Goal: Task Accomplishment & Management: Manage account settings

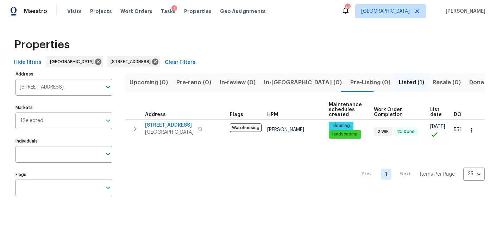
click at [161, 14] on div "Tasks 1" at bounding box center [168, 11] width 15 height 7
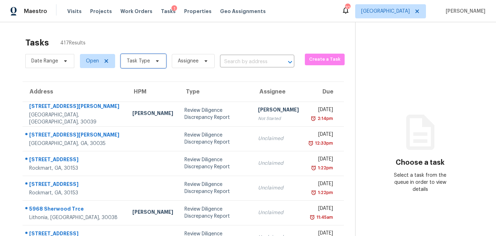
click at [155, 60] on icon at bounding box center [158, 61] width 6 height 6
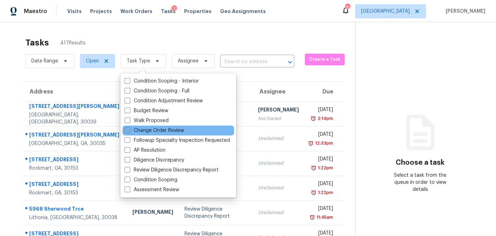
click at [128, 130] on span at bounding box center [128, 130] width 6 height 6
click at [128, 130] on input "Change Order Review" at bounding box center [127, 129] width 5 height 5
checkbox input "true"
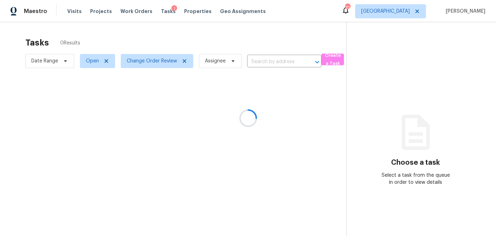
click at [178, 36] on div at bounding box center [248, 118] width 496 height 236
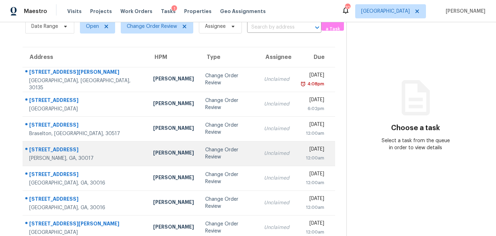
scroll to position [25, 0]
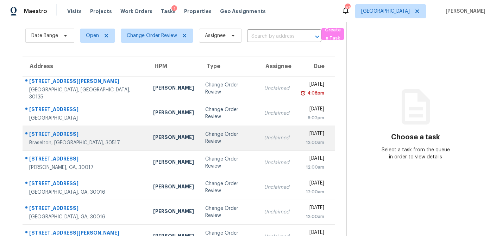
click at [200, 140] on td "Change Order Review" at bounding box center [229, 137] width 59 height 25
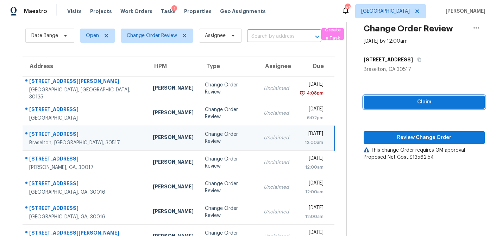
click at [425, 103] on span "Claim" at bounding box center [424, 102] width 110 height 9
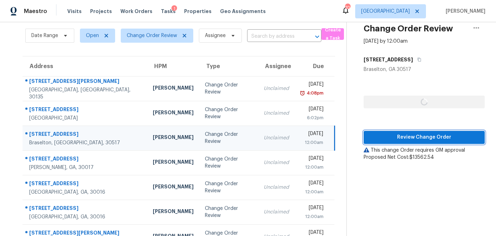
click at [408, 137] on span "Review Change Order" at bounding box center [424, 137] width 110 height 9
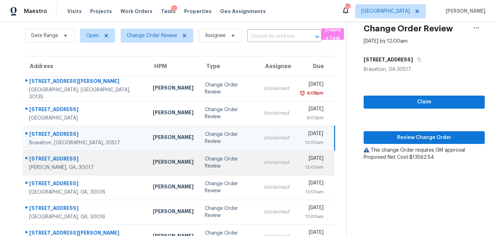
click at [205, 164] on div "Change Order Review" at bounding box center [229, 162] width 48 height 14
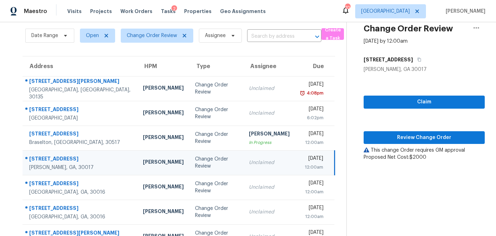
click at [195, 164] on div "Change Order Review" at bounding box center [216, 162] width 43 height 14
click at [388, 104] on span "Claim" at bounding box center [424, 102] width 110 height 9
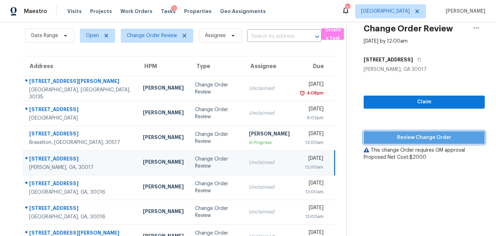
click at [388, 136] on span "Review Change Order" at bounding box center [424, 137] width 110 height 9
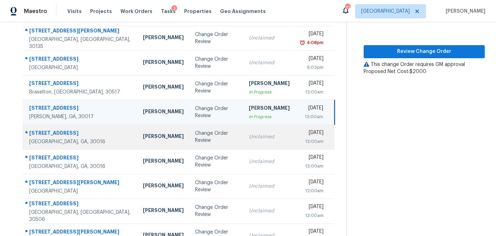
scroll to position [131, 0]
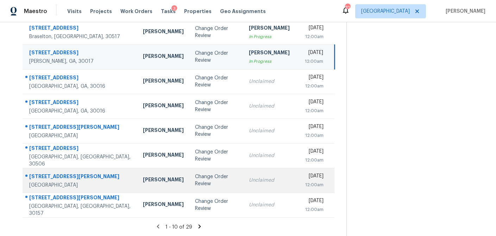
click at [143, 182] on div "Mirsad Srna" at bounding box center [163, 180] width 41 height 9
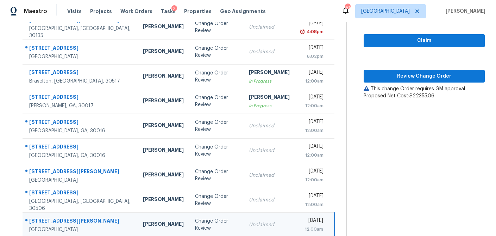
scroll to position [87, 0]
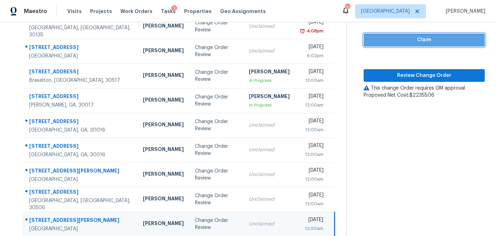
click at [402, 41] on span "Claim" at bounding box center [424, 40] width 110 height 9
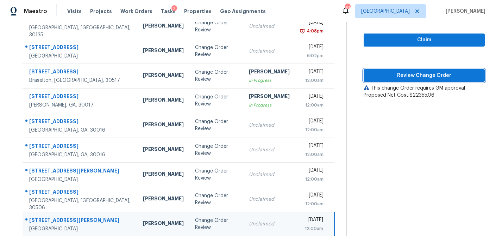
click at [398, 80] on button "Review Change Order" at bounding box center [424, 75] width 121 height 13
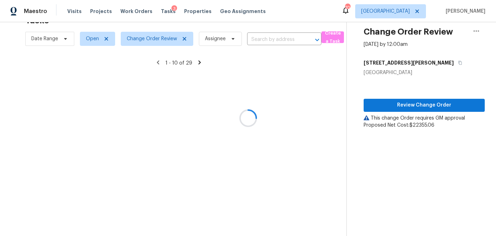
click at [187, 222] on div at bounding box center [248, 118] width 496 height 236
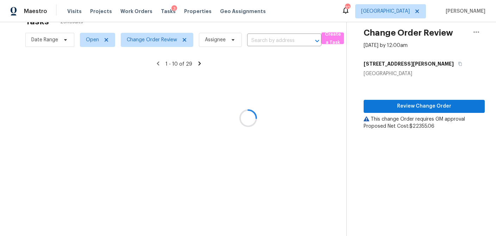
scroll to position [21, 0]
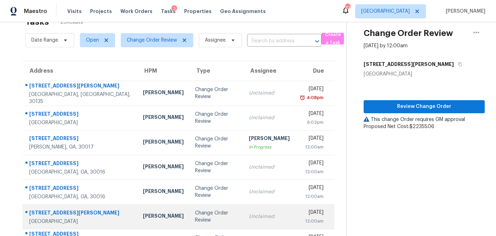
click at [195, 218] on div "Change Order Review" at bounding box center [216, 216] width 43 height 14
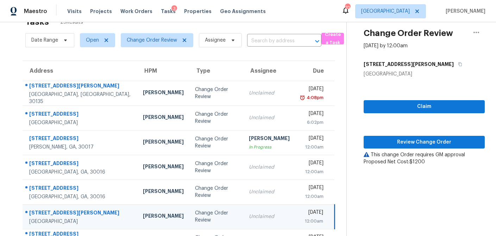
scroll to position [131, 0]
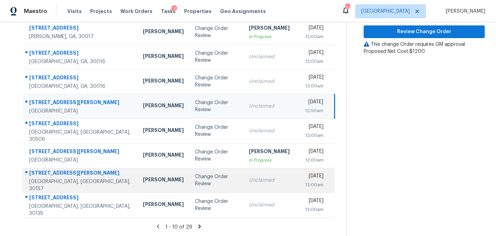
click at [195, 178] on div "Change Order Review" at bounding box center [216, 180] width 43 height 14
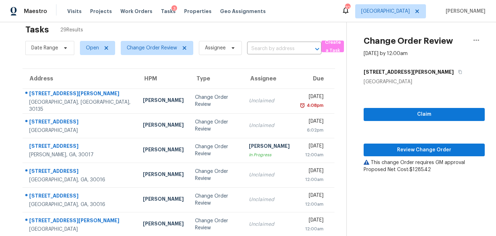
scroll to position [12, 0]
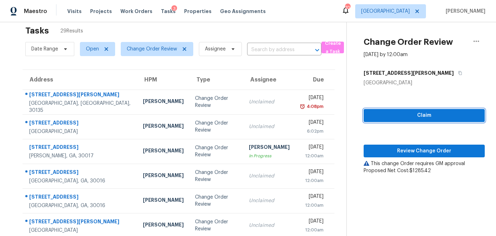
click at [394, 113] on span "Claim" at bounding box center [424, 115] width 110 height 9
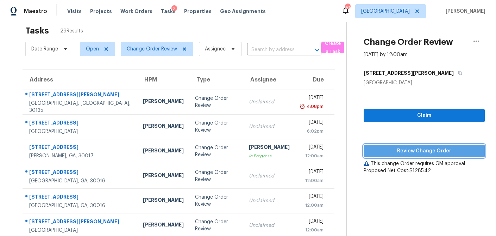
click at [396, 149] on span "Review Change Order" at bounding box center [424, 151] width 110 height 9
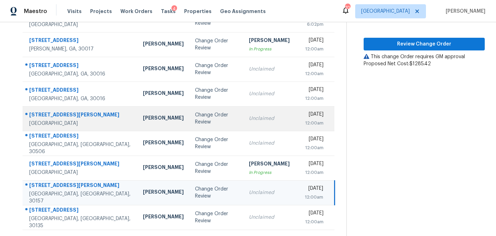
scroll to position [131, 0]
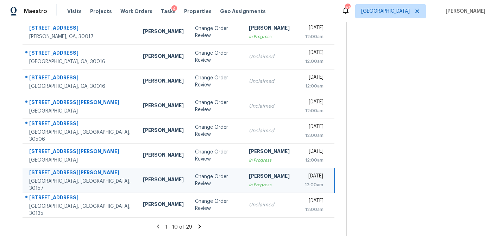
click at [198, 225] on icon at bounding box center [200, 226] width 6 height 6
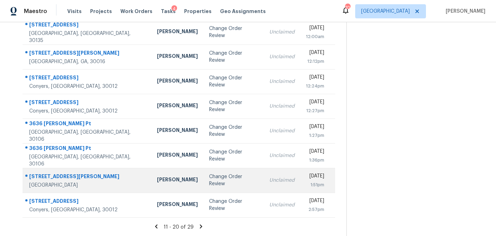
click at [209, 182] on div "Change Order Review" at bounding box center [233, 180] width 49 height 14
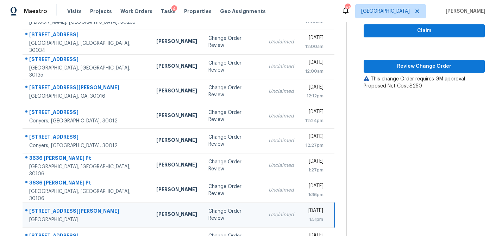
scroll to position [88, 0]
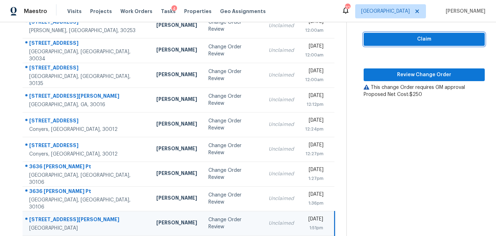
click at [416, 37] on span "Claim" at bounding box center [424, 39] width 110 height 9
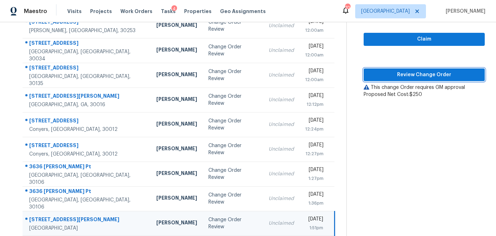
click at [410, 70] on span "Review Change Order" at bounding box center [424, 74] width 110 height 9
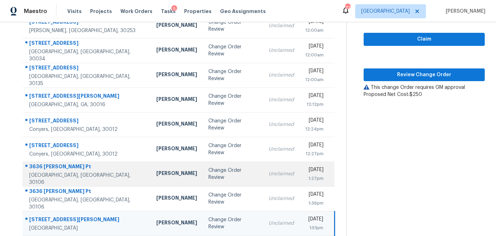
scroll to position [131, 0]
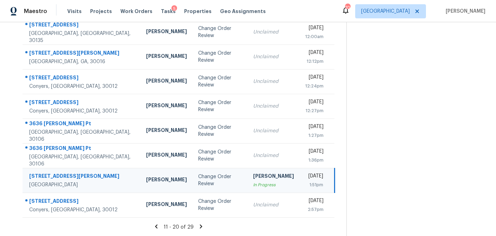
click at [198, 226] on icon at bounding box center [201, 226] width 6 height 6
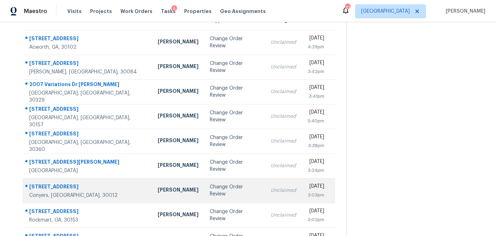
scroll to position [72, 0]
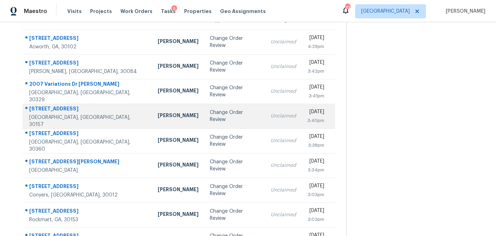
click at [204, 119] on td "Change Order Review" at bounding box center [234, 116] width 61 height 25
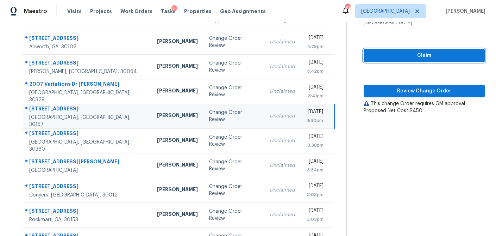
click at [414, 57] on span "Claim" at bounding box center [424, 55] width 110 height 9
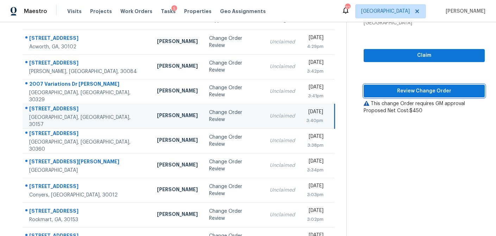
click at [408, 96] on button "Review Change Order" at bounding box center [424, 91] width 121 height 13
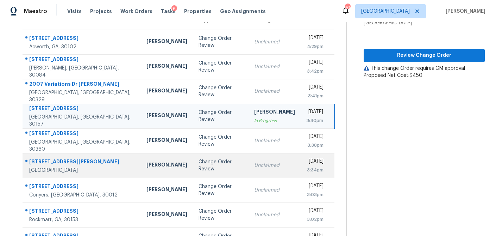
scroll to position [106, 0]
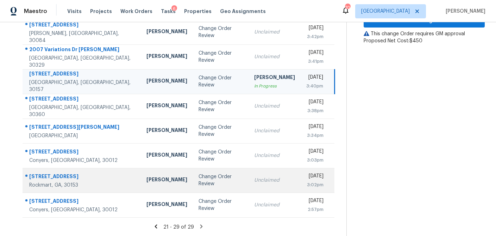
click at [199, 183] on div "Change Order Review" at bounding box center [221, 180] width 44 height 14
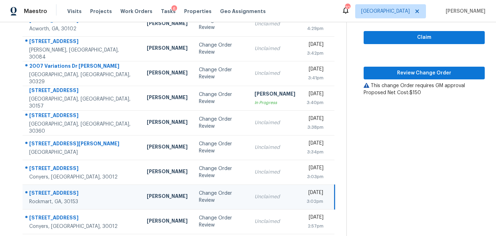
scroll to position [88, 0]
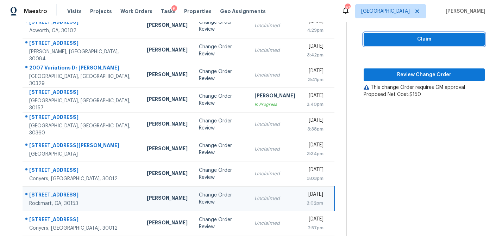
click at [424, 40] on span "Claim" at bounding box center [424, 39] width 110 height 9
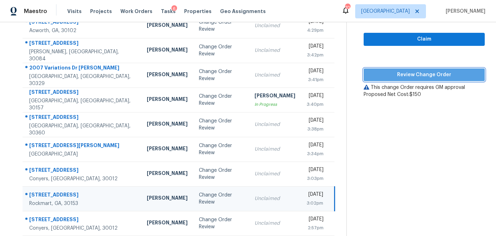
click at [413, 72] on span "Review Change Order" at bounding box center [424, 74] width 110 height 9
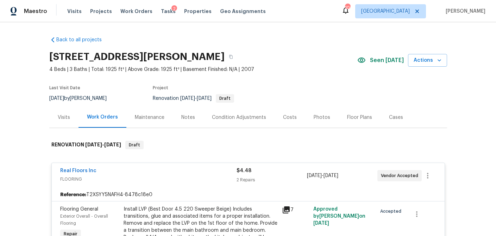
click at [60, 117] on div "Visits" at bounding box center [64, 117] width 12 height 7
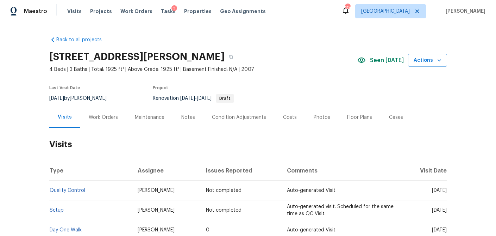
click at [106, 117] on div "Work Orders" at bounding box center [103, 117] width 29 height 7
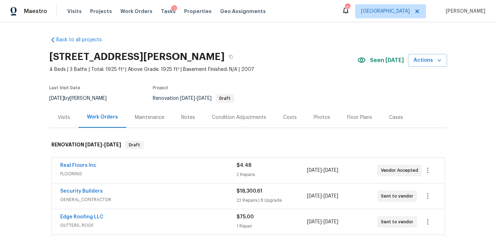
click at [291, 116] on div "Costs" at bounding box center [290, 117] width 14 height 7
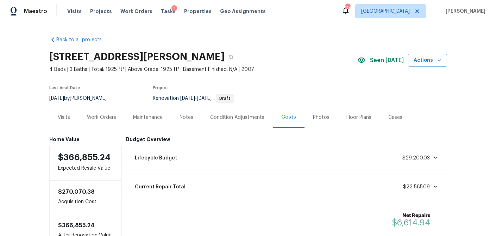
click at [88, 118] on div "Work Orders" at bounding box center [101, 117] width 29 height 7
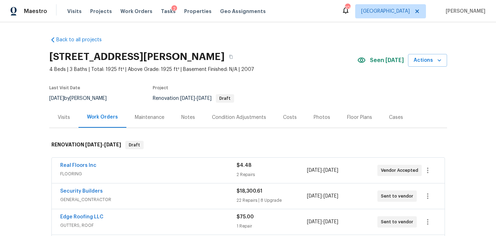
click at [159, 170] on span "FLOORING" at bounding box center [148, 173] width 176 height 7
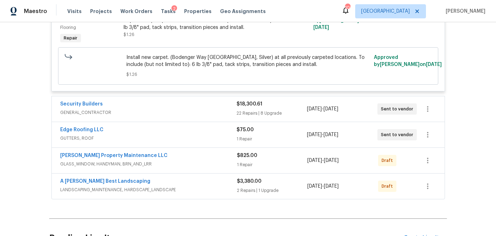
scroll to position [314, 0]
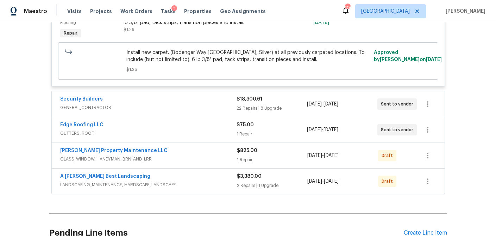
click at [214, 104] on span "GENERAL_CONTRACTOR" at bounding box center [148, 107] width 176 height 7
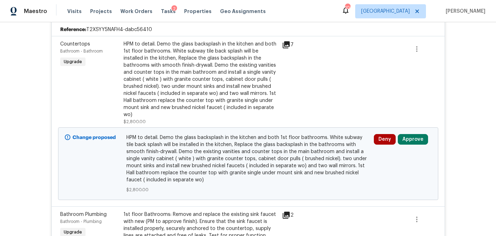
scroll to position [408, 0]
click at [421, 134] on button "Approve" at bounding box center [413, 139] width 30 height 11
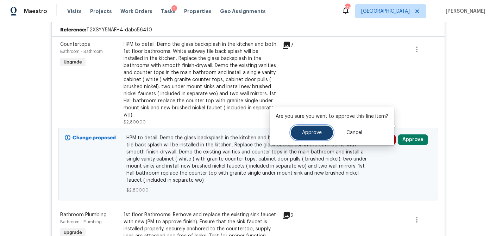
click at [314, 135] on span "Approve" at bounding box center [312, 132] width 20 height 5
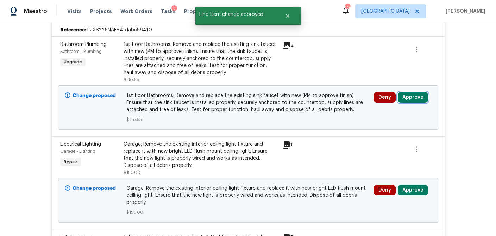
click at [418, 92] on button "Approve" at bounding box center [413, 97] width 30 height 11
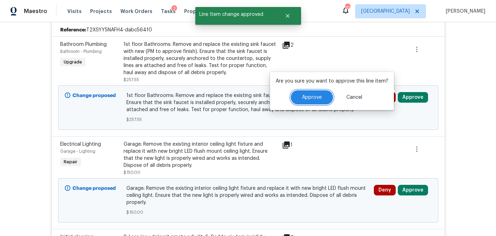
click at [308, 97] on span "Approve" at bounding box center [312, 97] width 20 height 5
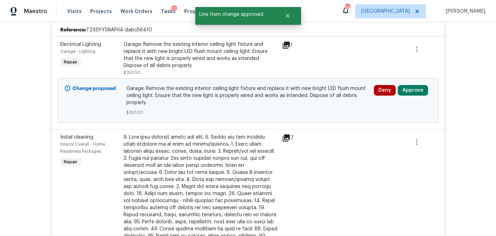
scroll to position [400, 0]
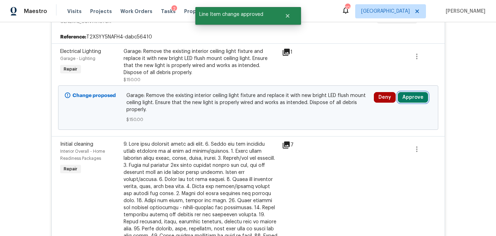
click at [408, 92] on button "Approve" at bounding box center [413, 97] width 30 height 11
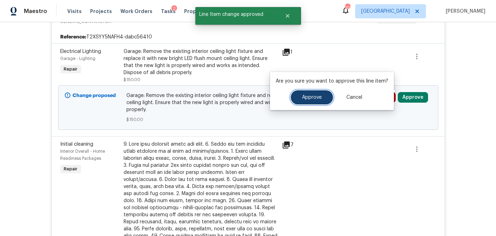
click at [313, 93] on button "Approve" at bounding box center [312, 97] width 42 height 14
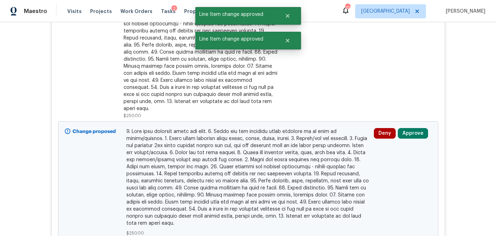
scroll to position [492, 0]
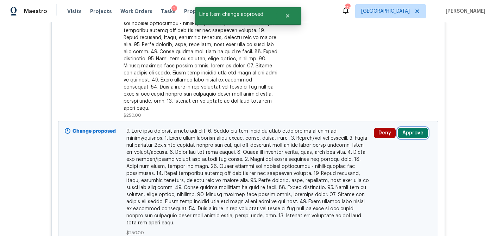
drag, startPoint x: 410, startPoint y: 121, endPoint x: 399, endPoint y: 120, distance: 11.7
click at [410, 128] on button "Approve" at bounding box center [413, 133] width 30 height 11
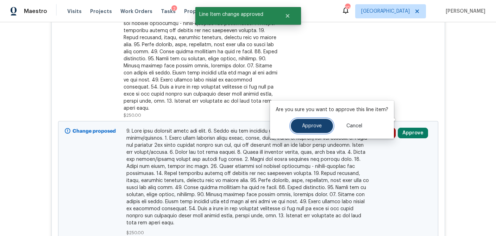
click at [306, 125] on span "Approve" at bounding box center [312, 125] width 20 height 5
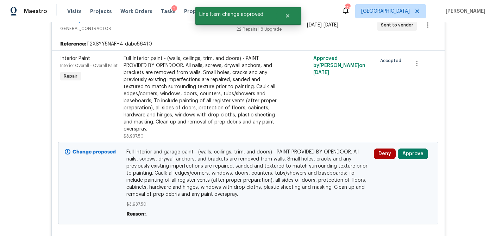
scroll to position [391, 0]
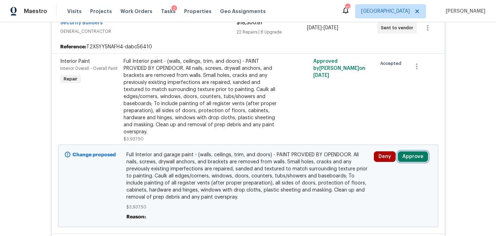
click at [412, 151] on button "Approve" at bounding box center [413, 156] width 30 height 11
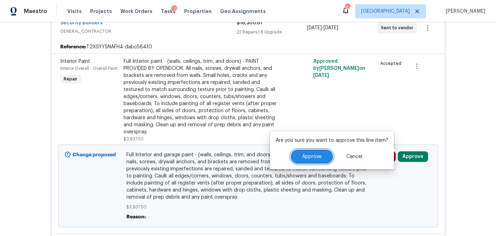
click at [311, 159] on span "Approve" at bounding box center [312, 156] width 20 height 5
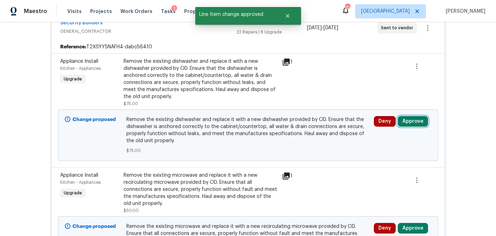
click at [415, 116] on button "Approve" at bounding box center [413, 121] width 30 height 11
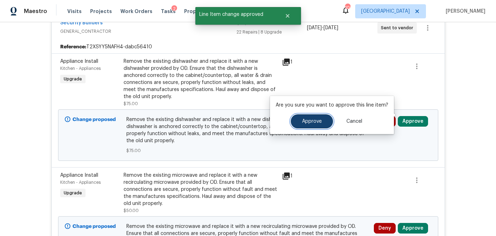
click at [317, 125] on button "Approve" at bounding box center [312, 121] width 42 height 14
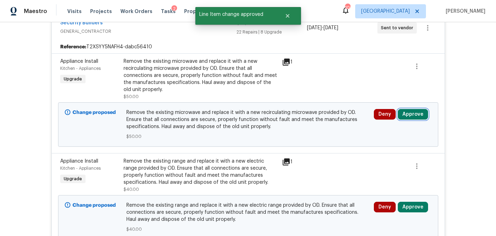
click at [409, 109] on button "Approve" at bounding box center [413, 114] width 30 height 11
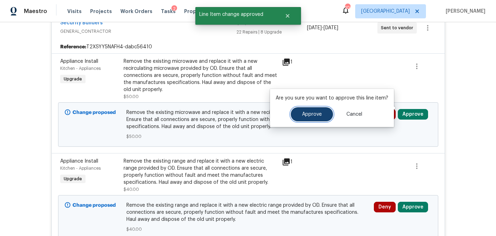
click at [308, 119] on button "Approve" at bounding box center [312, 114] width 42 height 14
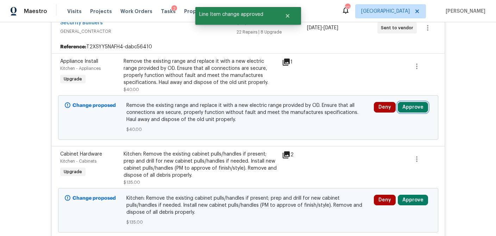
click at [417, 102] on button "Approve" at bounding box center [413, 107] width 30 height 11
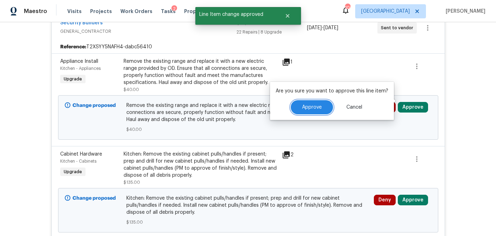
click at [310, 110] on button "Approve" at bounding box center [312, 107] width 42 height 14
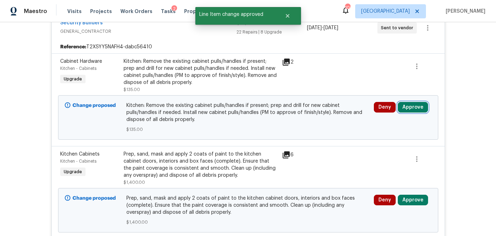
click at [417, 102] on button "Approve" at bounding box center [413, 107] width 30 height 11
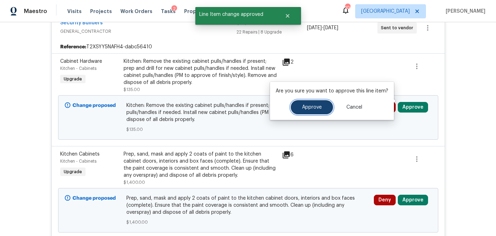
click at [305, 106] on span "Approve" at bounding box center [312, 107] width 20 height 5
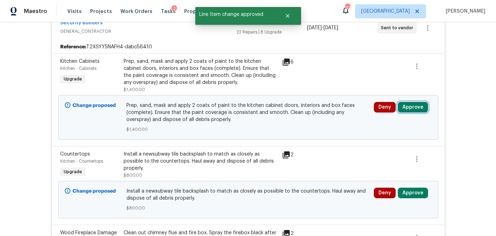
click at [417, 102] on button "Approve" at bounding box center [413, 107] width 30 height 11
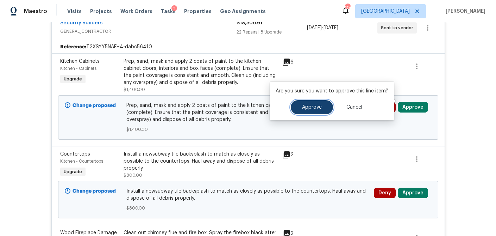
click at [313, 105] on span "Approve" at bounding box center [312, 107] width 20 height 5
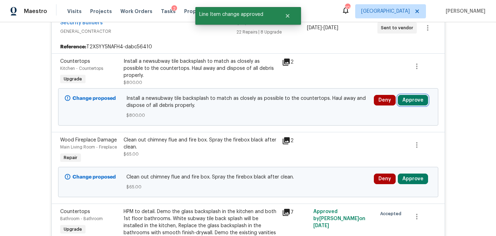
drag, startPoint x: 418, startPoint y: 94, endPoint x: 401, endPoint y: 94, distance: 16.9
click at [418, 95] on button "Approve" at bounding box center [413, 100] width 30 height 11
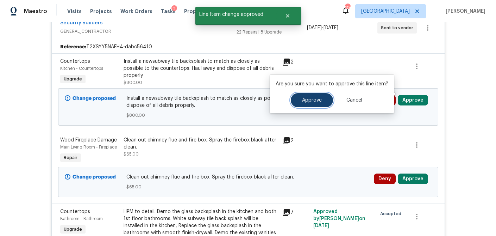
click at [312, 100] on span "Approve" at bounding box center [312, 100] width 20 height 5
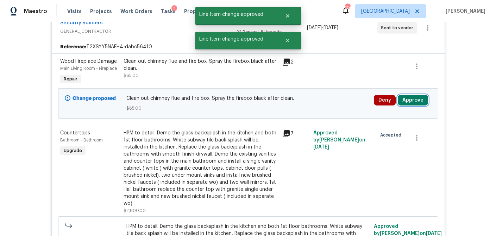
drag, startPoint x: 414, startPoint y: 94, endPoint x: 398, endPoint y: 94, distance: 16.6
click at [414, 95] on button "Approve" at bounding box center [413, 100] width 30 height 11
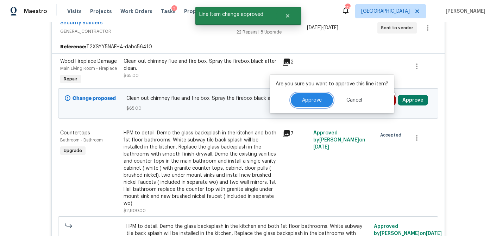
drag, startPoint x: 314, startPoint y: 99, endPoint x: 318, endPoint y: 99, distance: 3.9
click at [314, 99] on span "Approve" at bounding box center [312, 100] width 20 height 5
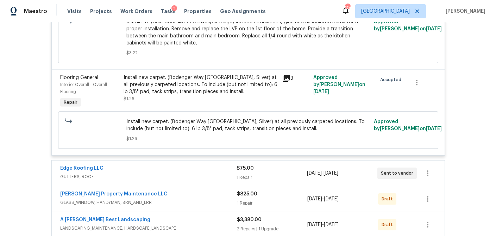
scroll to position [3481, 0]
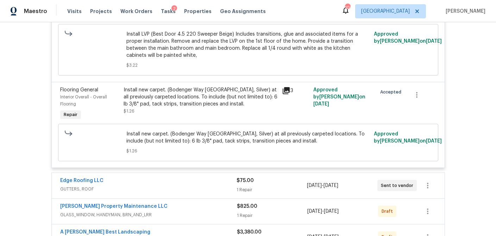
click at [285, 203] on div "$825.00" at bounding box center [272, 206] width 71 height 7
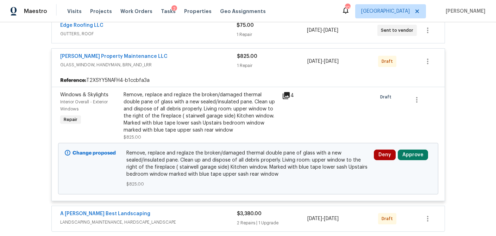
scroll to position [3639, 0]
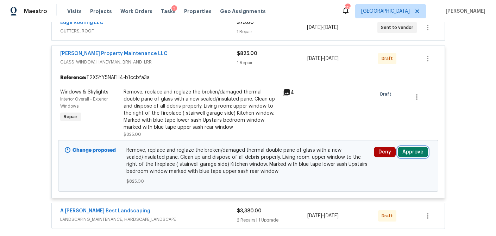
drag, startPoint x: 415, startPoint y: 129, endPoint x: 401, endPoint y: 129, distance: 13.7
click at [415, 147] on button "Approve" at bounding box center [413, 152] width 30 height 11
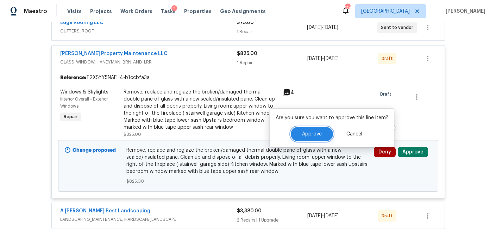
drag, startPoint x: 316, startPoint y: 136, endPoint x: 299, endPoint y: 155, distance: 25.4
click at [316, 136] on span "Approve" at bounding box center [312, 133] width 20 height 5
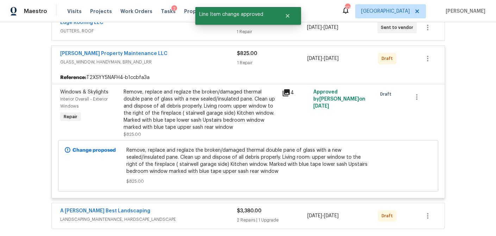
click at [285, 207] on div "$3,380.00 2 Repairs | 1 Upgrade" at bounding box center [272, 215] width 71 height 17
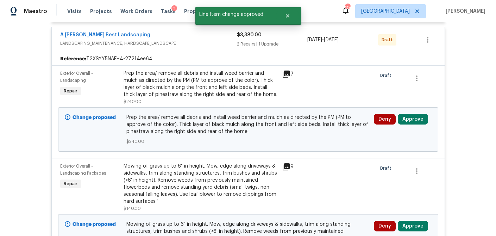
scroll to position [3815, 0]
drag, startPoint x: 414, startPoint y: 94, endPoint x: 402, endPoint y: 94, distance: 11.3
click at [414, 114] on button "Approve" at bounding box center [413, 119] width 30 height 11
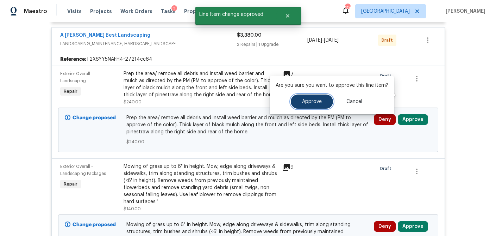
click at [318, 101] on span "Approve" at bounding box center [312, 101] width 20 height 5
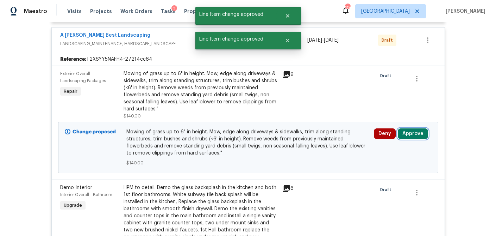
click at [423, 128] on button "Approve" at bounding box center [413, 133] width 30 height 11
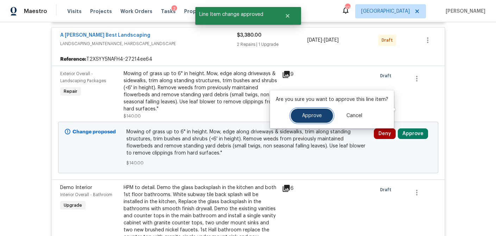
click at [319, 116] on span "Approve" at bounding box center [312, 115] width 20 height 5
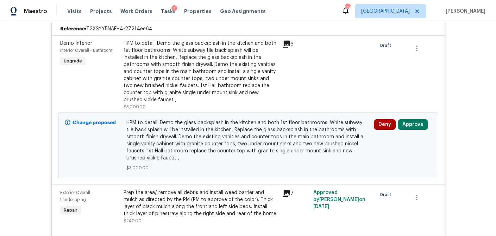
scroll to position [3101, 0]
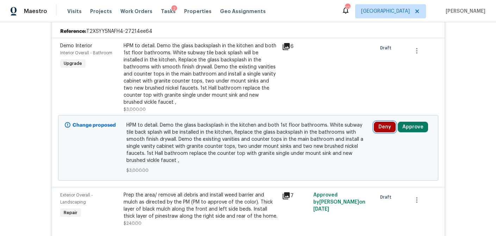
click at [383, 122] on button "Deny" at bounding box center [385, 127] width 22 height 11
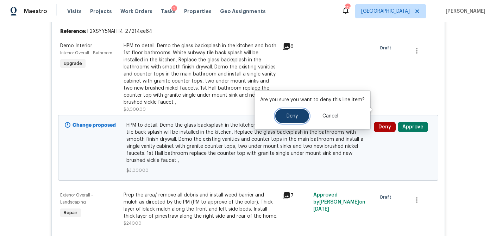
click at [287, 119] on button "Deny" at bounding box center [292, 116] width 34 height 14
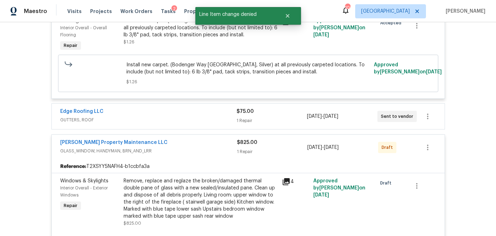
scroll to position [2856, 0]
click at [201, 138] on div "Glen Property Maintenance LLC" at bounding box center [148, 142] width 177 height 8
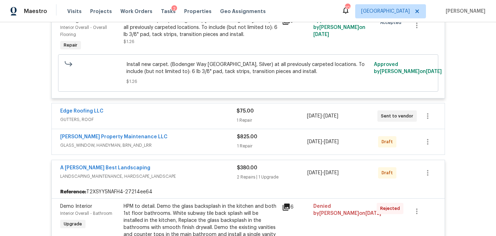
click at [202, 133] on div "Glen Property Maintenance LLC" at bounding box center [148, 137] width 177 height 8
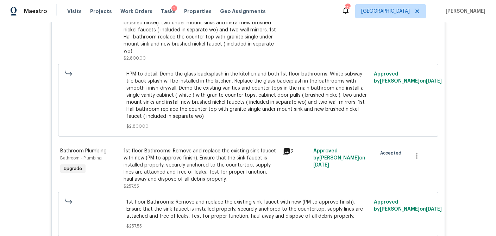
scroll to position [0, 0]
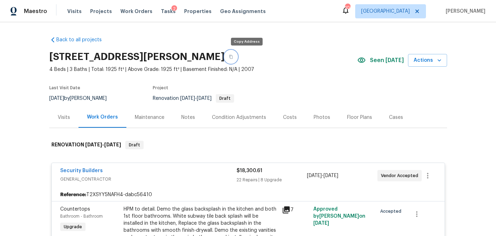
click at [233, 58] on icon "button" at bounding box center [231, 57] width 4 height 4
click at [233, 57] on icon "button" at bounding box center [231, 57] width 4 height 4
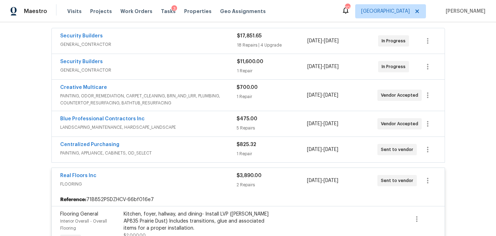
scroll to position [130, 0]
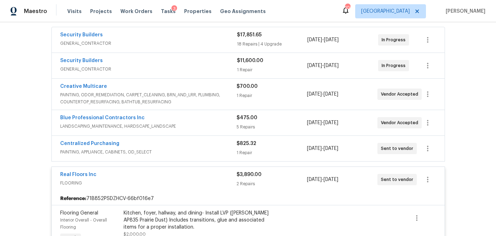
click at [269, 42] on div "18 Repairs | 4 Upgrade" at bounding box center [272, 44] width 71 height 7
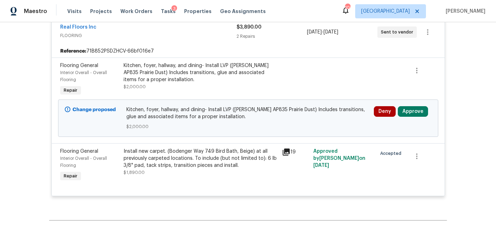
scroll to position [1819, 0]
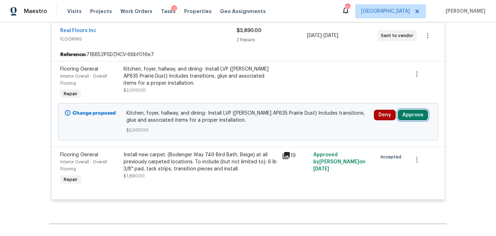
click at [412, 110] on button "Approve" at bounding box center [413, 115] width 30 height 11
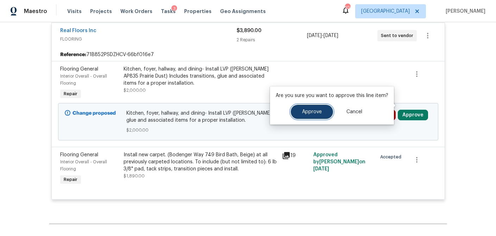
click at [318, 115] on button "Approve" at bounding box center [312, 112] width 42 height 14
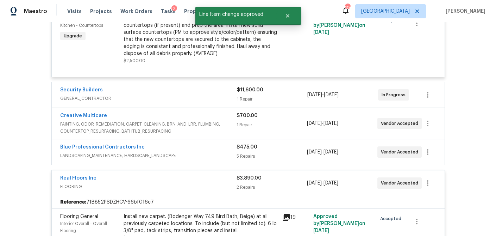
click at [274, 153] on div "5 Repairs" at bounding box center [272, 156] width 70 height 7
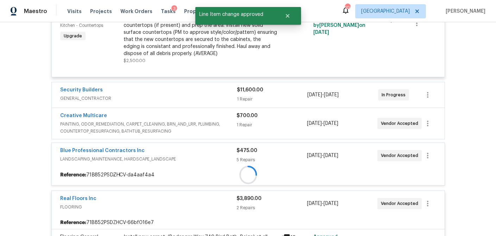
scroll to position [1646, 0]
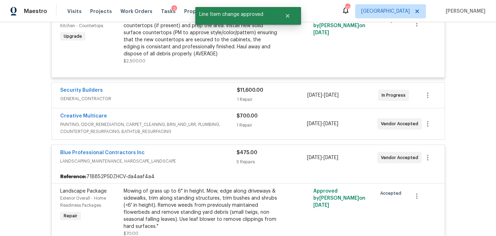
click at [266, 122] on div "1 Repair" at bounding box center [272, 125] width 70 height 7
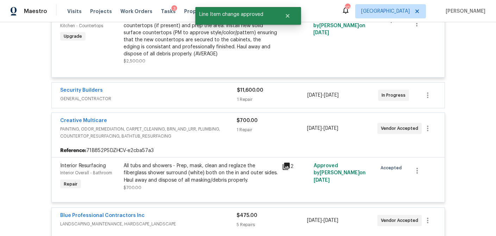
click at [271, 87] on div "$11,600.00 1 Repair" at bounding box center [272, 95] width 71 height 17
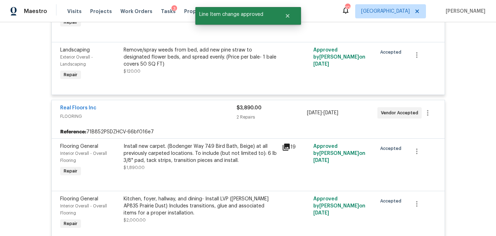
scroll to position [2288, 0]
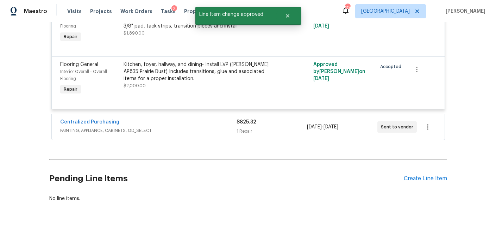
click at [263, 118] on div "$825.32" at bounding box center [272, 121] width 70 height 7
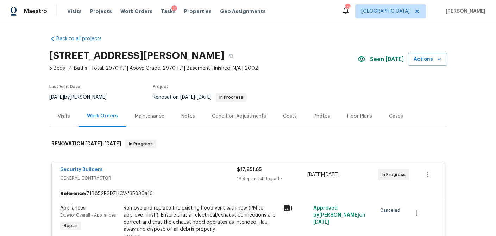
scroll to position [0, 0]
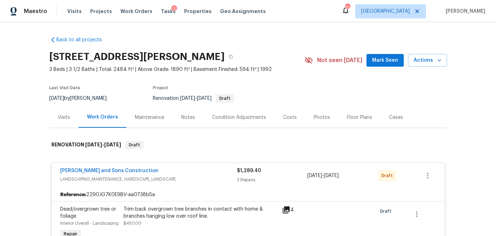
click at [65, 115] on div "Visits" at bounding box center [64, 117] width 12 height 7
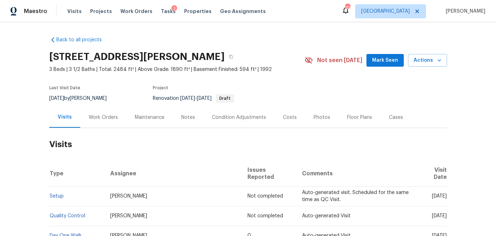
click at [284, 118] on div "Costs" at bounding box center [290, 117] width 14 height 7
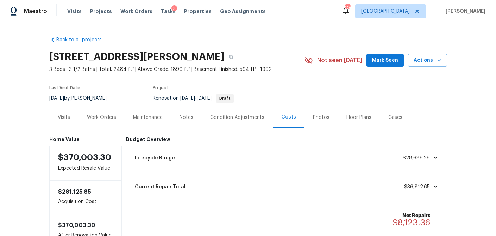
click at [100, 119] on div "Work Orders" at bounding box center [101, 117] width 29 height 7
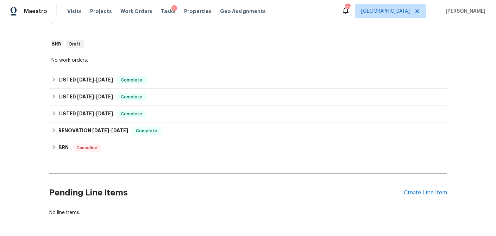
scroll to position [261, 0]
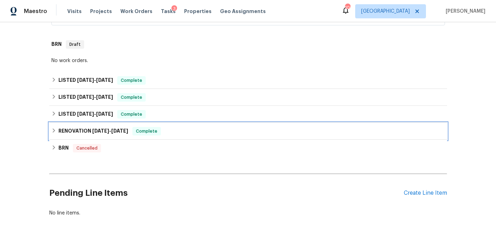
click at [52, 128] on icon at bounding box center [53, 130] width 5 height 5
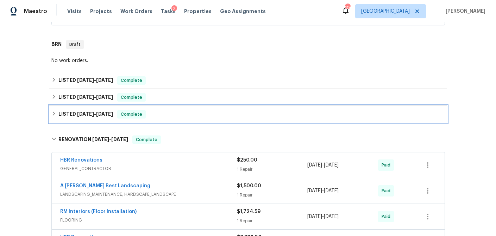
click at [53, 112] on icon at bounding box center [53, 113] width 2 height 4
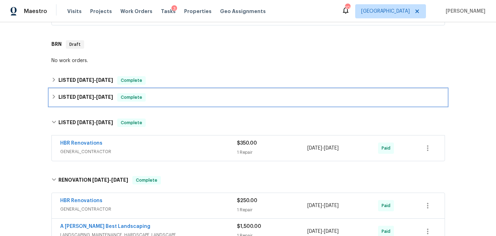
click at [53, 97] on icon at bounding box center [53, 96] width 5 height 5
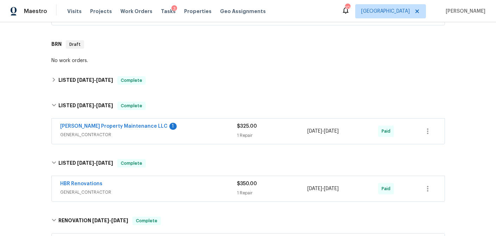
scroll to position [0, 0]
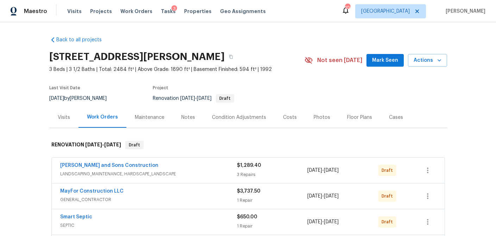
click at [150, 170] on span "LANDSCAPING_MAINTENANCE, HARDSCAPE_LANDSCAPE" at bounding box center [148, 173] width 177 height 7
click at [150, 170] on div "Reyes and Sons Construction LANDSCAPING_MAINTENANCE, HARDSCAPE_LANDSCAPE" at bounding box center [148, 169] width 177 height 15
click at [179, 167] on div "Reyes and Sons Construction" at bounding box center [148, 166] width 177 height 8
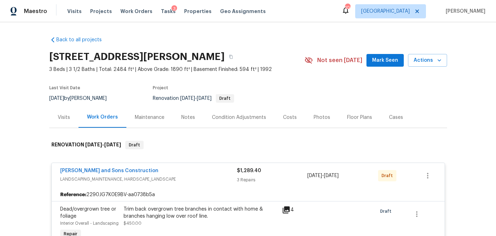
scroll to position [129, 0]
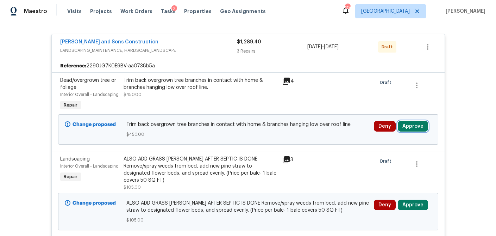
click at [416, 126] on button "Approve" at bounding box center [413, 126] width 30 height 11
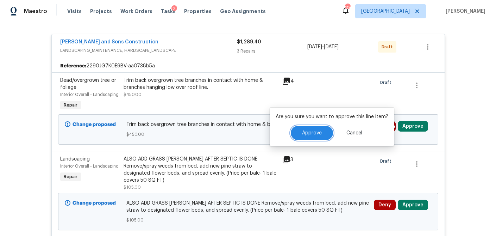
click at [315, 135] on button "Approve" at bounding box center [312, 133] width 42 height 14
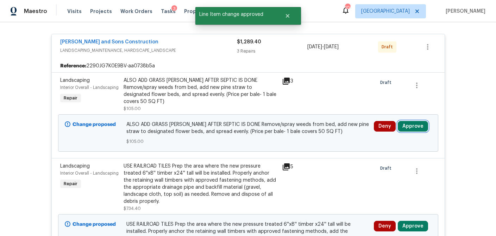
click at [420, 121] on button "Approve" at bounding box center [413, 126] width 30 height 11
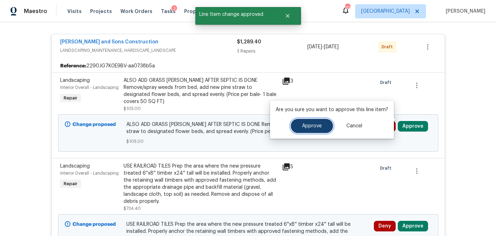
click at [322, 123] on button "Approve" at bounding box center [312, 126] width 42 height 14
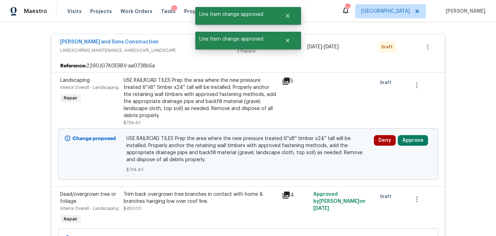
click at [287, 80] on icon at bounding box center [286, 80] width 7 height 7
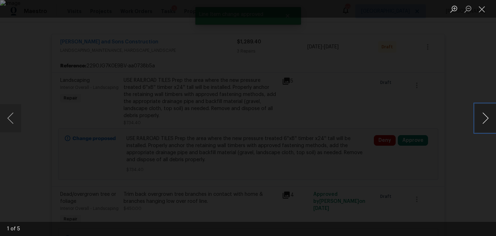
click at [488, 119] on button "Next image" at bounding box center [485, 118] width 21 height 28
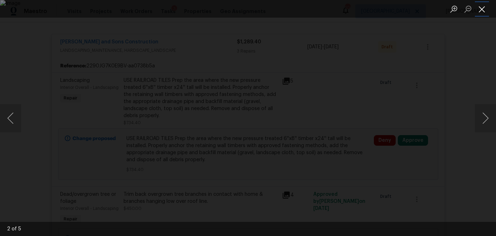
click at [480, 10] on button "Close lightbox" at bounding box center [482, 9] width 14 height 12
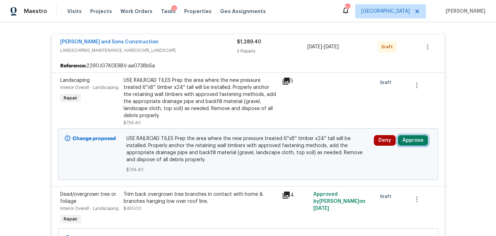
drag, startPoint x: 410, startPoint y: 140, endPoint x: 397, endPoint y: 141, distance: 13.0
click at [410, 140] on button "Approve" at bounding box center [413, 140] width 30 height 11
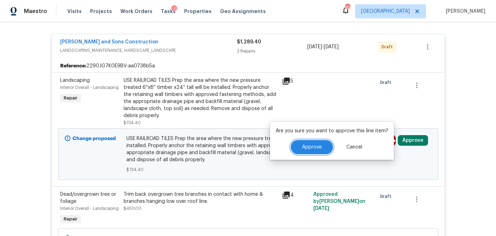
click at [299, 145] on button "Approve" at bounding box center [312, 147] width 42 height 14
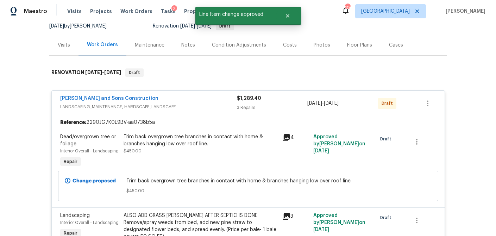
scroll to position [68, 0]
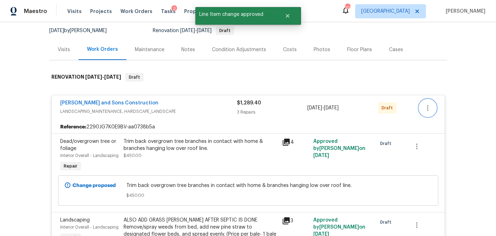
click at [428, 107] on icon "button" at bounding box center [427, 108] width 1 height 6
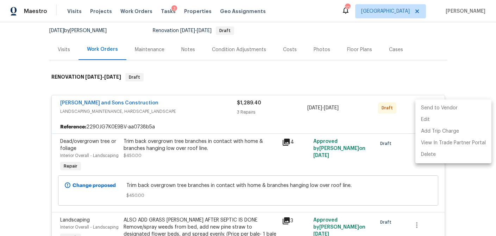
click at [428, 107] on li "Send to Vendor" at bounding box center [454, 108] width 76 height 12
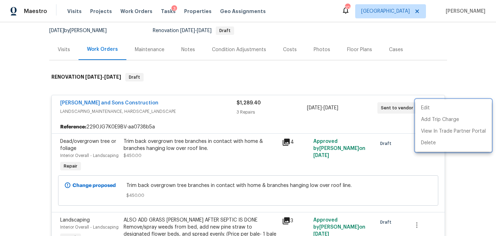
click at [325, 83] on div at bounding box center [248, 118] width 496 height 236
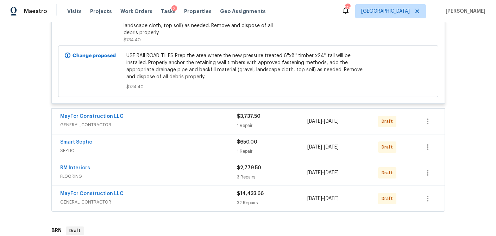
scroll to position [403, 0]
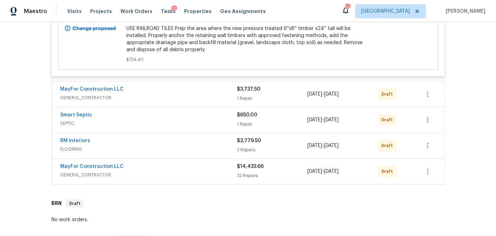
click at [290, 95] on div "1 Repair" at bounding box center [272, 98] width 71 height 7
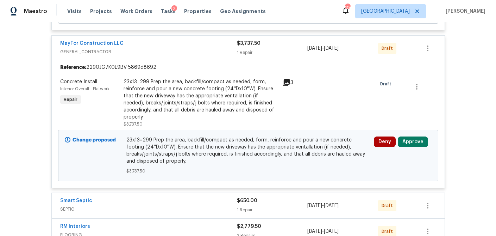
scroll to position [449, 0]
click at [285, 79] on icon at bounding box center [286, 82] width 7 height 7
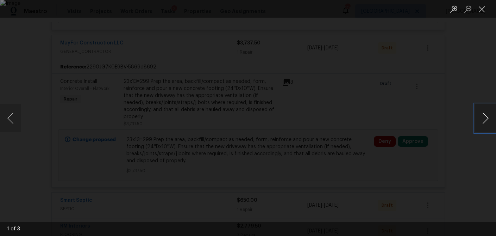
click at [482, 119] on button "Next image" at bounding box center [485, 118] width 21 height 28
click at [489, 11] on button "Close lightbox" at bounding box center [482, 9] width 14 height 12
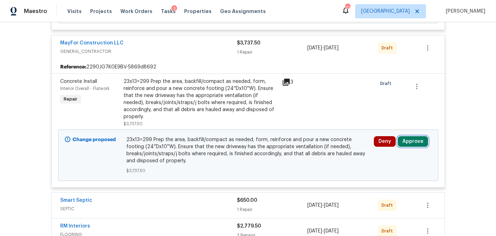
click at [415, 136] on button "Approve" at bounding box center [413, 141] width 30 height 11
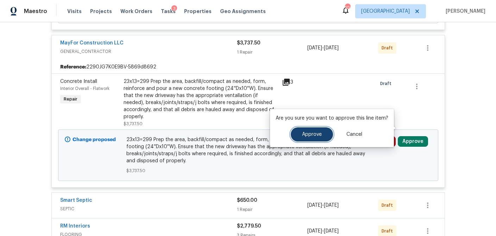
click at [322, 136] on button "Approve" at bounding box center [312, 134] width 42 height 14
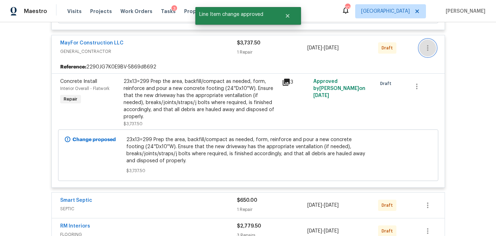
click at [431, 44] on icon "button" at bounding box center [428, 48] width 8 height 8
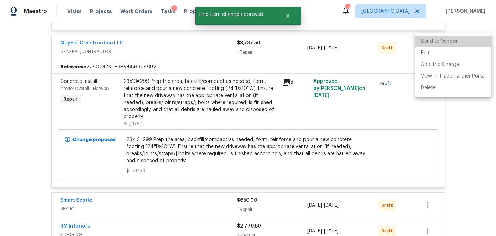
click at [436, 44] on li "Send to Vendor" at bounding box center [454, 42] width 76 height 12
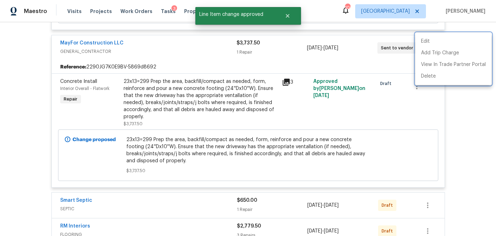
click at [455, 143] on div at bounding box center [248, 118] width 496 height 236
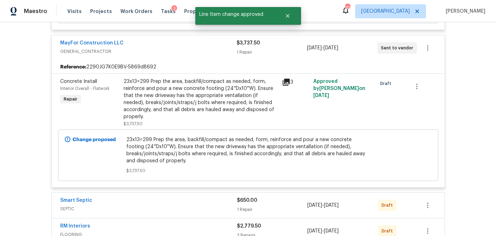
click at [281, 197] on div "$650.00" at bounding box center [272, 200] width 71 height 7
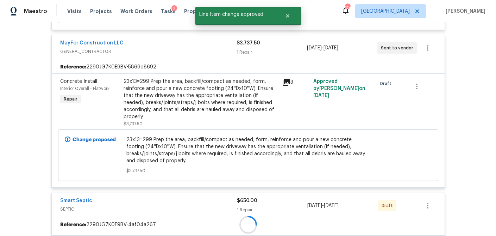
click at [278, 197] on div "$650.00" at bounding box center [272, 200] width 71 height 7
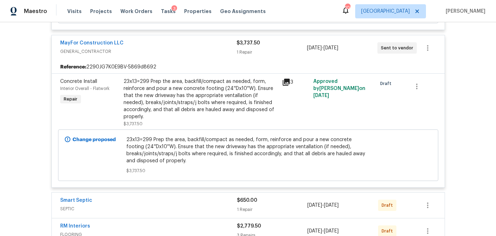
click at [281, 197] on div "$650.00" at bounding box center [272, 200] width 71 height 7
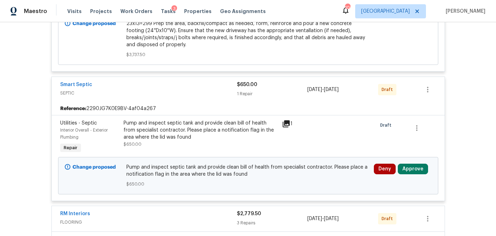
scroll to position [591, 0]
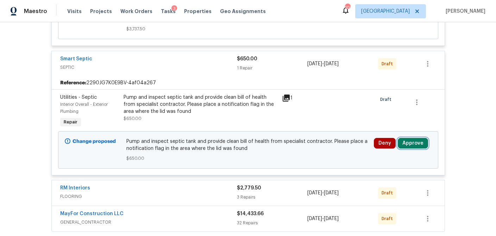
click at [421, 138] on button "Approve" at bounding box center [413, 143] width 30 height 11
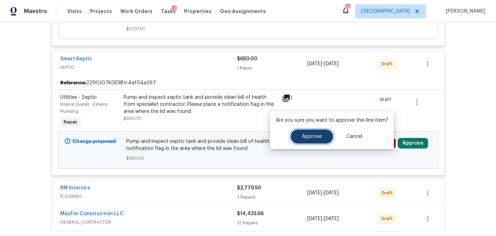
click at [328, 136] on button "Approve" at bounding box center [312, 136] width 42 height 14
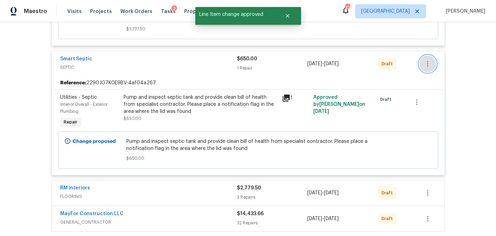
click at [427, 60] on icon "button" at bounding box center [428, 64] width 8 height 8
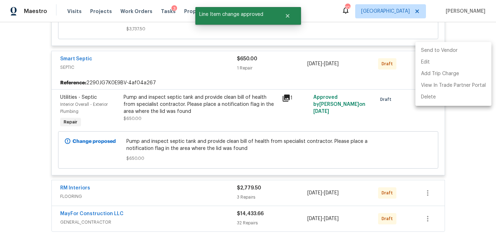
drag, startPoint x: 433, startPoint y: 51, endPoint x: 410, endPoint y: 69, distance: 29.3
click at [433, 51] on li "Send to Vendor" at bounding box center [454, 51] width 76 height 12
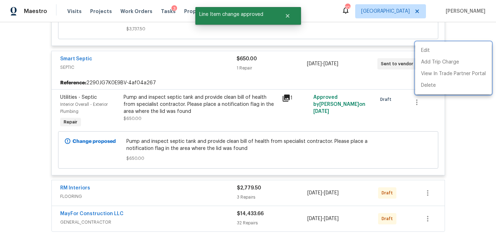
click at [263, 183] on div at bounding box center [248, 118] width 496 height 236
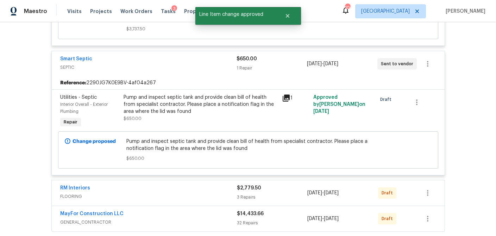
click at [263, 193] on div "3 Repairs" at bounding box center [272, 196] width 71 height 7
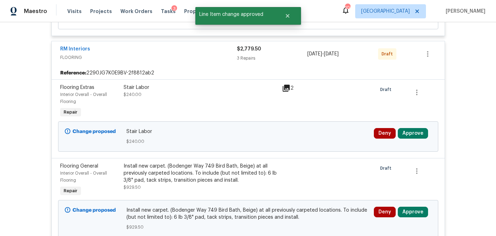
scroll to position [740, 0]
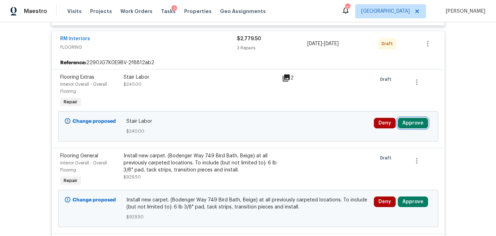
click at [424, 118] on button "Approve" at bounding box center [413, 123] width 30 height 11
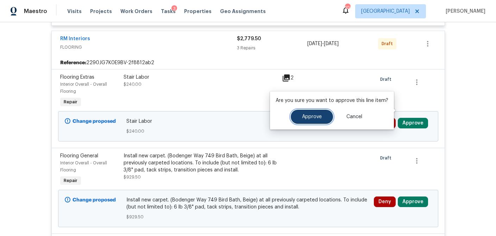
click at [305, 120] on button "Approve" at bounding box center [312, 117] width 42 height 14
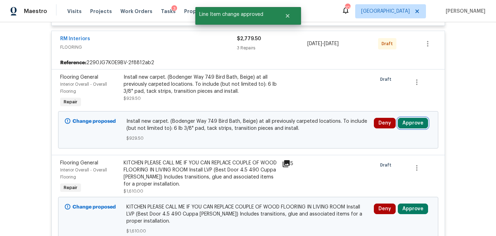
click at [411, 118] on button "Approve" at bounding box center [413, 123] width 30 height 11
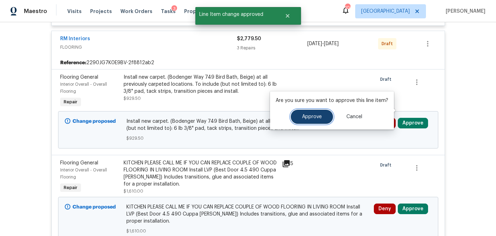
click at [310, 118] on span "Approve" at bounding box center [312, 116] width 20 height 5
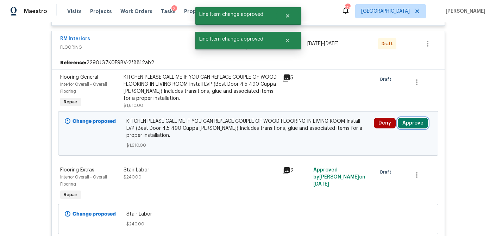
drag, startPoint x: 419, startPoint y: 108, endPoint x: 400, endPoint y: 110, distance: 18.8
click at [419, 118] on button "Approve" at bounding box center [413, 123] width 30 height 11
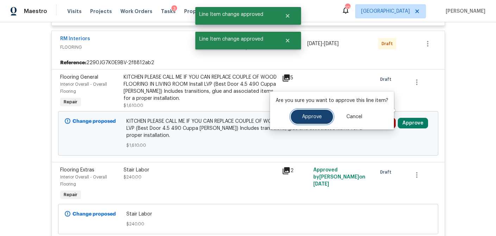
click at [303, 122] on button "Approve" at bounding box center [312, 117] width 42 height 14
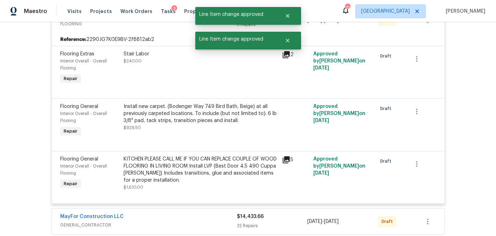
scroll to position [579, 0]
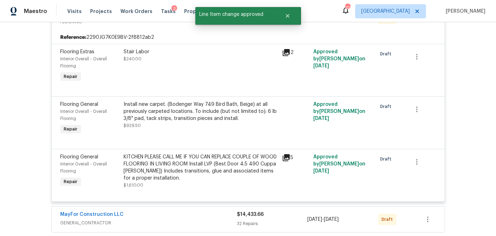
click at [287, 153] on icon at bounding box center [286, 157] width 8 height 8
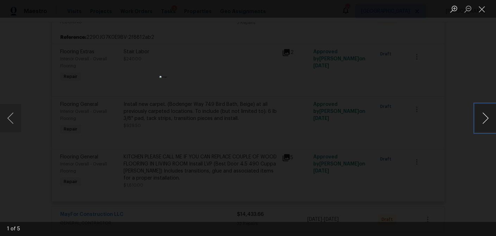
click at [478, 121] on button "Next image" at bounding box center [485, 118] width 21 height 28
drag, startPoint x: 484, startPoint y: 10, endPoint x: 471, endPoint y: 25, distance: 19.8
click at [484, 10] on button "Close lightbox" at bounding box center [482, 9] width 14 height 12
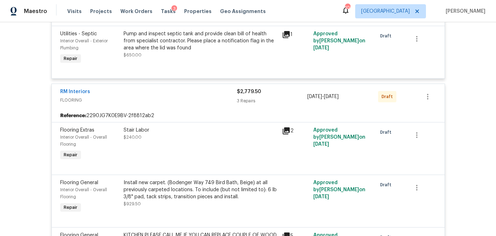
scroll to position [499, 0]
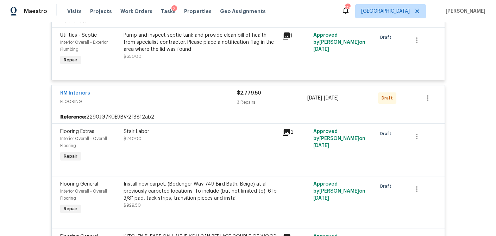
click at [432, 89] on div at bounding box center [427, 97] width 17 height 17
click at [427, 95] on icon "button" at bounding box center [427, 98] width 1 height 6
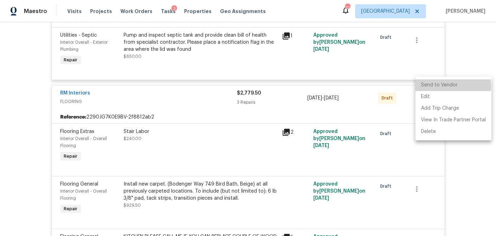
click at [435, 86] on li "Send to Vendor" at bounding box center [454, 85] width 76 height 12
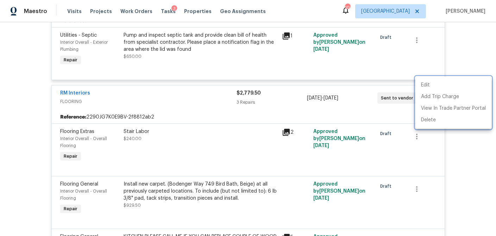
click at [279, 90] on div at bounding box center [248, 118] width 496 height 236
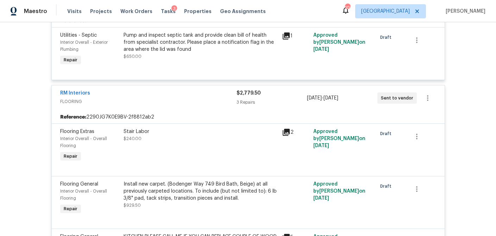
click at [279, 99] on div "3 Repairs" at bounding box center [272, 102] width 70 height 7
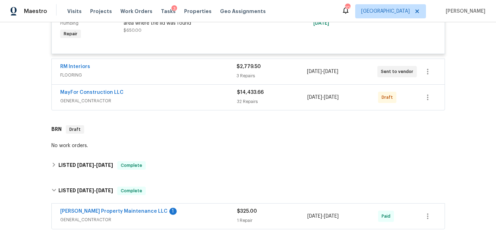
scroll to position [526, 0]
click at [282, 98] on div "32 Repairs" at bounding box center [272, 101] width 71 height 7
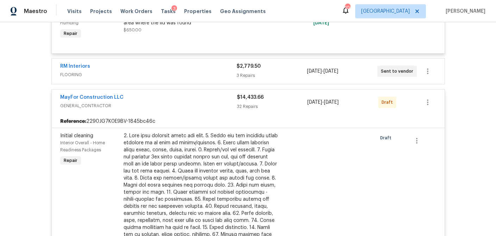
scroll to position [723, 0]
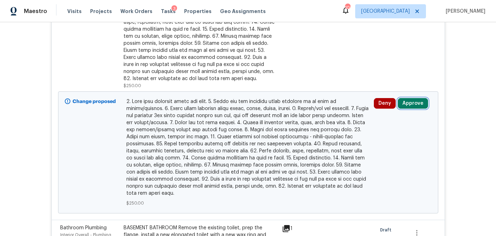
click at [410, 98] on button "Approve" at bounding box center [413, 103] width 30 height 11
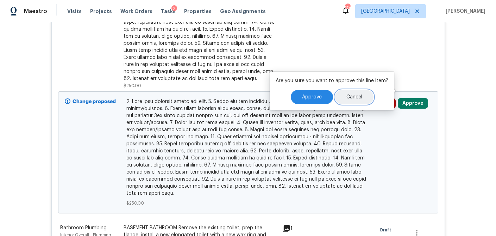
click at [336, 99] on button "Cancel" at bounding box center [354, 97] width 38 height 14
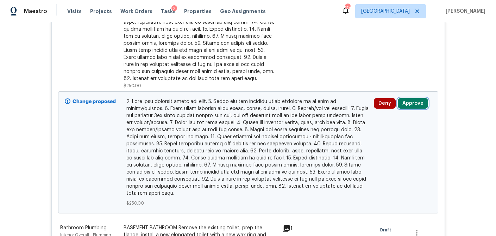
click at [412, 98] on button "Approve" at bounding box center [413, 103] width 30 height 11
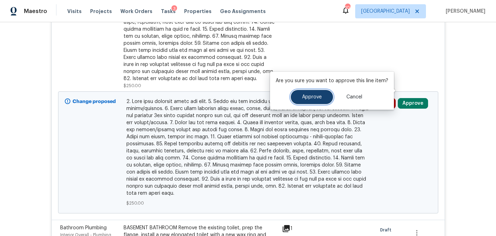
click at [320, 101] on button "Approve" at bounding box center [312, 97] width 42 height 14
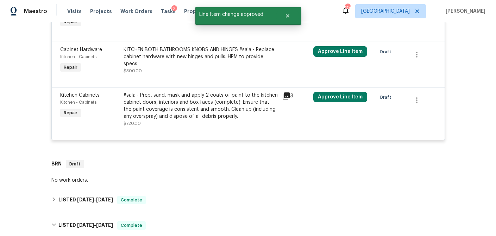
scroll to position [2528, 0]
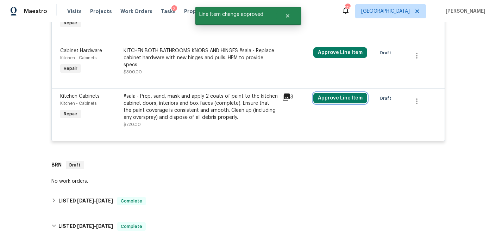
click at [336, 93] on button "Approve Line Item" at bounding box center [340, 98] width 54 height 11
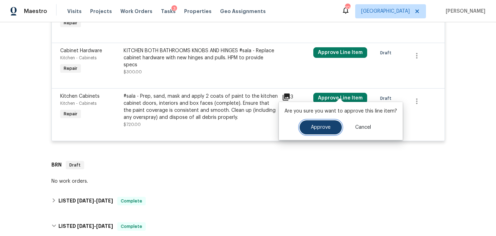
click at [328, 129] on span "Approve" at bounding box center [321, 127] width 20 height 5
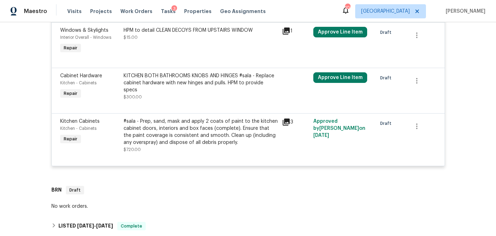
scroll to position [2502, 0]
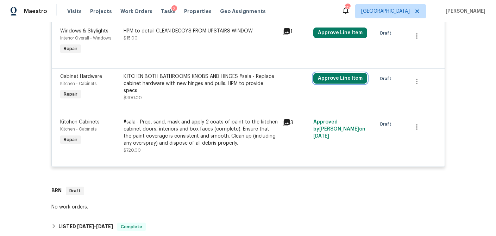
click at [356, 73] on button "Approve Line Item" at bounding box center [340, 78] width 54 height 11
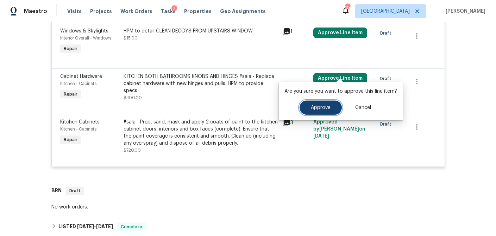
click at [311, 106] on span "Approve" at bounding box center [321, 107] width 20 height 5
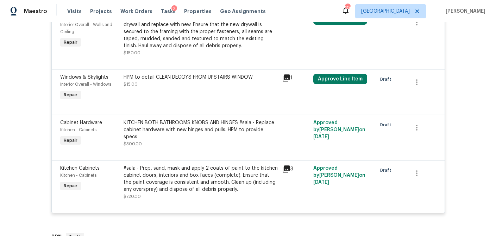
scroll to position [2456, 0]
click at [338, 74] on button "Approve Line Item" at bounding box center [340, 79] width 54 height 11
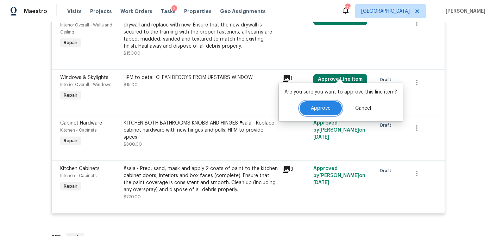
click at [314, 104] on button "Approve" at bounding box center [321, 108] width 42 height 14
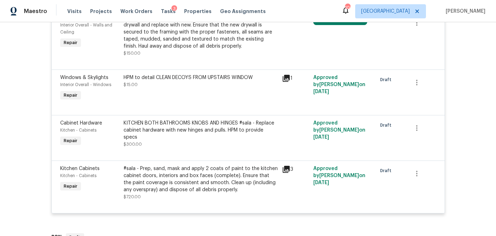
click at [228, 169] on div "#sala - Prep, sand, mask and apply 2 coats of paint to the kitchen cabinet door…" at bounding box center [201, 179] width 154 height 28
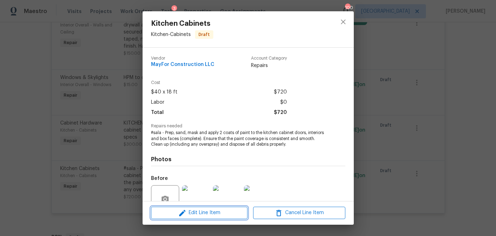
click at [209, 209] on span "Edit Line Item" at bounding box center [199, 212] width 92 height 9
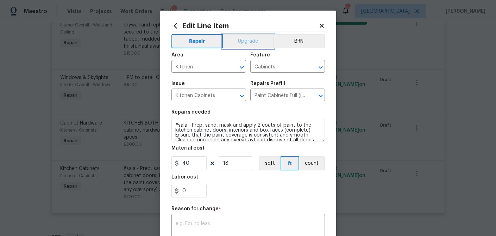
click at [254, 43] on button "Upgrade" at bounding box center [248, 41] width 50 height 14
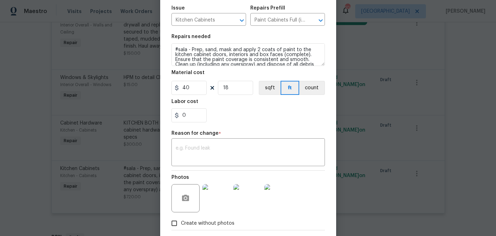
scroll to position [112, 0]
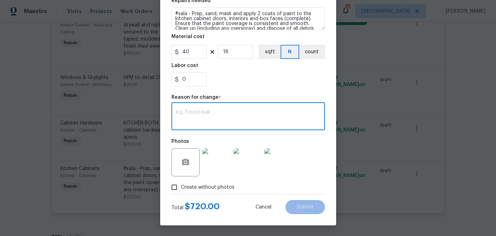
click at [218, 122] on textarea at bounding box center [248, 117] width 145 height 15
type textarea "upgrade"
click at [303, 206] on span "Submit" at bounding box center [305, 206] width 17 height 5
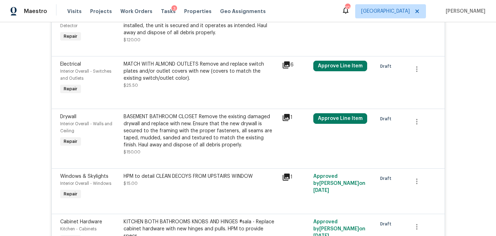
scroll to position [2338, 0]
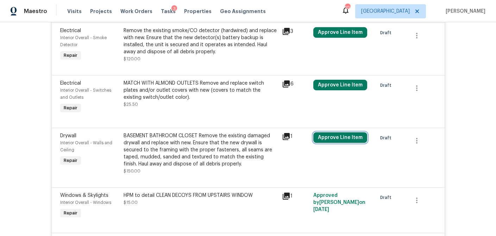
click at [335, 132] on button "Approve Line Item" at bounding box center [340, 137] width 54 height 11
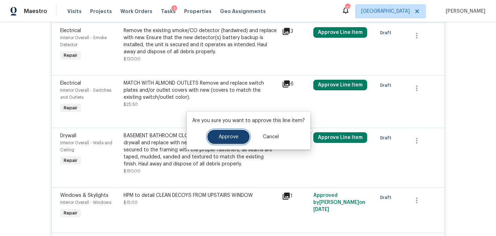
click at [238, 137] on button "Approve" at bounding box center [228, 137] width 42 height 14
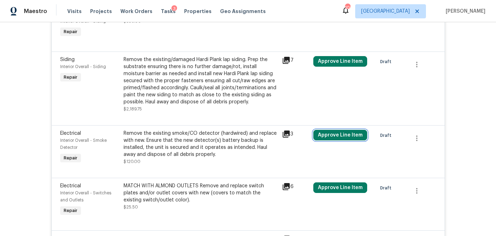
click at [336, 130] on button "Approve Line Item" at bounding box center [340, 135] width 54 height 11
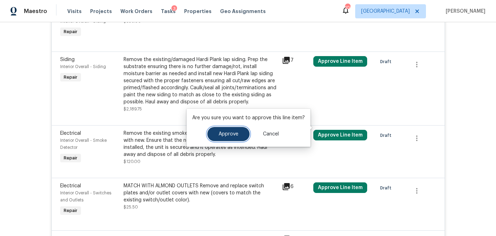
click at [221, 136] on span "Approve" at bounding box center [229, 133] width 20 height 5
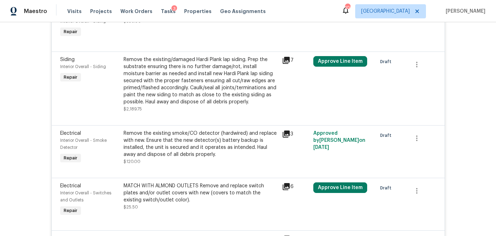
click at [287, 57] on icon at bounding box center [286, 60] width 7 height 7
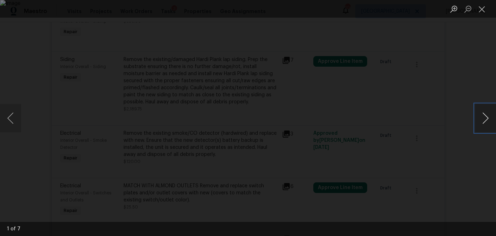
click at [478, 121] on button "Next image" at bounding box center [485, 118] width 21 height 28
click at [488, 8] on button "Close lightbox" at bounding box center [482, 9] width 14 height 12
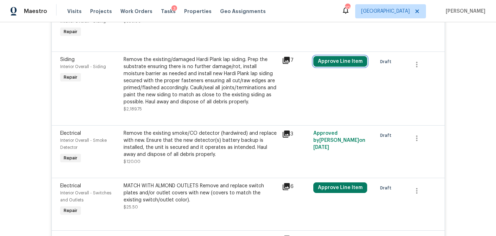
drag, startPoint x: 342, startPoint y: 56, endPoint x: 321, endPoint y: 59, distance: 22.0
click at [341, 56] on button "Approve Line Item" at bounding box center [340, 61] width 54 height 11
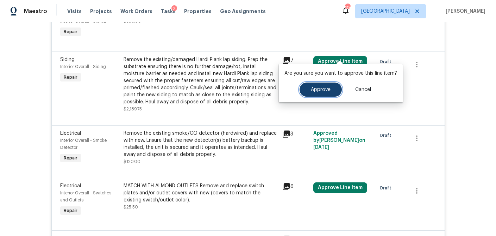
click at [309, 88] on button "Approve" at bounding box center [321, 89] width 42 height 14
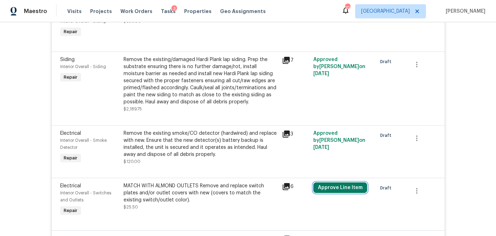
click at [348, 182] on button "Approve Line Item" at bounding box center [340, 187] width 54 height 11
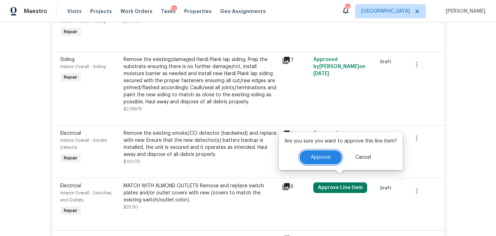
click at [319, 156] on span "Approve" at bounding box center [321, 157] width 20 height 5
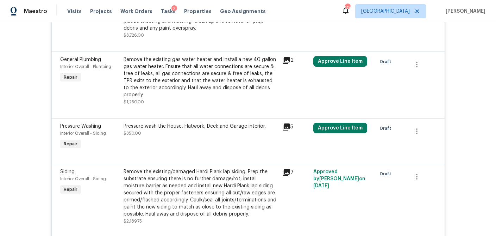
scroll to position [2224, 0]
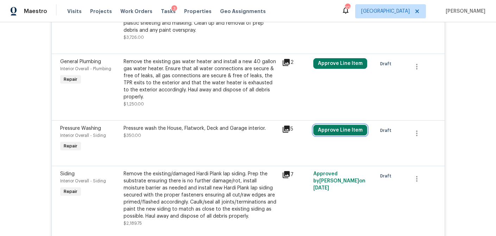
drag, startPoint x: 335, startPoint y: 123, endPoint x: 313, endPoint y: 124, distance: 22.6
click at [335, 125] on button "Approve Line Item" at bounding box center [340, 130] width 54 height 11
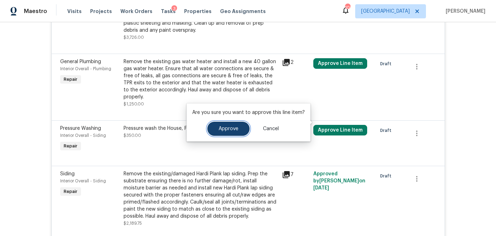
click at [228, 129] on span "Approve" at bounding box center [229, 128] width 20 height 5
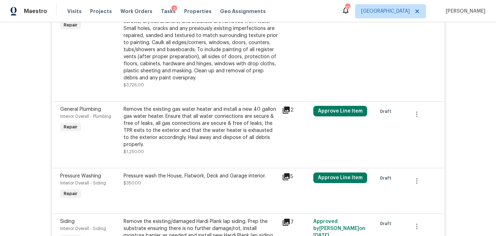
scroll to position [2168, 0]
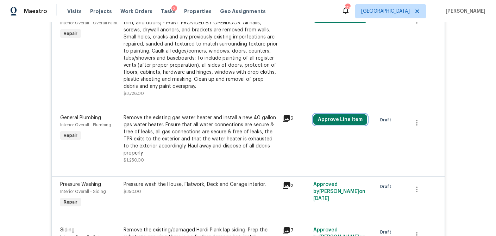
click at [339, 114] on button "Approve Line Item" at bounding box center [340, 119] width 54 height 11
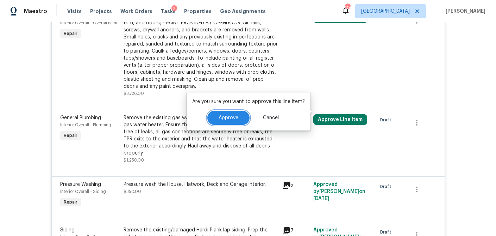
drag, startPoint x: 227, startPoint y: 121, endPoint x: 274, endPoint y: 128, distance: 48.1
click at [227, 120] on button "Approve" at bounding box center [228, 118] width 42 height 14
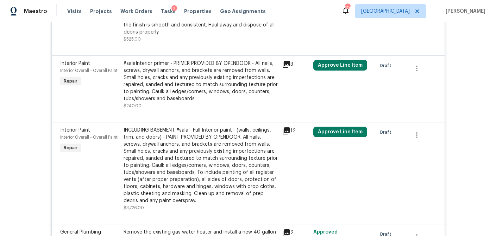
scroll to position [2038, 0]
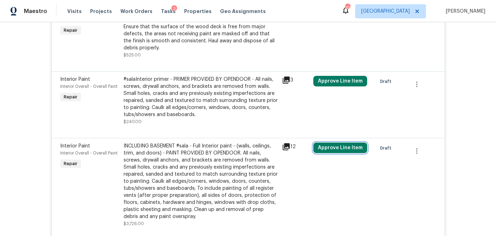
click at [329, 142] on button "Approve Line Item" at bounding box center [340, 147] width 54 height 11
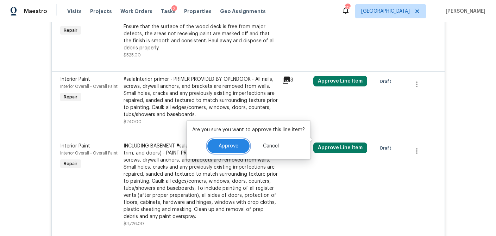
click at [223, 147] on span "Approve" at bounding box center [229, 145] width 20 height 5
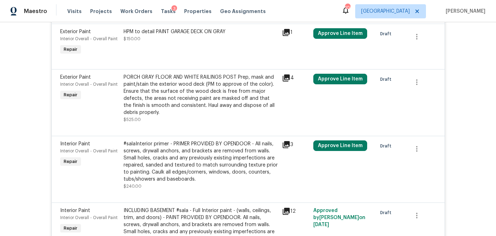
scroll to position [1972, 0]
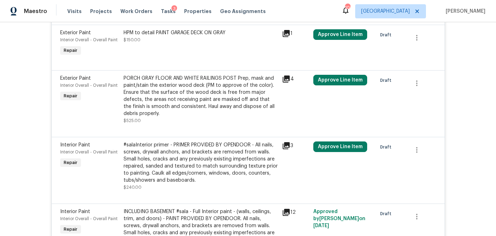
click at [288, 209] on icon at bounding box center [286, 212] width 7 height 7
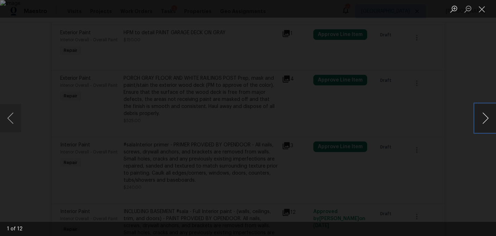
click at [485, 124] on button "Next image" at bounding box center [485, 118] width 21 height 28
click at [487, 13] on button "Close lightbox" at bounding box center [482, 9] width 14 height 12
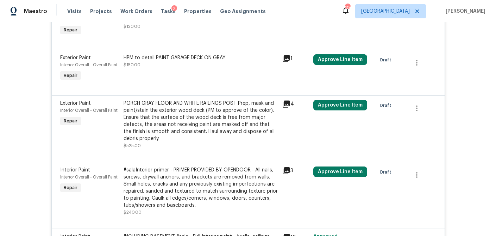
scroll to position [1947, 0]
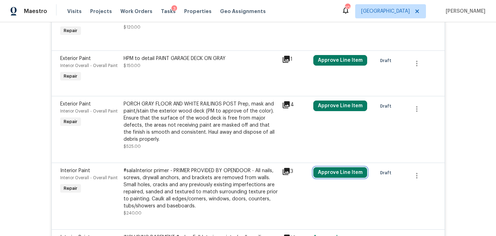
click at [333, 167] on button "Approve Line Item" at bounding box center [340, 172] width 54 height 11
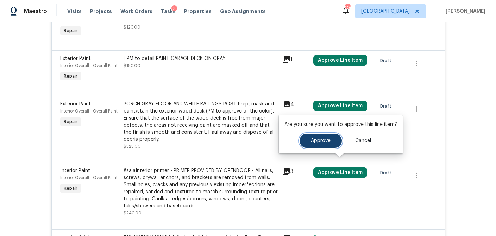
click at [311, 138] on span "Approve" at bounding box center [321, 140] width 20 height 5
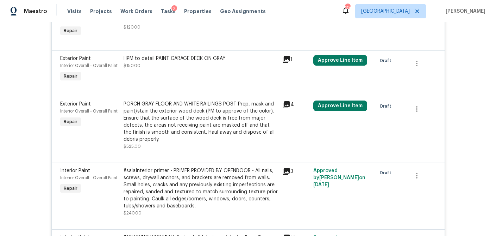
scroll to position [1913, 0]
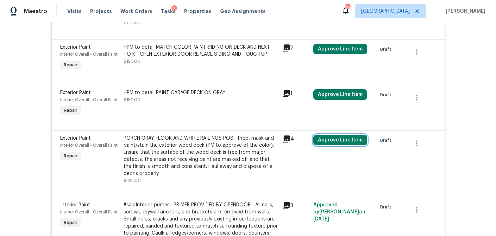
click at [354, 135] on button "Approve Line Item" at bounding box center [340, 140] width 54 height 11
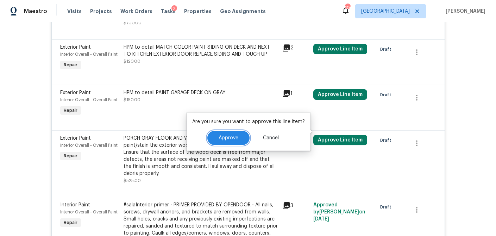
click at [238, 140] on button "Approve" at bounding box center [228, 138] width 42 height 14
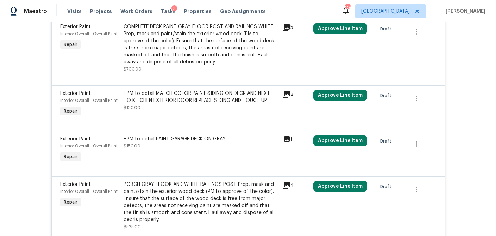
scroll to position [1866, 0]
click at [287, 135] on icon at bounding box center [286, 139] width 8 height 8
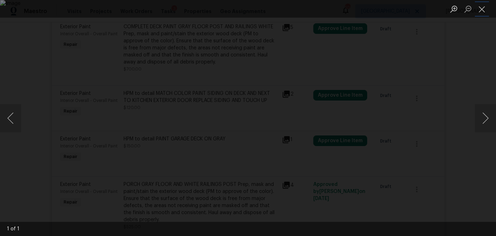
drag, startPoint x: 484, startPoint y: 8, endPoint x: 437, endPoint y: 48, distance: 61.5
click at [484, 8] on button "Close lightbox" at bounding box center [482, 9] width 14 height 12
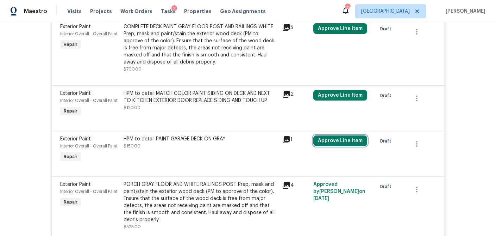
click at [334, 136] on button "Approve Line Item" at bounding box center [340, 140] width 54 height 11
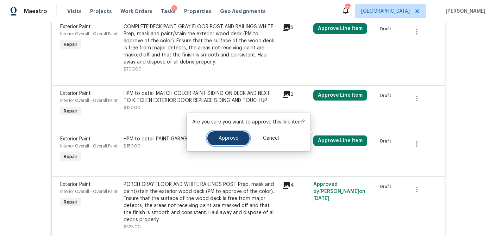
click at [235, 141] on button "Approve" at bounding box center [228, 138] width 42 height 14
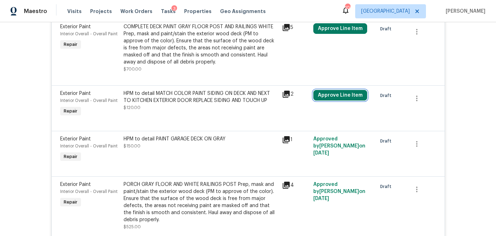
click at [330, 90] on button "Approve Line Item" at bounding box center [340, 95] width 54 height 11
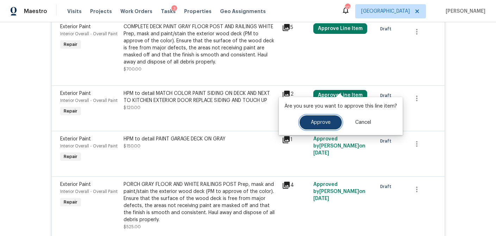
click at [308, 124] on button "Approve" at bounding box center [321, 122] width 42 height 14
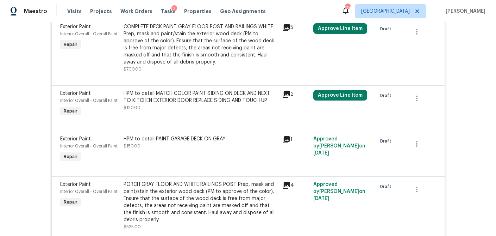
scroll to position [1760, 0]
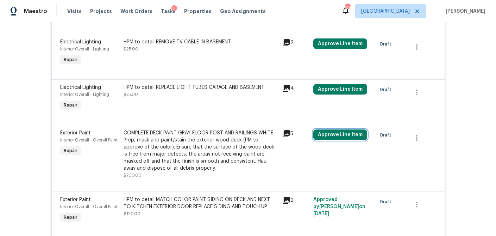
drag, startPoint x: 338, startPoint y: 127, endPoint x: 309, endPoint y: 130, distance: 29.0
click at [338, 129] on button "Approve Line Item" at bounding box center [340, 134] width 54 height 11
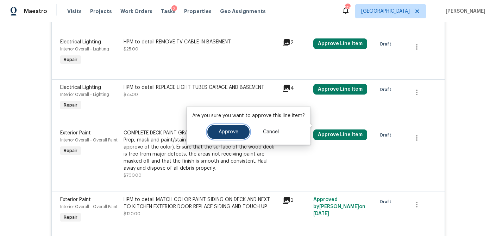
click at [227, 132] on span "Approve" at bounding box center [229, 131] width 20 height 5
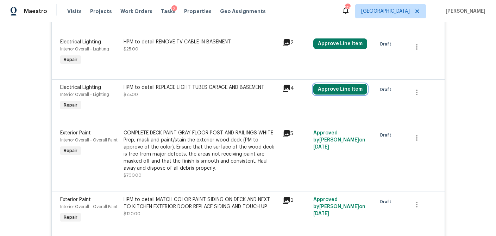
drag, startPoint x: 337, startPoint y: 80, endPoint x: 326, endPoint y: 81, distance: 10.9
click at [337, 84] on button "Approve Line Item" at bounding box center [340, 89] width 54 height 11
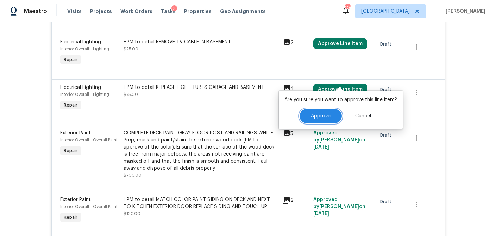
drag, startPoint x: 312, startPoint y: 114, endPoint x: 308, endPoint y: 116, distance: 4.5
click at [312, 114] on span "Approve" at bounding box center [321, 115] width 20 height 5
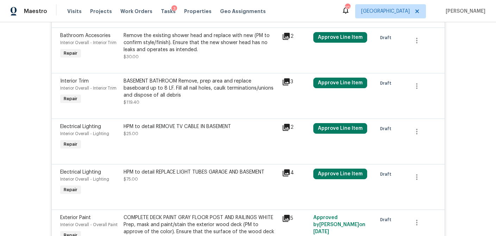
scroll to position [1674, 0]
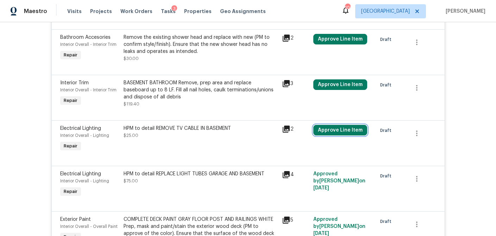
drag, startPoint x: 335, startPoint y: 120, endPoint x: 329, endPoint y: 119, distance: 6.0
click at [335, 125] on button "Approve Line Item" at bounding box center [340, 130] width 54 height 11
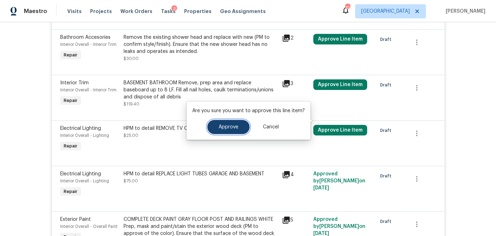
click at [229, 125] on span "Approve" at bounding box center [229, 126] width 20 height 5
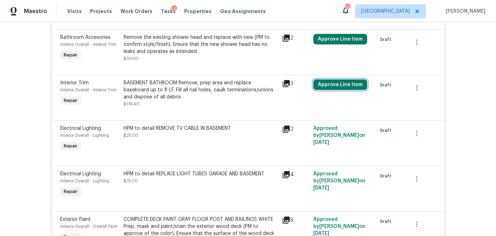
click at [336, 79] on button "Approve Line Item" at bounding box center [340, 84] width 54 height 11
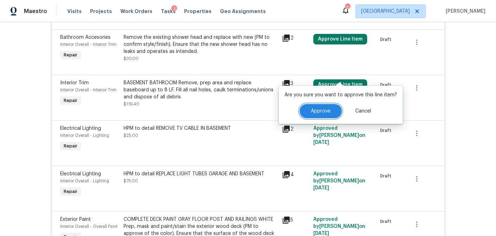
click at [311, 110] on span "Approve" at bounding box center [321, 110] width 20 height 5
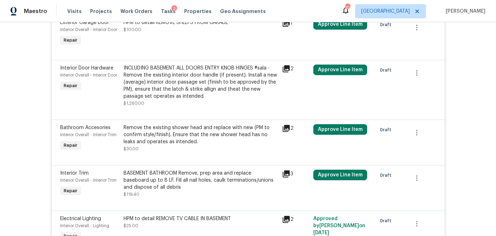
scroll to position [1581, 0]
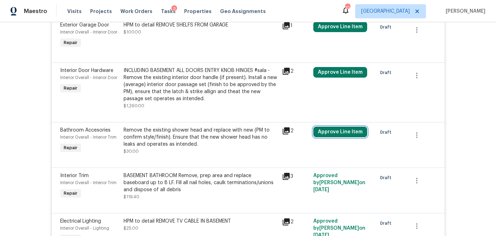
click at [333, 126] on button "Approve Line Item" at bounding box center [340, 131] width 54 height 11
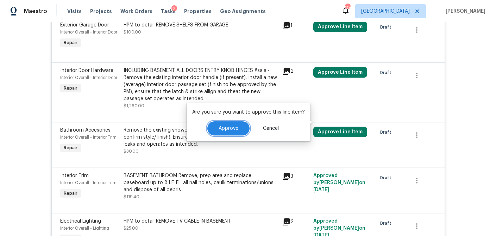
click at [236, 129] on span "Approve" at bounding box center [229, 128] width 20 height 5
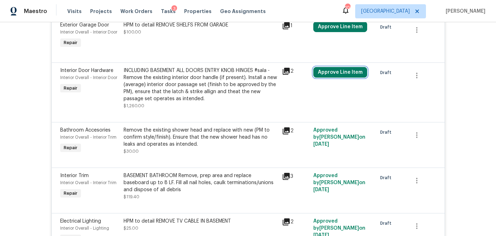
click at [343, 67] on button "Approve Line Item" at bounding box center [340, 72] width 54 height 11
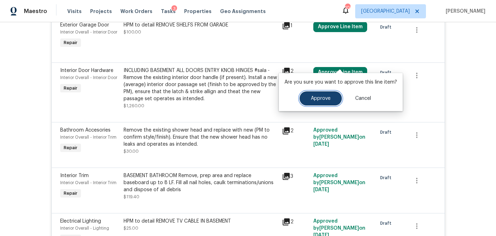
click at [311, 98] on span "Approve" at bounding box center [321, 98] width 20 height 5
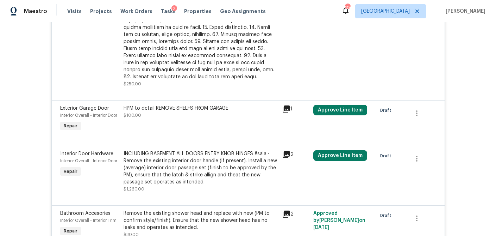
scroll to position [1469, 0]
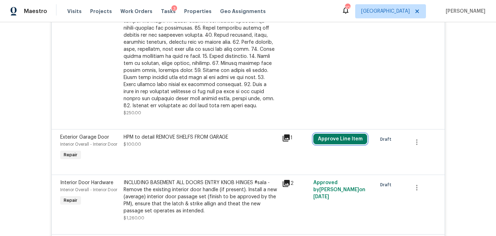
click at [330, 133] on button "Approve Line Item" at bounding box center [340, 138] width 54 height 11
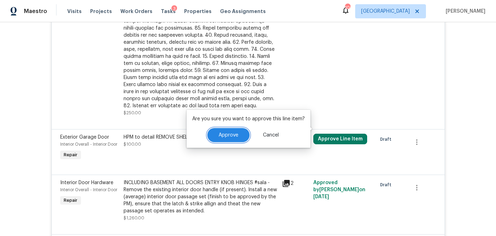
click at [242, 133] on button "Approve" at bounding box center [228, 135] width 42 height 14
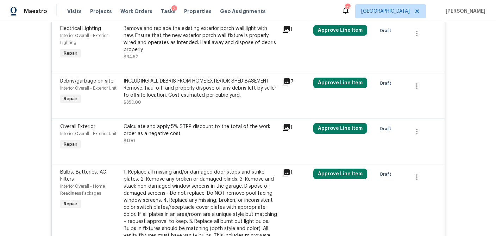
scroll to position [1138, 0]
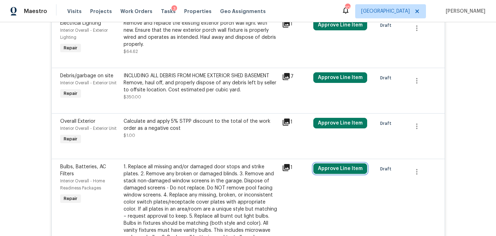
drag, startPoint x: 334, startPoint y: 160, endPoint x: 311, endPoint y: 163, distance: 22.8
click at [334, 163] on button "Approve Line Item" at bounding box center [340, 168] width 54 height 11
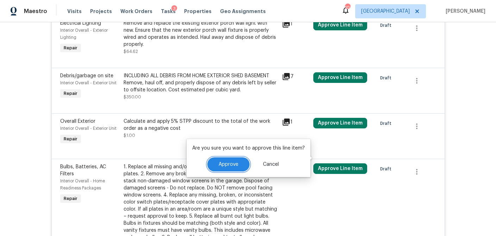
click at [231, 166] on span "Approve" at bounding box center [229, 164] width 20 height 5
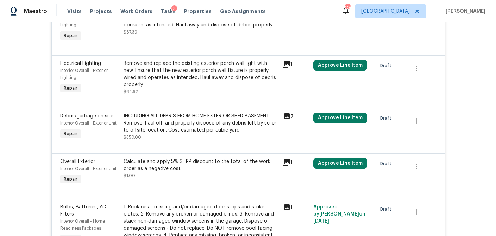
scroll to position [1097, 0]
click at [320, 158] on button "Approve Line Item" at bounding box center [340, 163] width 54 height 11
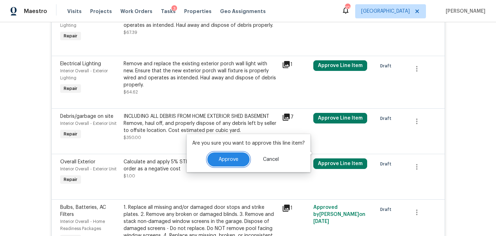
drag, startPoint x: 230, startPoint y: 160, endPoint x: 235, endPoint y: 156, distance: 6.8
click at [230, 160] on span "Approve" at bounding box center [229, 159] width 20 height 5
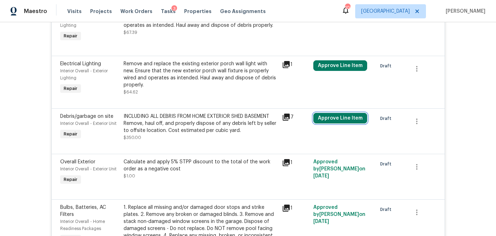
click at [336, 113] on button "Approve Line Item" at bounding box center [340, 118] width 54 height 11
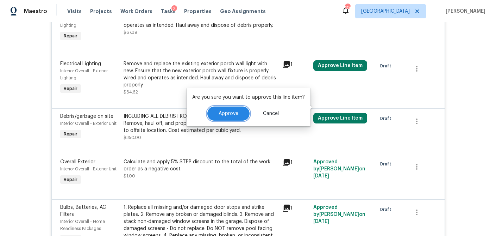
drag, startPoint x: 229, startPoint y: 116, endPoint x: 226, endPoint y: 123, distance: 7.8
click at [229, 116] on span "Approve" at bounding box center [229, 113] width 20 height 5
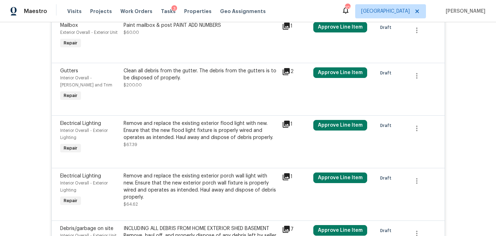
scroll to position [982, 0]
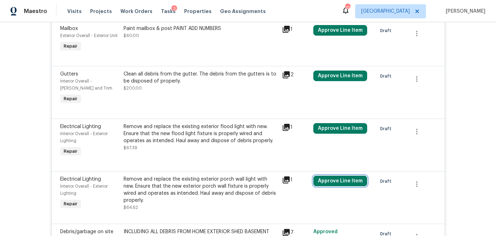
click at [337, 175] on button "Approve Line Item" at bounding box center [340, 180] width 54 height 11
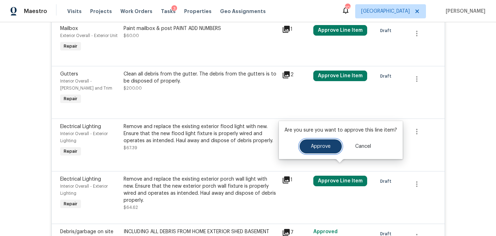
click at [315, 146] on span "Approve" at bounding box center [321, 146] width 20 height 5
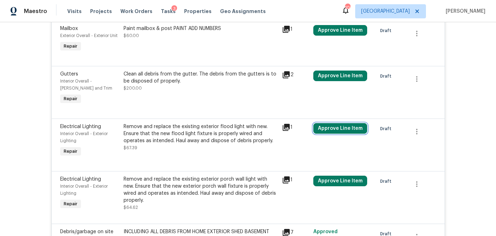
click at [342, 123] on button "Approve Line Item" at bounding box center [340, 128] width 54 height 11
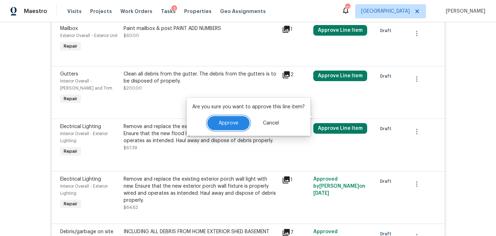
click at [219, 123] on span "Approve" at bounding box center [229, 122] width 20 height 5
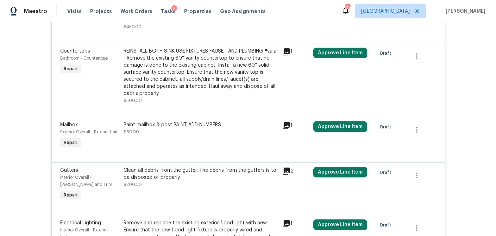
scroll to position [884, 0]
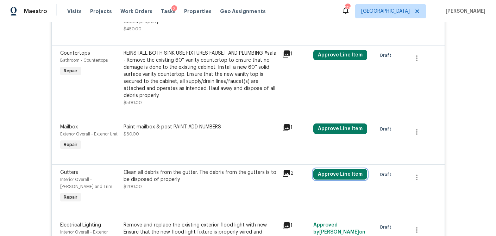
click at [335, 169] on button "Approve Line Item" at bounding box center [340, 174] width 54 height 11
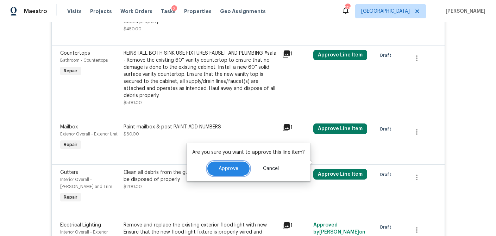
click at [229, 162] on button "Approve" at bounding box center [228, 168] width 42 height 14
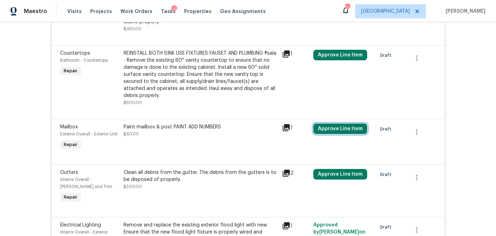
click at [343, 123] on button "Approve Line Item" at bounding box center [340, 128] width 54 height 11
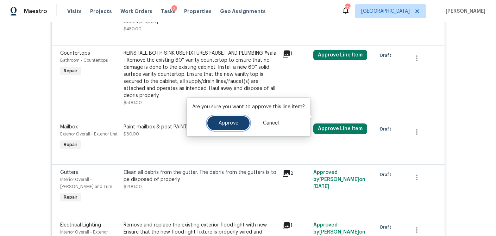
click at [226, 124] on span "Approve" at bounding box center [229, 122] width 20 height 5
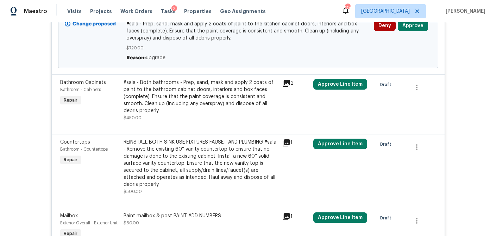
scroll to position [794, 0]
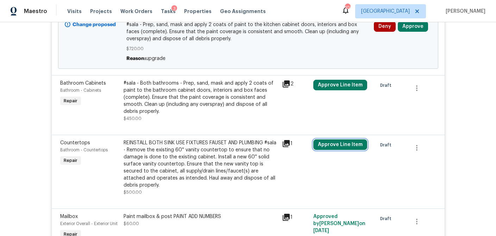
click at [335, 139] on button "Approve Line Item" at bounding box center [340, 144] width 54 height 11
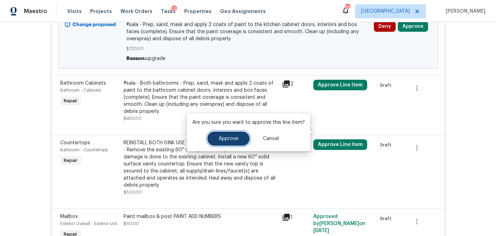
click at [224, 140] on span "Approve" at bounding box center [229, 138] width 20 height 5
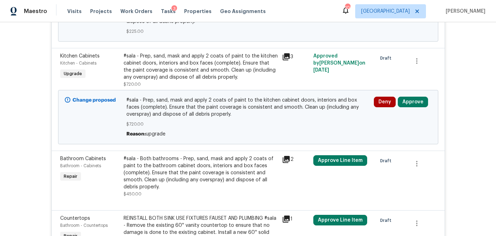
scroll to position [718, 0]
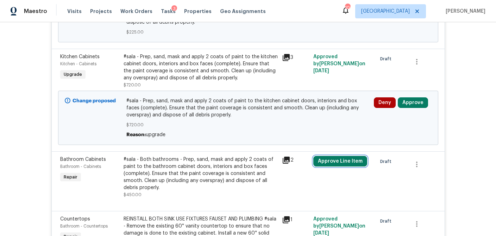
click at [338, 156] on button "Approve Line Item" at bounding box center [340, 161] width 54 height 11
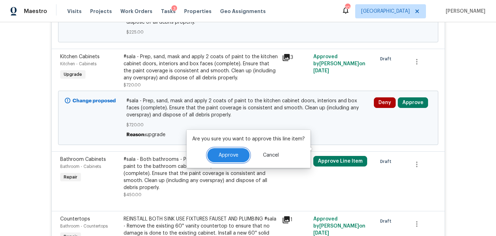
click at [236, 156] on span "Approve" at bounding box center [229, 155] width 20 height 5
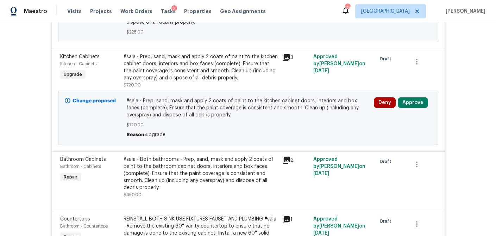
click at [189, 157] on div "#sala - Both bathrooms - Prep, sand, mask and apply 2 coats of paint to the bat…" at bounding box center [201, 173] width 154 height 35
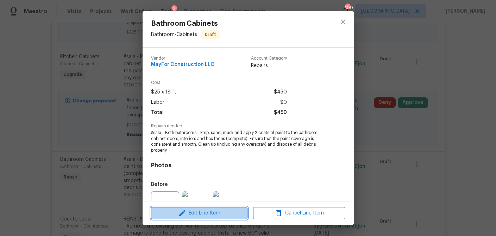
click at [207, 211] on span "Edit Line Item" at bounding box center [199, 213] width 92 height 9
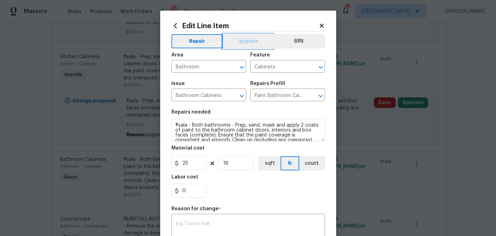
click at [249, 42] on button "Upgrade" at bounding box center [248, 41] width 50 height 14
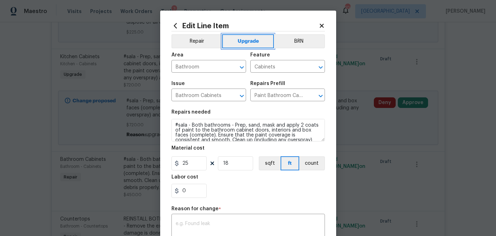
scroll to position [112, 0]
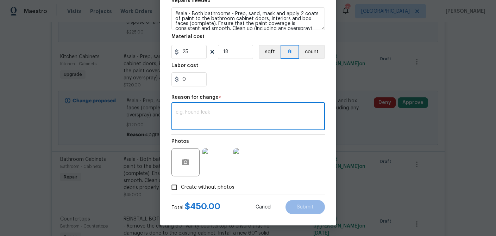
click at [233, 115] on textarea at bounding box center [248, 117] width 145 height 15
type textarea "y"
type textarea "upgrade"
click at [304, 204] on span "Submit" at bounding box center [305, 206] width 17 height 5
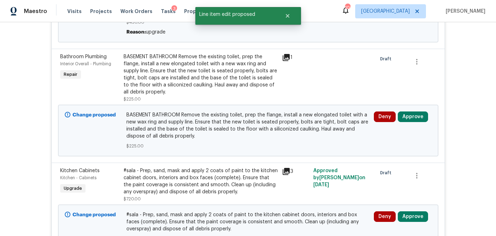
scroll to position [748, 0]
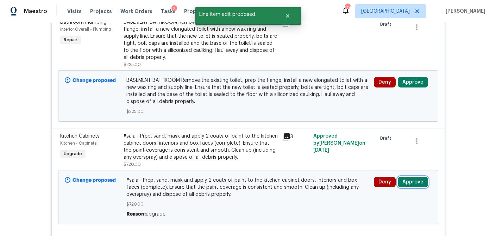
click at [416, 176] on button "Approve" at bounding box center [413, 181] width 30 height 11
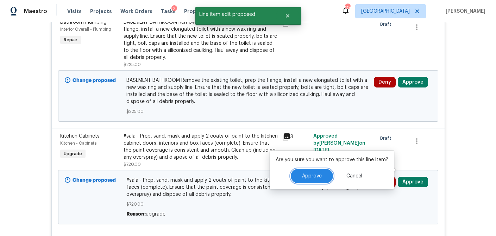
click at [309, 181] on button "Approve" at bounding box center [312, 176] width 42 height 14
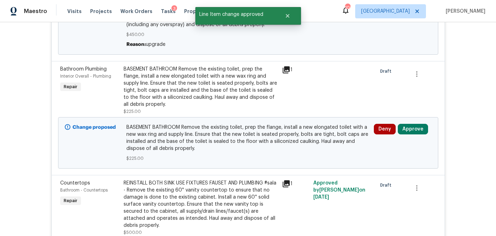
scroll to position [690, 0]
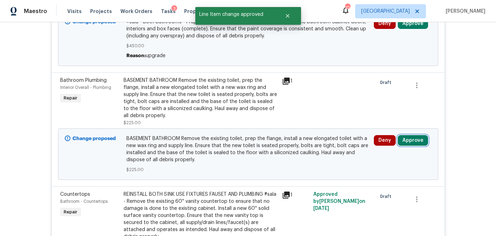
click at [414, 135] on button "Approve" at bounding box center [413, 140] width 30 height 11
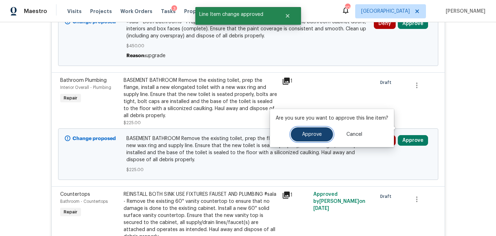
click at [321, 136] on button "Approve" at bounding box center [312, 134] width 42 height 14
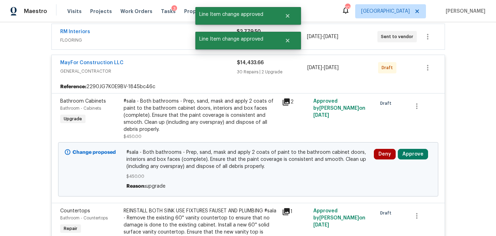
scroll to position [554, 0]
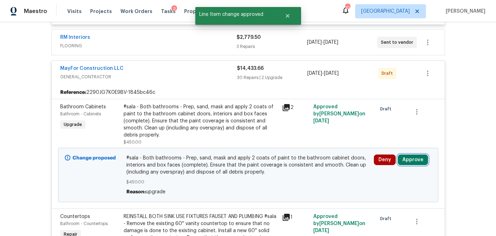
click at [413, 154] on button "Approve" at bounding box center [413, 159] width 30 height 11
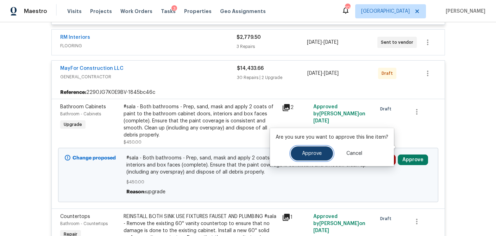
click at [316, 157] on button "Approve" at bounding box center [312, 153] width 42 height 14
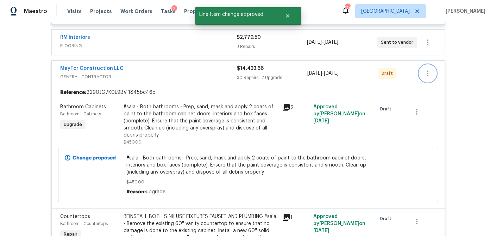
click at [429, 69] on icon "button" at bounding box center [428, 73] width 8 height 8
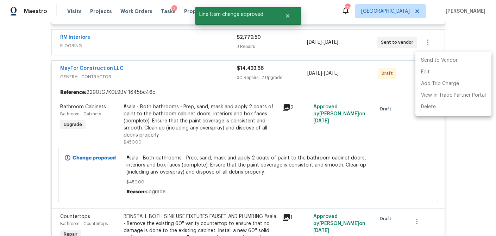
click at [435, 60] on li "Send to Vendor" at bounding box center [454, 61] width 76 height 12
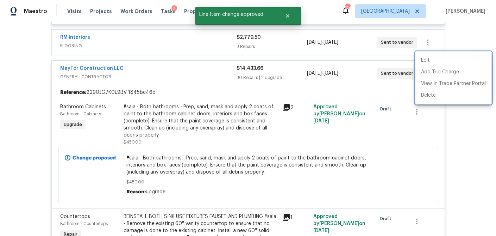
click at [461, 135] on div at bounding box center [248, 118] width 496 height 236
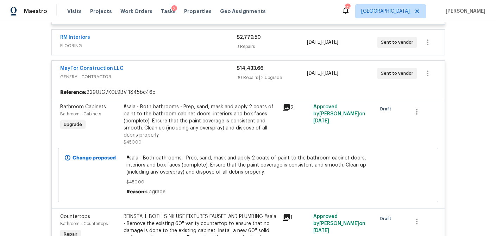
click at [277, 65] on div "$14,433.66 30 Repairs | 2 Upgrade" at bounding box center [272, 73] width 70 height 17
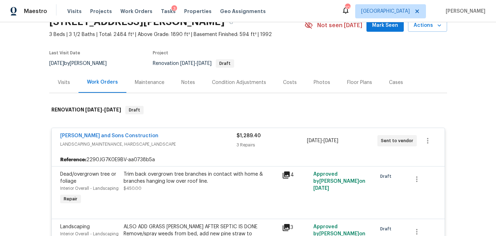
scroll to position [0, 0]
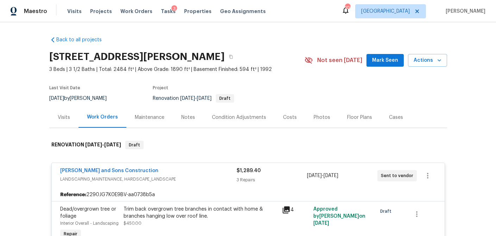
click at [274, 169] on div "$1,289.40" at bounding box center [272, 170] width 70 height 7
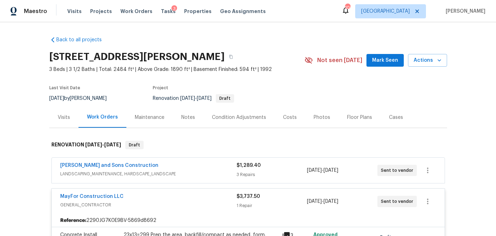
click at [278, 200] on div "$3,737.50 1 Repair" at bounding box center [272, 201] width 70 height 17
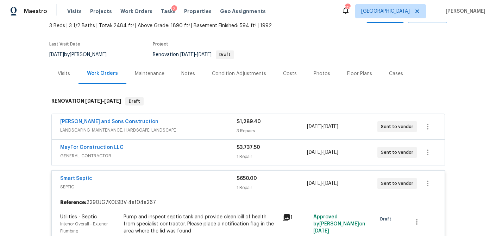
scroll to position [38, 0]
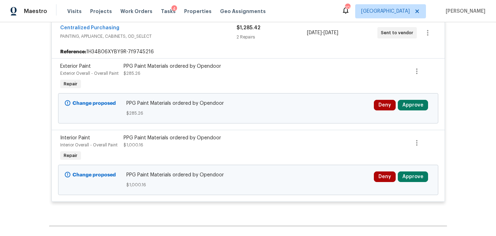
scroll to position [271, 0]
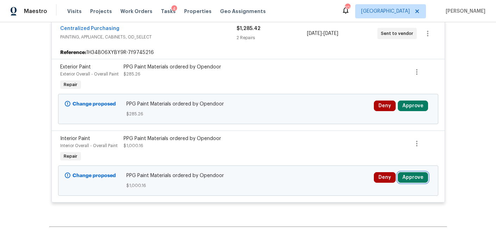
click at [403, 179] on button "Approve" at bounding box center [413, 177] width 30 height 11
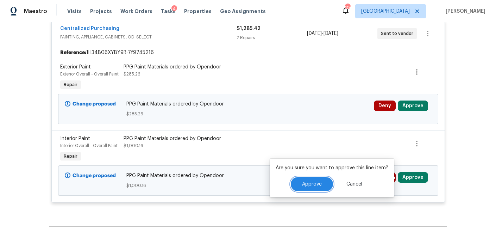
click at [319, 183] on span "Approve" at bounding box center [312, 183] width 20 height 5
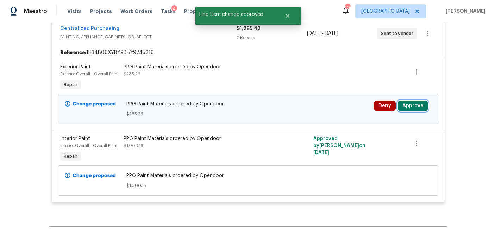
click at [414, 108] on button "Approve" at bounding box center [413, 105] width 30 height 11
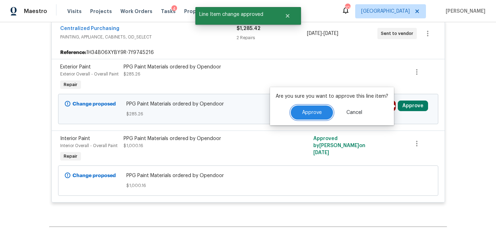
drag, startPoint x: 299, startPoint y: 114, endPoint x: 310, endPoint y: 113, distance: 11.3
click at [299, 114] on button "Approve" at bounding box center [312, 112] width 42 height 14
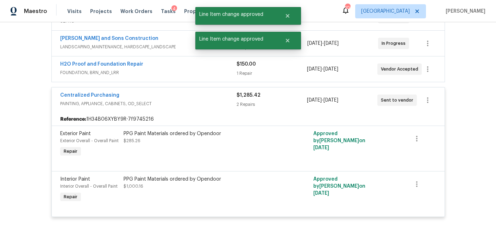
scroll to position [203, 0]
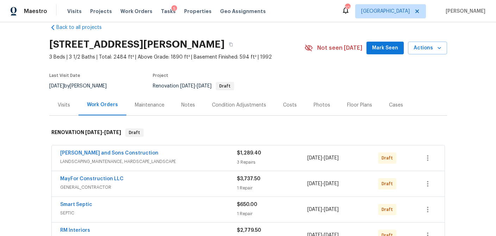
scroll to position [6, 0]
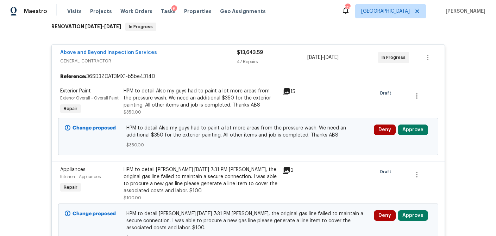
scroll to position [126, 0]
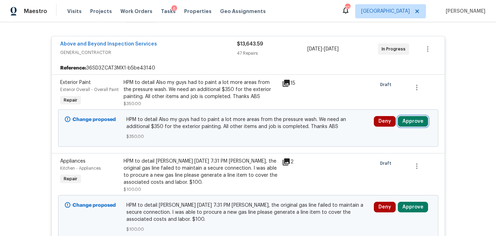
click at [418, 122] on button "Approve" at bounding box center [413, 121] width 30 height 11
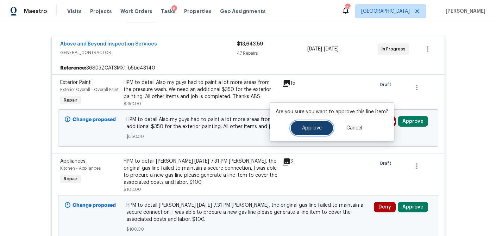
click at [315, 131] on button "Approve" at bounding box center [312, 128] width 42 height 14
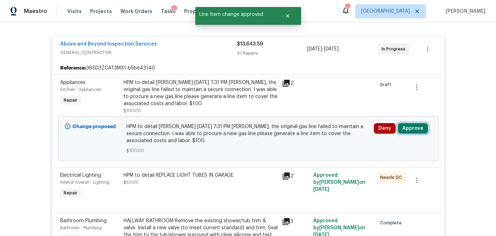
click at [416, 129] on button "Approve" at bounding box center [413, 128] width 30 height 11
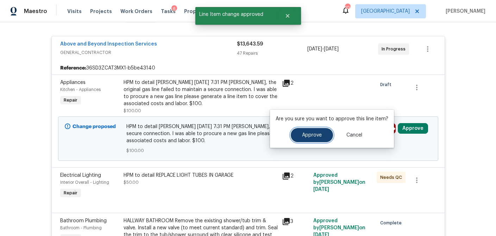
click at [312, 133] on span "Approve" at bounding box center [312, 134] width 20 height 5
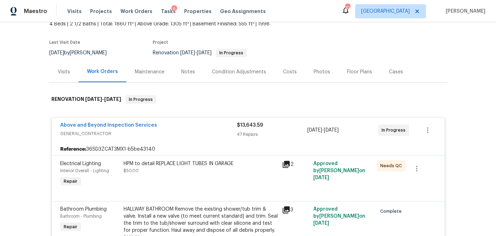
scroll to position [42, 0]
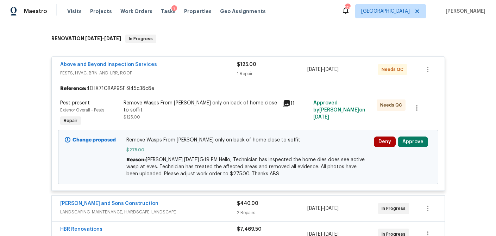
scroll to position [131, 0]
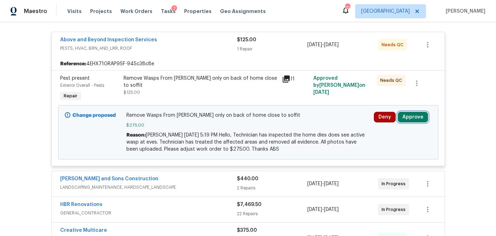
click at [416, 118] on button "Approve" at bounding box center [413, 117] width 30 height 11
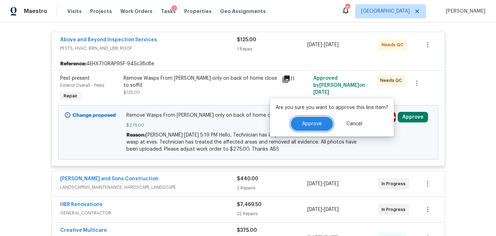
click at [313, 128] on button "Approve" at bounding box center [312, 124] width 42 height 14
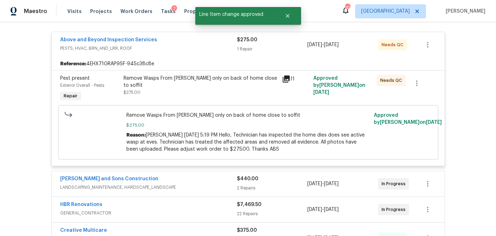
click at [276, 182] on div "$440.00 2 Repairs" at bounding box center [272, 183] width 71 height 17
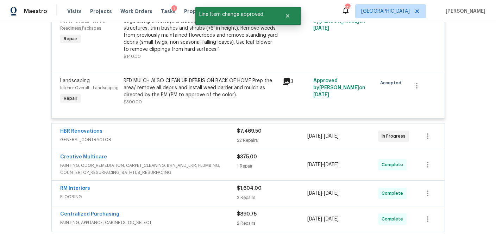
scroll to position [336, 0]
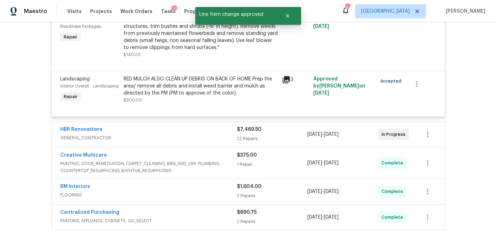
click at [277, 137] on div "22 Repairs" at bounding box center [272, 138] width 71 height 7
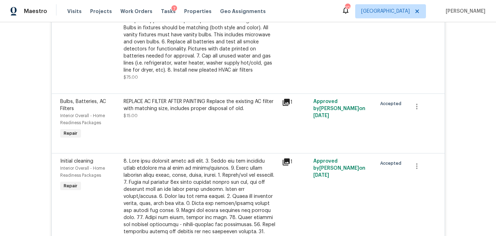
scroll to position [280, 0]
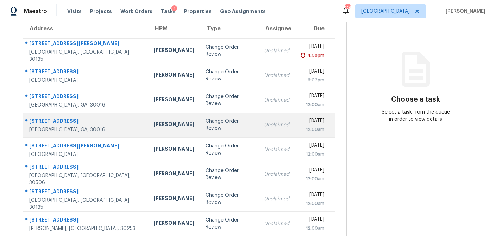
scroll to position [83, 0]
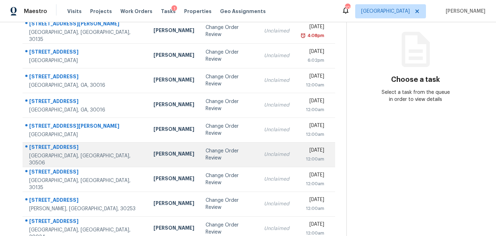
click at [200, 154] on td "Change Order Review" at bounding box center [229, 154] width 59 height 25
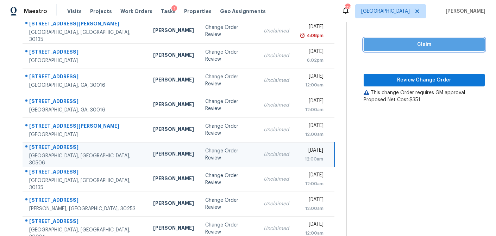
click at [440, 48] on span "Claim" at bounding box center [424, 44] width 110 height 9
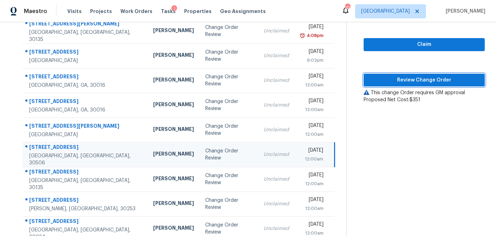
drag, startPoint x: 413, startPoint y: 77, endPoint x: 408, endPoint y: 91, distance: 14.5
click at [413, 77] on span "Review Change Order" at bounding box center [424, 80] width 110 height 9
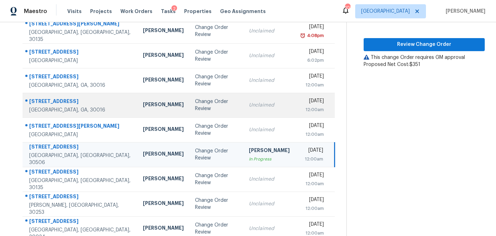
scroll to position [121, 0]
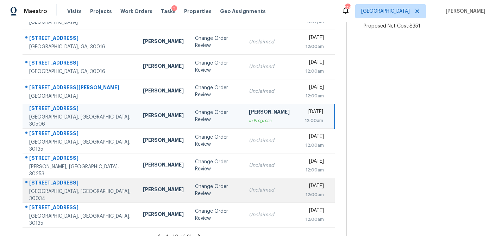
click at [195, 190] on div "Change Order Review" at bounding box center [216, 190] width 43 height 14
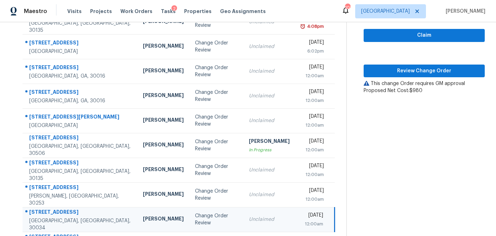
scroll to position [89, 0]
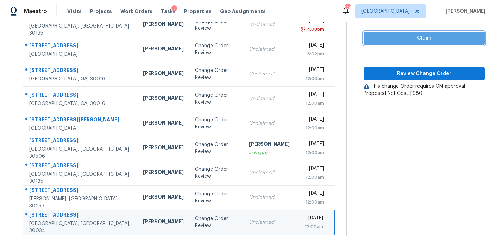
click at [429, 42] on span "Claim" at bounding box center [424, 38] width 110 height 9
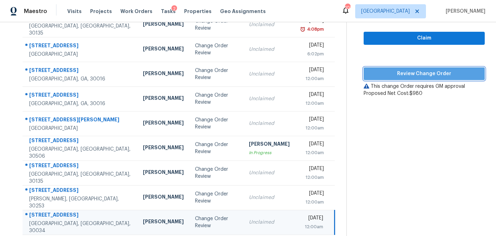
click at [417, 70] on span "Review Change Order" at bounding box center [424, 73] width 110 height 9
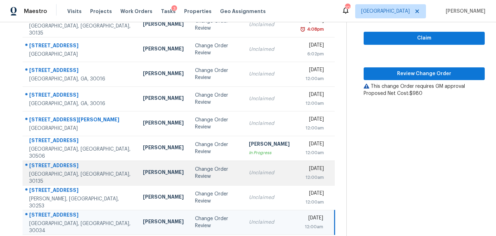
scroll to position [131, 0]
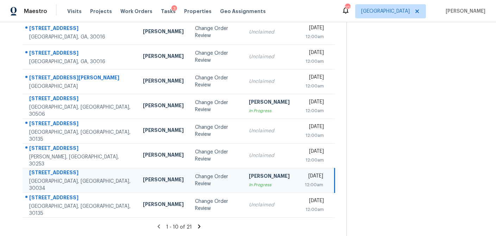
click at [198, 224] on icon at bounding box center [199, 226] width 2 height 4
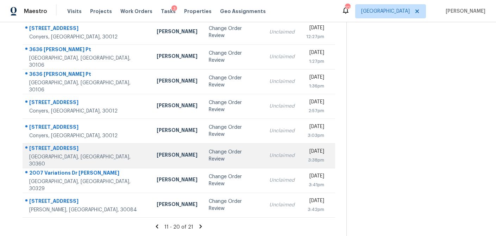
click at [151, 151] on td "[PERSON_NAME]" at bounding box center [177, 155] width 52 height 25
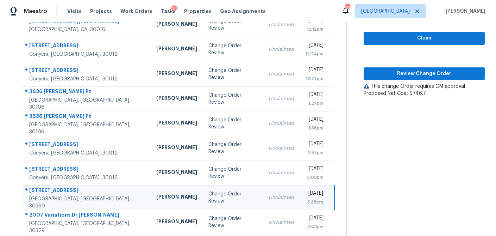
scroll to position [90, 0]
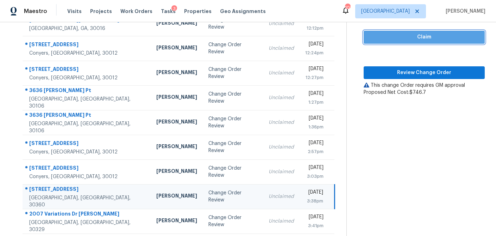
drag, startPoint x: 402, startPoint y: 39, endPoint x: 395, endPoint y: 51, distance: 14.7
click at [402, 39] on span "Claim" at bounding box center [424, 37] width 110 height 9
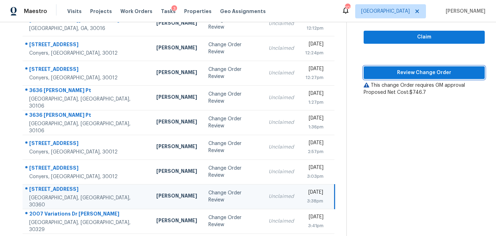
click at [395, 69] on span "Review Change Order" at bounding box center [424, 72] width 110 height 9
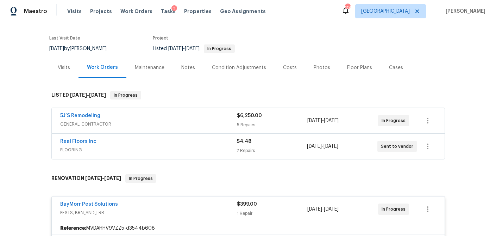
scroll to position [52, 0]
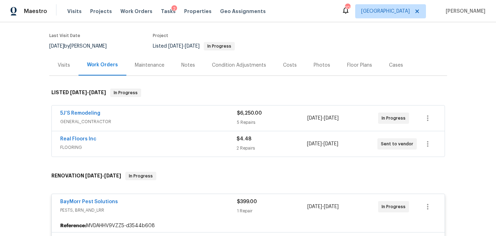
click at [223, 117] on div "5J’S Remodeling" at bounding box center [148, 114] width 177 height 8
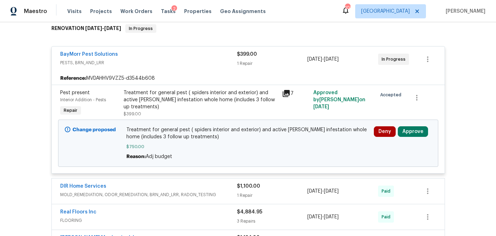
scroll to position [646, 0]
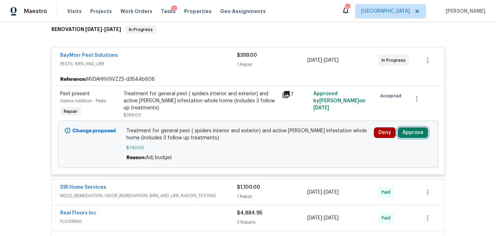
drag, startPoint x: 415, startPoint y: 126, endPoint x: 397, endPoint y: 127, distance: 17.3
click at [415, 127] on button "Approve" at bounding box center [413, 132] width 30 height 11
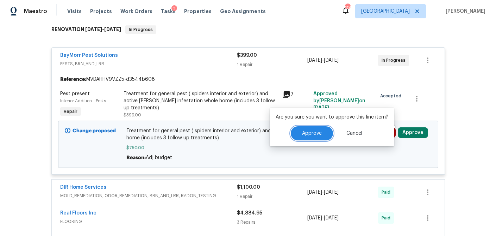
click at [327, 133] on button "Approve" at bounding box center [312, 133] width 42 height 14
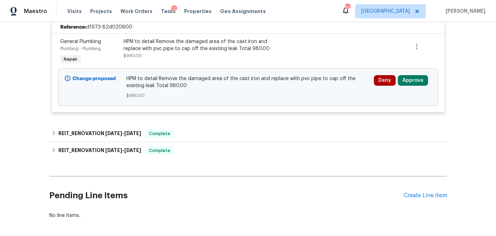
scroll to position [169, 0]
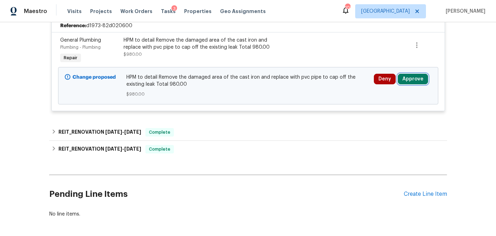
click at [418, 81] on button "Approve" at bounding box center [413, 79] width 30 height 11
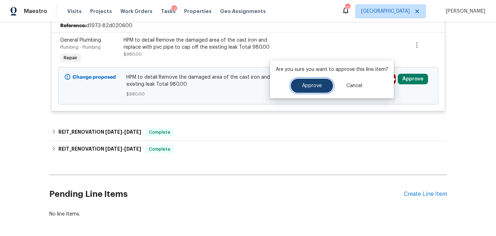
click at [315, 88] on button "Approve" at bounding box center [312, 86] width 42 height 14
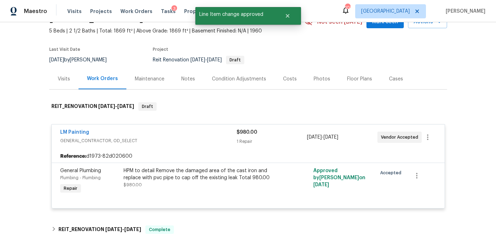
scroll to position [0, 0]
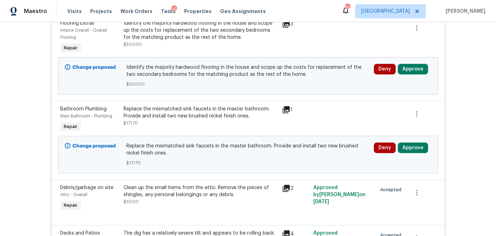
scroll to position [426, 0]
click at [413, 149] on button "Approve" at bounding box center [413, 148] width 30 height 11
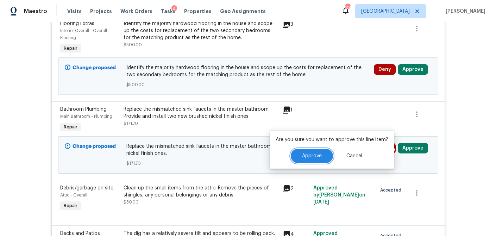
drag, startPoint x: 318, startPoint y: 158, endPoint x: 311, endPoint y: 158, distance: 6.3
click at [318, 158] on span "Approve" at bounding box center [312, 155] width 20 height 5
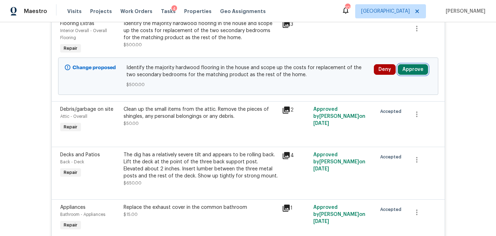
drag, startPoint x: 413, startPoint y: 68, endPoint x: 404, endPoint y: 71, distance: 9.6
click at [413, 68] on button "Approve" at bounding box center [413, 69] width 30 height 11
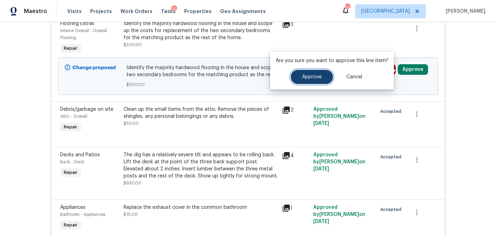
click at [309, 78] on span "Approve" at bounding box center [312, 76] width 20 height 5
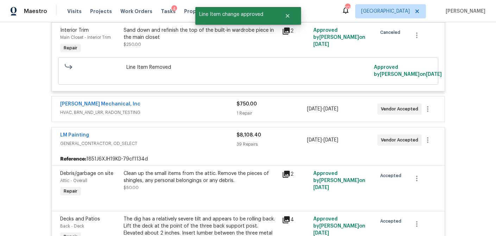
scroll to position [276, 0]
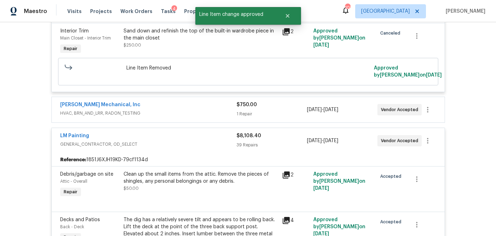
click at [284, 110] on div "$750.00 1 Repair" at bounding box center [272, 109] width 70 height 17
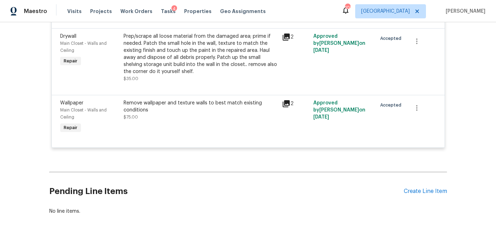
scroll to position [2527, 0]
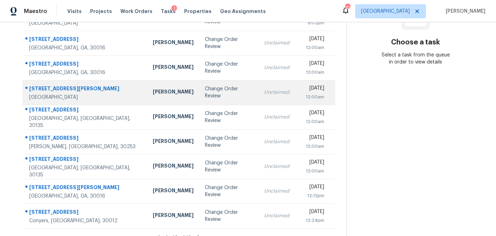
scroll to position [131, 0]
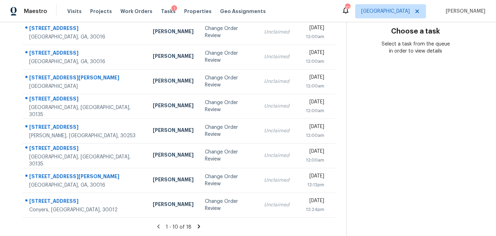
click at [199, 225] on icon at bounding box center [199, 226] width 2 height 4
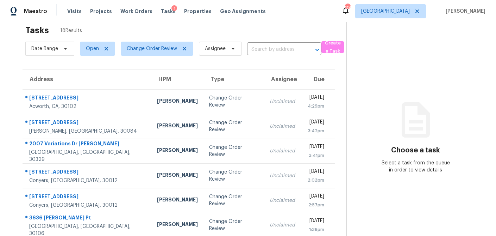
scroll to position [3, 0]
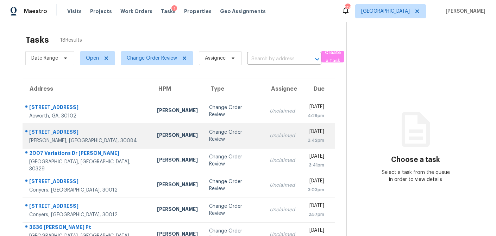
click at [204, 143] on td "Change Order Review" at bounding box center [234, 135] width 61 height 25
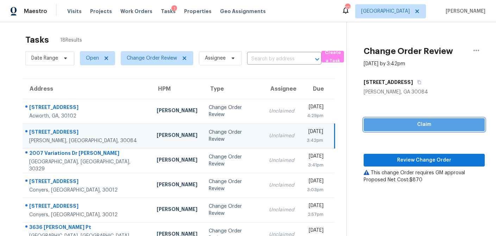
click at [400, 127] on span "Claim" at bounding box center [424, 124] width 110 height 9
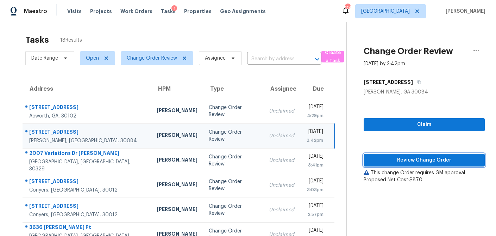
click at [394, 161] on span "Review Change Order" at bounding box center [424, 160] width 110 height 9
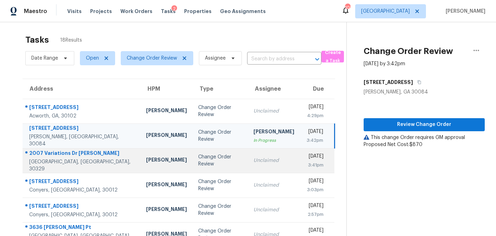
click at [146, 163] on div "[PERSON_NAME]" at bounding box center [166, 160] width 41 height 9
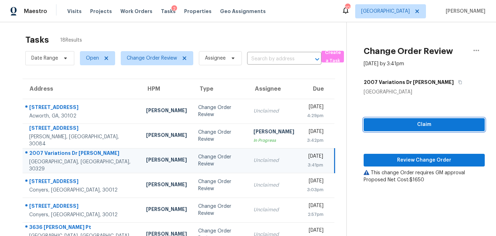
click at [401, 126] on span "Claim" at bounding box center [424, 124] width 110 height 9
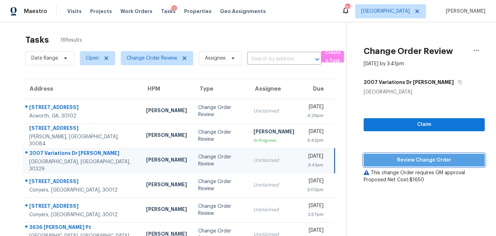
click at [392, 156] on span "Review Change Order" at bounding box center [424, 160] width 110 height 9
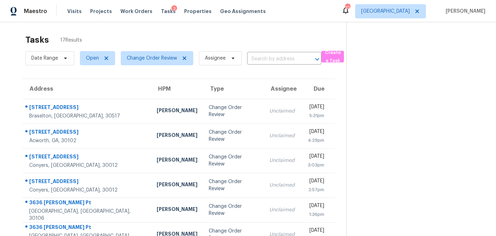
scroll to position [0, 0]
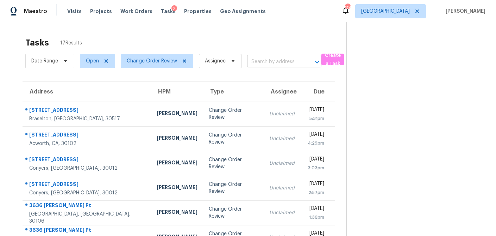
click at [267, 60] on input "text" at bounding box center [274, 61] width 55 height 11
click at [197, 11] on span "Properties" at bounding box center [197, 11] width 27 height 7
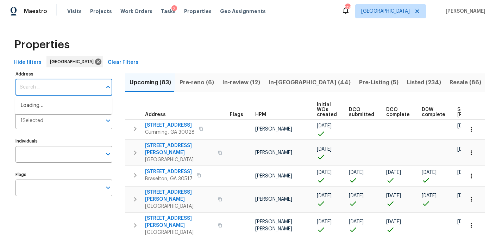
click at [55, 88] on input "Address" at bounding box center [58, 87] width 86 height 17
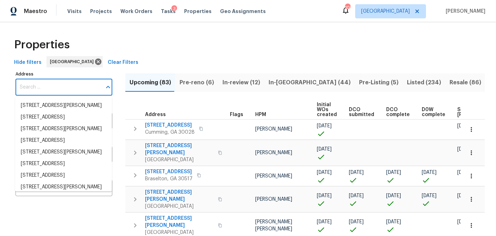
type input "5142 Golfbrook Ct"
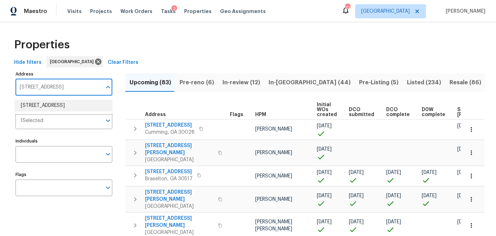
click at [44, 111] on li "5142 Golfbrook Ct Stone Mountain GA 30088" at bounding box center [63, 106] width 97 height 12
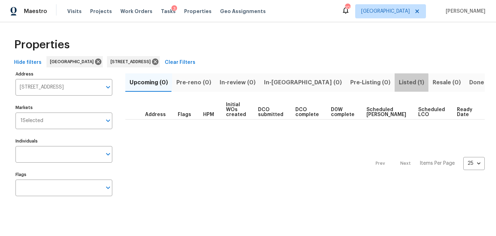
click at [399, 84] on span "Listed (1)" at bounding box center [411, 82] width 25 height 10
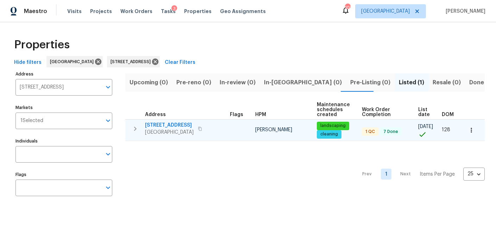
click at [162, 123] on span "5142 Golfbrook Ct" at bounding box center [169, 125] width 49 height 7
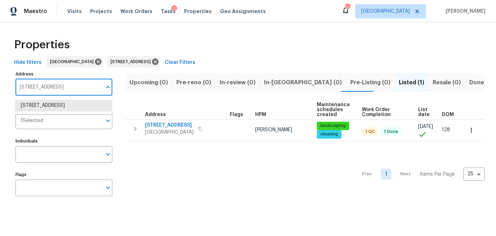
click at [60, 84] on input "5142 Golfbrook Ct Stone Mountain GA 30088" at bounding box center [58, 87] width 86 height 17
type input "89 paces"
click at [58, 105] on li "89 Paces Lakes Pt Dallas GA 30157" at bounding box center [63, 109] width 97 height 19
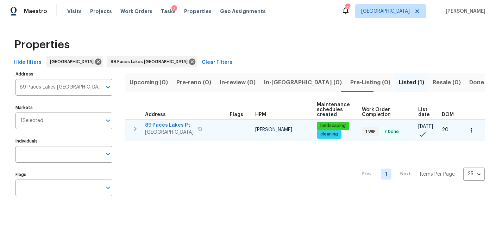
click at [166, 126] on span "89 Paces Lakes Pt" at bounding box center [169, 125] width 49 height 7
click at [471, 133] on button "button" at bounding box center [471, 129] width 15 height 15
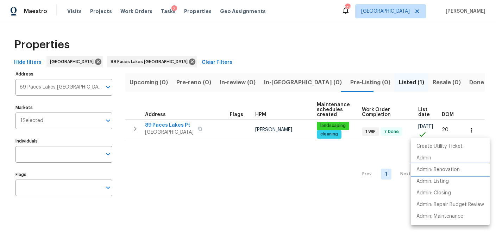
click at [443, 171] on p "Admin: Renovation" at bounding box center [438, 169] width 43 height 7
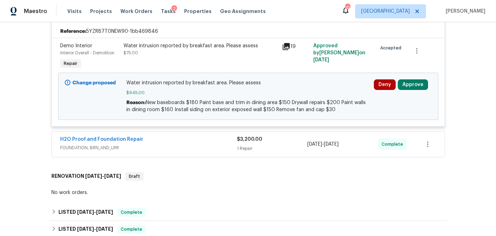
scroll to position [164, 0]
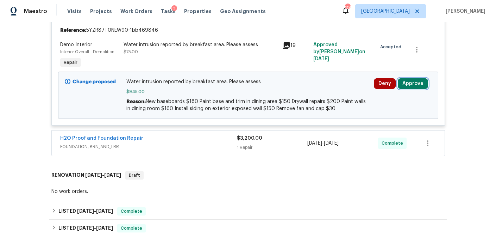
click at [419, 84] on button "Approve" at bounding box center [413, 83] width 30 height 11
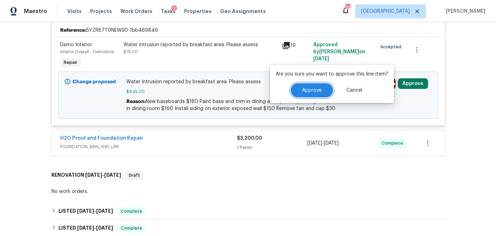
click at [314, 94] on button "Approve" at bounding box center [312, 90] width 42 height 14
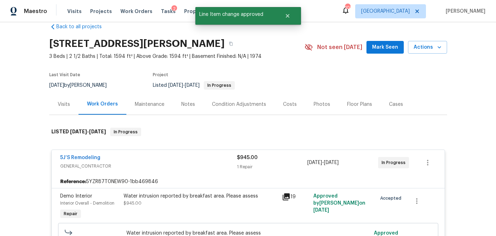
scroll to position [11, 0]
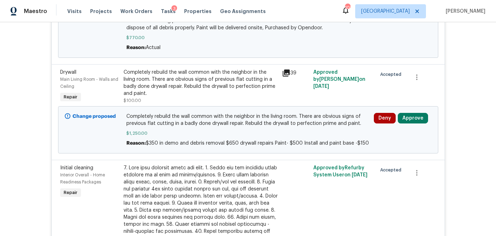
scroll to position [281, 0]
drag, startPoint x: 418, startPoint y: 115, endPoint x: 401, endPoint y: 118, distance: 17.2
click at [417, 115] on button "Approve" at bounding box center [413, 118] width 30 height 11
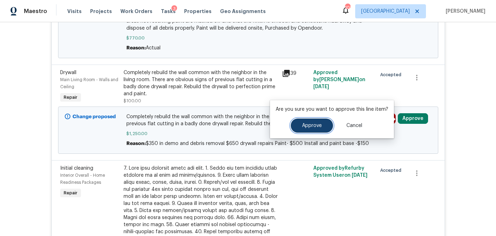
click at [317, 124] on span "Approve" at bounding box center [312, 125] width 20 height 5
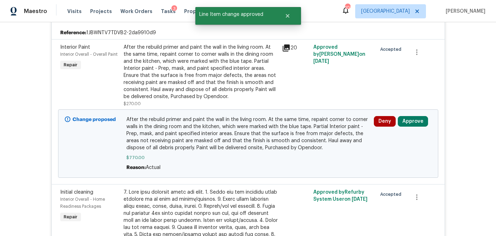
scroll to position [160, 0]
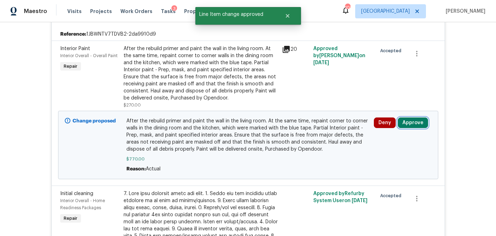
click at [414, 122] on button "Approve" at bounding box center [413, 122] width 30 height 11
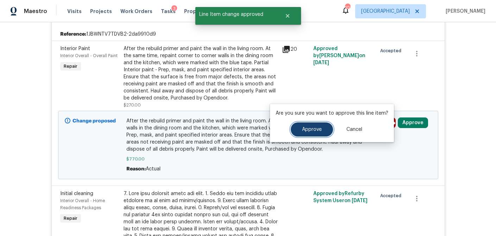
click at [315, 129] on span "Approve" at bounding box center [312, 129] width 20 height 5
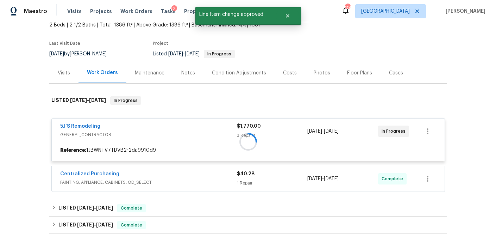
scroll to position [0, 0]
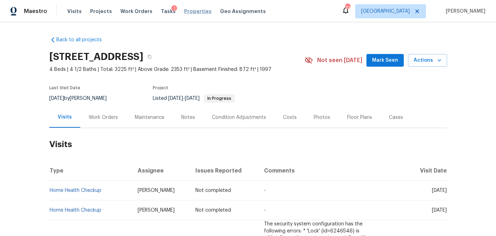
click at [185, 12] on span "Properties" at bounding box center [197, 11] width 27 height 7
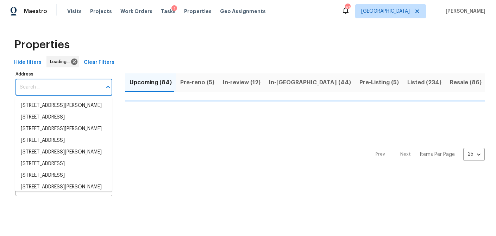
click at [75, 85] on input "Address" at bounding box center [58, 87] width 86 height 17
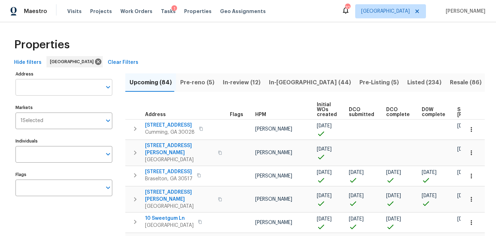
click at [66, 87] on input "Address" at bounding box center [58, 87] width 86 height 17
type input "819 bermuda"
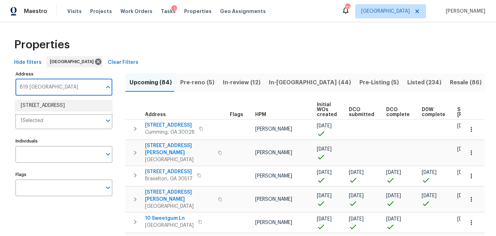
click at [64, 104] on li "819 Bermuda Run Woodstock GA 30189" at bounding box center [63, 106] width 97 height 12
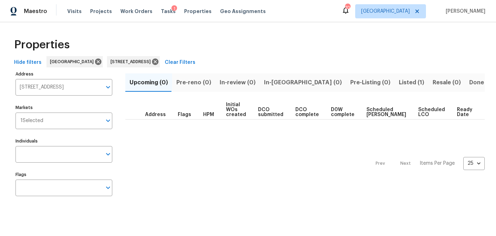
click at [399, 81] on span "Listed (1)" at bounding box center [411, 82] width 25 height 10
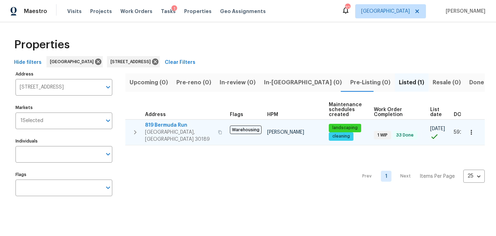
click at [218, 130] on icon "button" at bounding box center [220, 132] width 4 height 4
click at [166, 125] on span "819 Bermuda Run" at bounding box center [179, 125] width 69 height 7
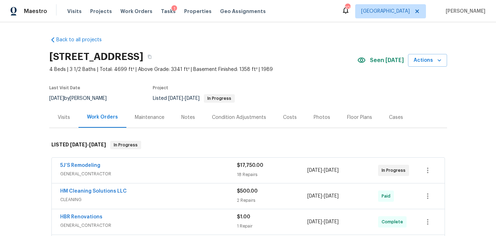
click at [185, 118] on div "Notes" at bounding box center [188, 117] width 14 height 7
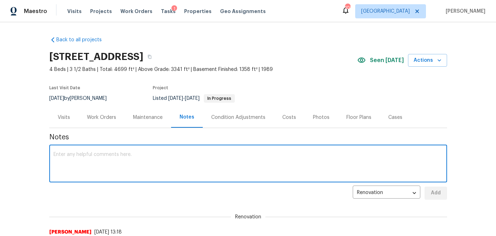
click at [133, 159] on textarea at bounding box center [249, 164] width 390 height 25
paste textarea "@T-[PERSON_NAME] @[PERSON_NAME] @[PERSON_NAME].[PERSON_NAME] Hey team – I stopp…"
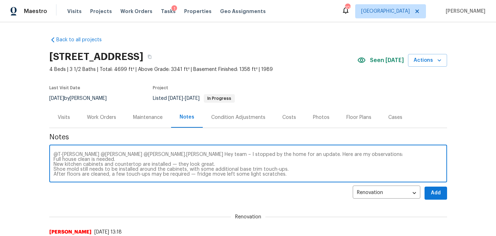
scroll to position [30, 0]
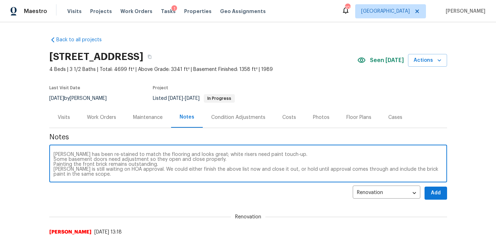
type textarea "@T-[PERSON_NAME] @[PERSON_NAME] @[PERSON_NAME].[PERSON_NAME] Hey team – I stopp…"
click at [434, 192] on span "Add" at bounding box center [435, 192] width 11 height 9
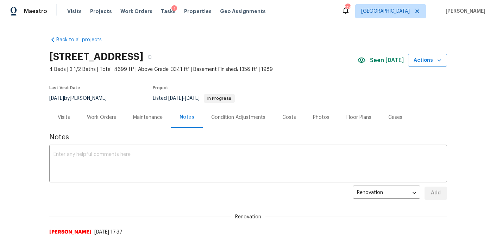
scroll to position [0, 0]
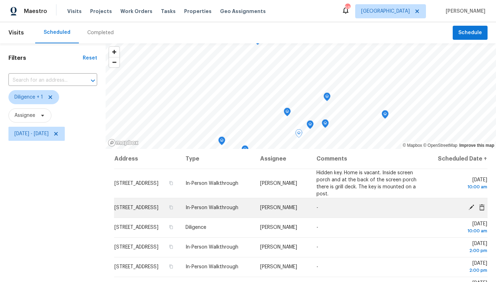
scroll to position [93, 0]
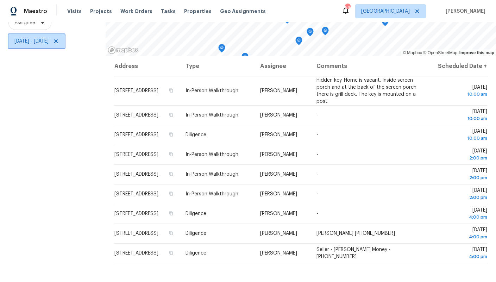
click at [49, 41] on span "[DATE] - [DATE]" at bounding box center [31, 41] width 34 height 7
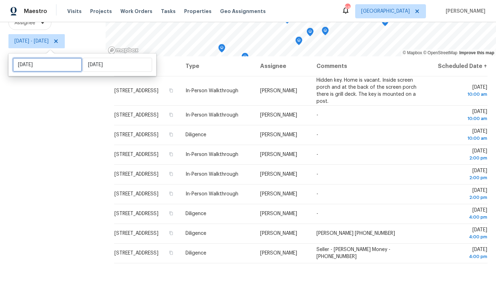
click at [54, 64] on input "[DATE]" at bounding box center [47, 65] width 69 height 14
select select "8"
select select "2025"
select select "9"
select select "2025"
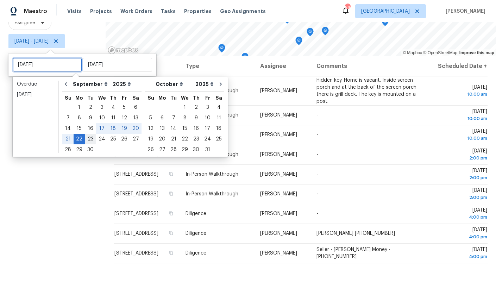
type input "[DATE]"
click at [88, 139] on div "23" at bounding box center [90, 139] width 11 height 10
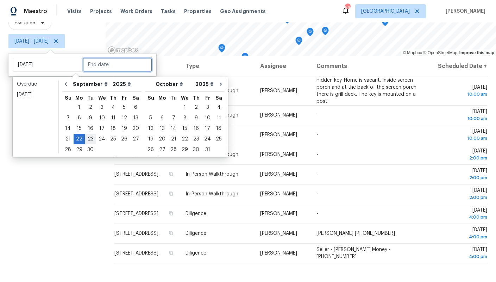
type input "[DATE]"
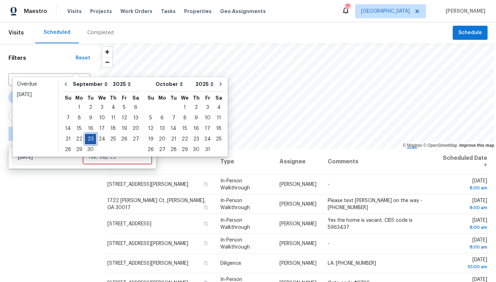
click at [88, 139] on div "23" at bounding box center [90, 139] width 11 height 10
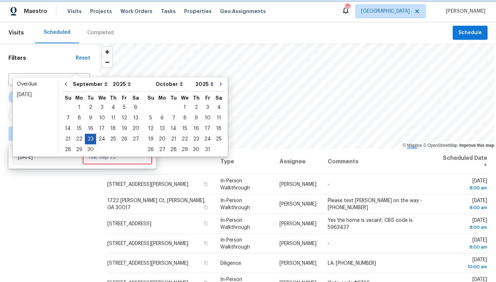
type input "[DATE]"
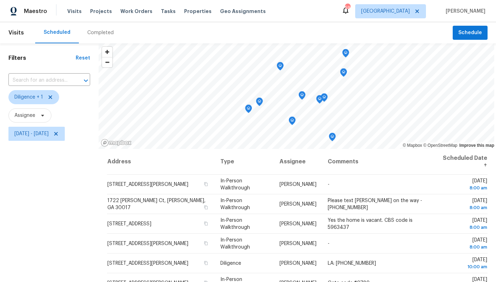
click at [75, 192] on div "Filters Reset ​ Diligence + 1 Assignee [DATE] - [DATE]" at bounding box center [49, 208] width 99 height 331
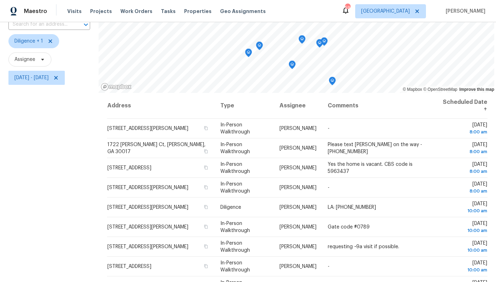
scroll to position [141, 0]
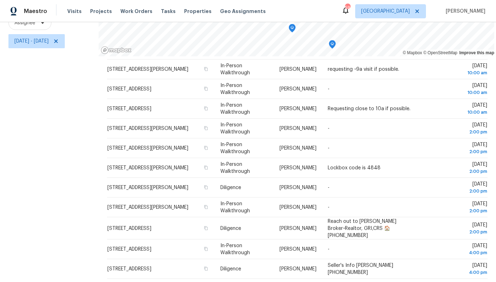
drag, startPoint x: 128, startPoint y: 212, endPoint x: 421, endPoint y: 278, distance: 301.0
click at [421, 278] on div "Filters Reset ​ Diligence + 1 Assignee [DATE] - [DATE] © Mapbox © OpenStreetMap…" at bounding box center [248, 116] width 496 height 331
copy div "© Mapbox © OpenStreetMap Improve this map"
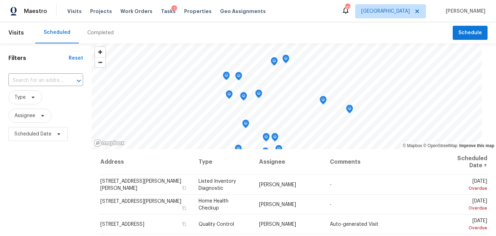
click at [93, 31] on div "Completed" at bounding box center [100, 32] width 26 height 7
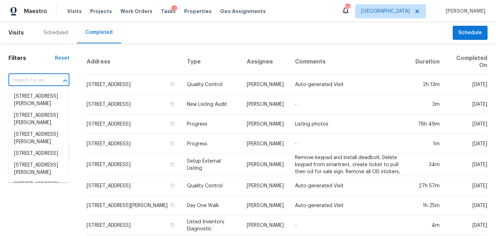
click at [35, 81] on input "text" at bounding box center [28, 80] width 41 height 11
paste input "[STREET_ADDRESS]"
type input "[STREET_ADDRESS]"
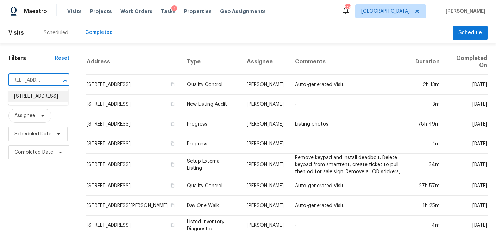
click at [29, 102] on li "[STREET_ADDRESS]" at bounding box center [38, 97] width 60 height 12
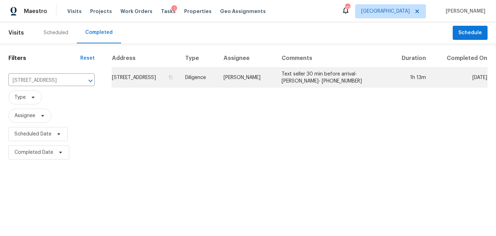
click at [173, 83] on td "[STREET_ADDRESS]" at bounding box center [146, 78] width 68 height 20
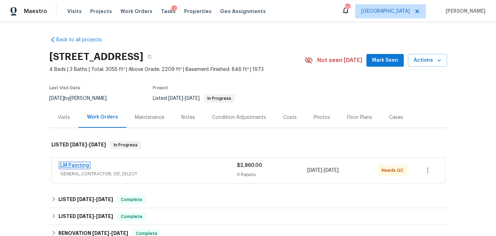
click at [76, 166] on link "LM Painting" at bounding box center [74, 165] width 29 height 5
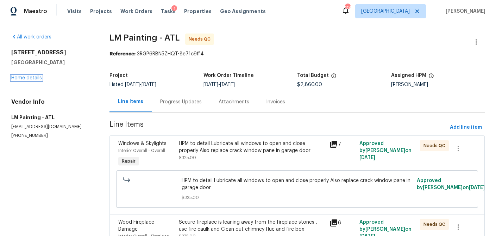
click at [35, 79] on link "Home details" at bounding box center [26, 77] width 31 height 5
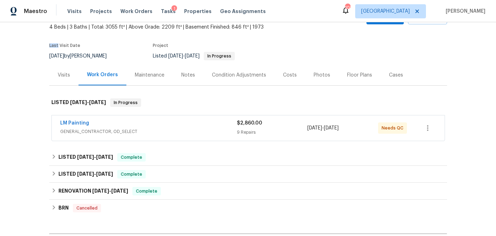
scroll to position [43, 0]
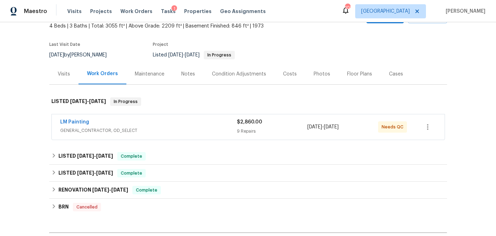
click at [122, 135] on div "LM Painting GENERAL_CONTRACTOR, OD_SELECT" at bounding box center [148, 126] width 177 height 17
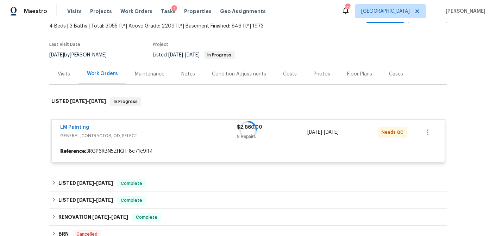
click at [113, 131] on div "LM Painting GENERAL_CONTRACTOR, OD_SELECT $2,860.00 9 Repairs [DATE] - [DATE] N…" at bounding box center [248, 140] width 394 height 43
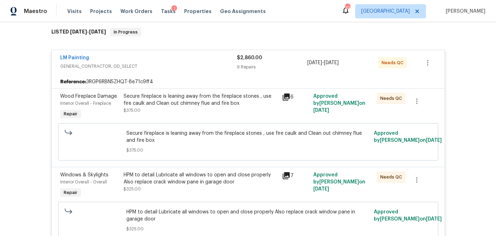
scroll to position [110, 0]
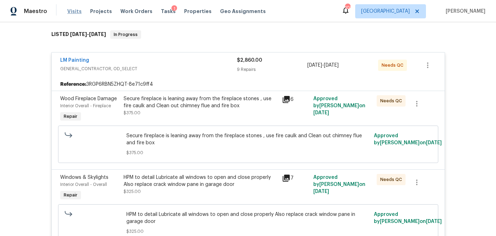
click at [69, 12] on span "Visits" at bounding box center [74, 11] width 14 height 7
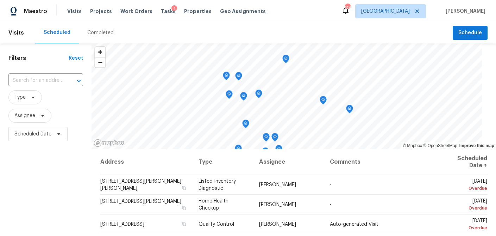
click at [95, 34] on div "Completed" at bounding box center [100, 32] width 26 height 7
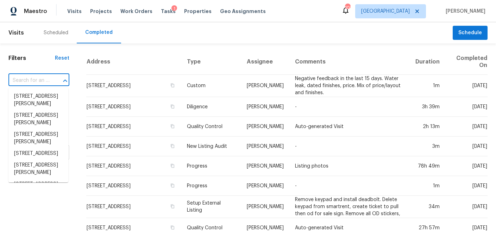
click at [35, 80] on input "text" at bounding box center [28, 80] width 41 height 11
paste input "1556 [GEOGRAPHIC_DATA][PERSON_NAME]"
type input "1556 [GEOGRAPHIC_DATA][PERSON_NAME]"
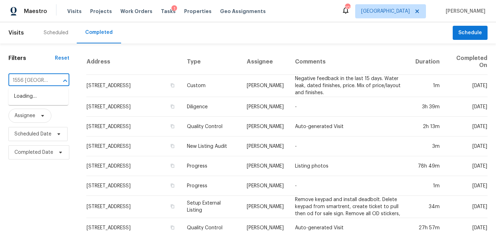
scroll to position [0, 55]
click at [30, 96] on li "1556 [GEOGRAPHIC_DATA][PERSON_NAME]" at bounding box center [38, 104] width 60 height 26
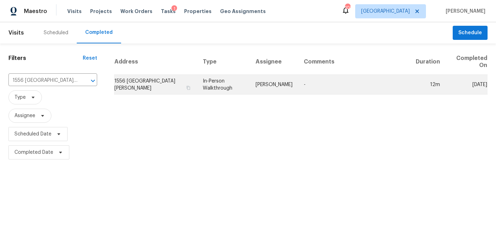
click at [128, 83] on td "1556 [GEOGRAPHIC_DATA][PERSON_NAME]" at bounding box center [155, 85] width 83 height 20
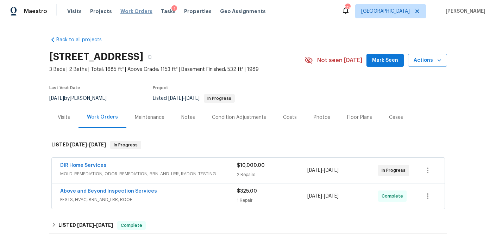
click at [123, 12] on span "Work Orders" at bounding box center [136, 11] width 32 height 7
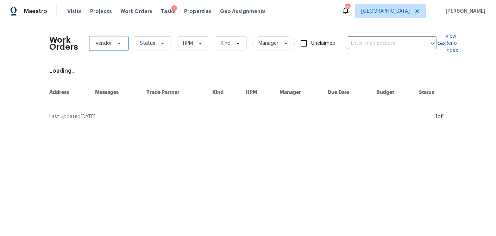
click at [118, 43] on icon at bounding box center [119, 44] width 3 height 2
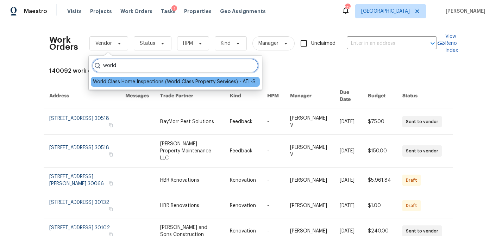
type input "world"
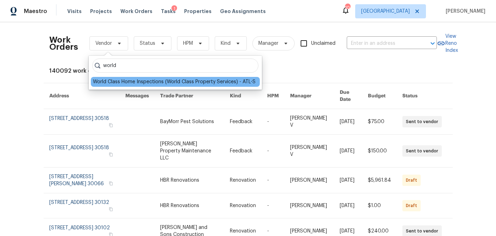
click at [131, 83] on div "World Class Home Inspections (World Class Property Services) - ATL-S" at bounding box center [174, 81] width 163 height 7
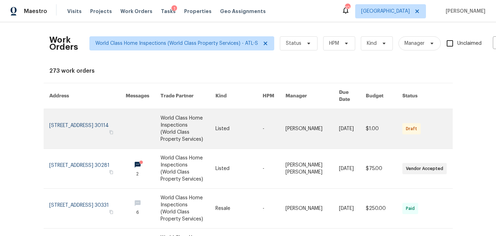
click at [61, 110] on link at bounding box center [87, 128] width 77 height 39
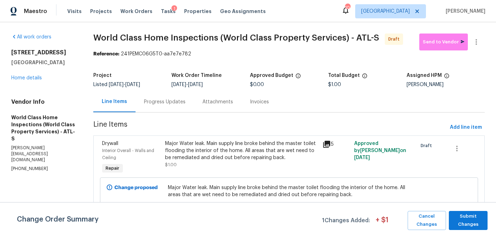
scroll to position [6, 0]
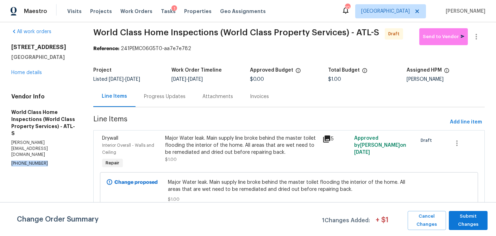
drag, startPoint x: 41, startPoint y: 151, endPoint x: 11, endPoint y: 151, distance: 30.6
click at [11, 151] on div "All work orders 212 Riverstone Commons Cir Canton, GA 30114 Home details Vendor…" at bounding box center [248, 126] width 496 height 219
copy p "(678) 250-6653"
click at [25, 33] on link "All work orders" at bounding box center [31, 31] width 40 height 5
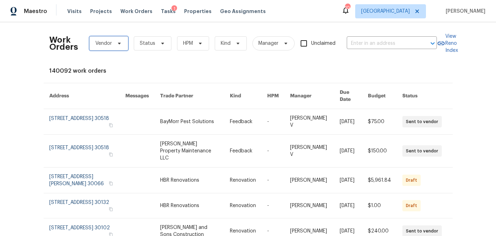
click at [122, 45] on span "Vendor" at bounding box center [108, 43] width 39 height 14
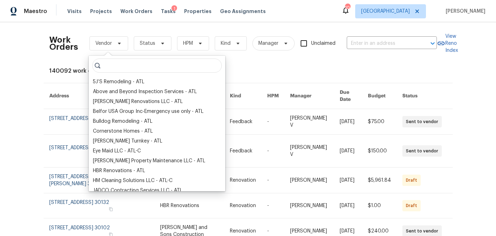
scroll to position [0, 0]
click at [114, 67] on input "search" at bounding box center [157, 65] width 130 height 14
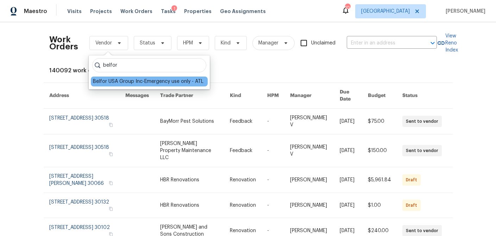
type input "belfor"
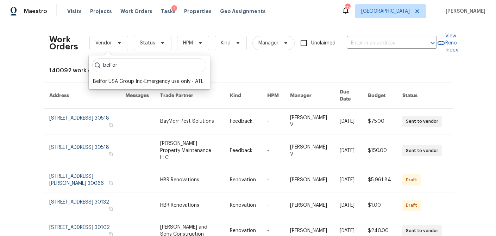
click at [113, 81] on div "Belfor USA Group Inc-Emergency use only - ATL" at bounding box center [148, 81] width 111 height 7
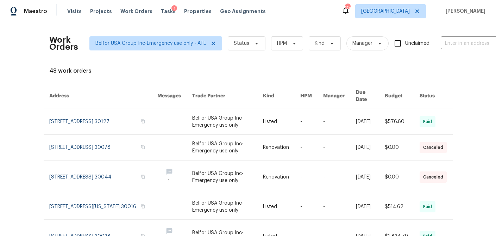
click at [357, 92] on th "Due Date" at bounding box center [364, 96] width 29 height 26
click at [362, 92] on th "Due Date" at bounding box center [364, 96] width 29 height 26
click at [172, 11] on div "1" at bounding box center [175, 8] width 6 height 7
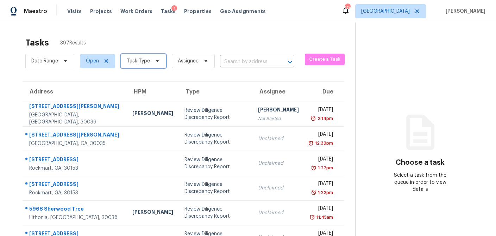
click at [153, 62] on span at bounding box center [157, 61] width 8 height 6
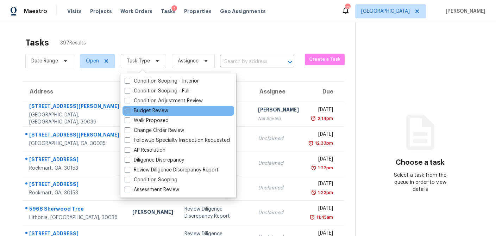
click at [128, 111] on span at bounding box center [128, 110] width 6 height 6
click at [128, 111] on input "Budget Review" at bounding box center [127, 109] width 5 height 5
checkbox input "true"
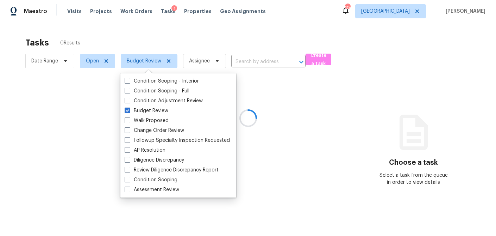
click at [157, 40] on div at bounding box center [248, 118] width 496 height 236
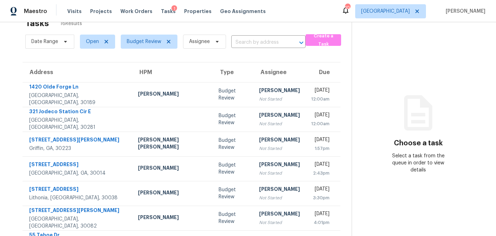
scroll to position [25, 0]
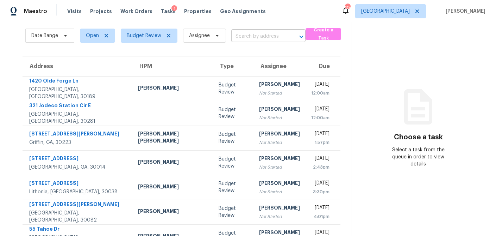
click at [250, 36] on input "text" at bounding box center [258, 36] width 55 height 11
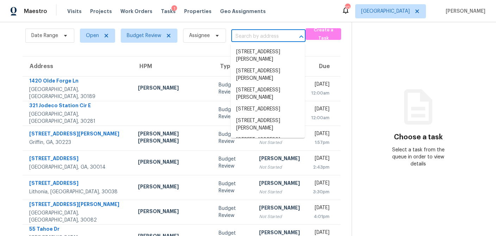
paste input "1556 Shoal Creek Dr, Winder, GA 30680"
type input "1556 Shoal Creek Dr, Winder, GA 30680"
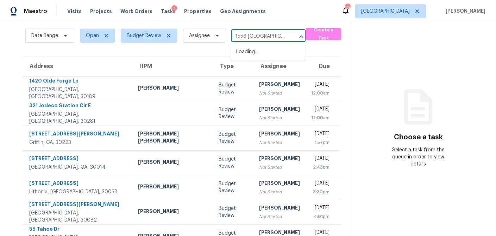
scroll to position [0, 41]
click at [250, 55] on li "1556 Shoal Creek Dr, Winder, GA 30680" at bounding box center [268, 55] width 74 height 19
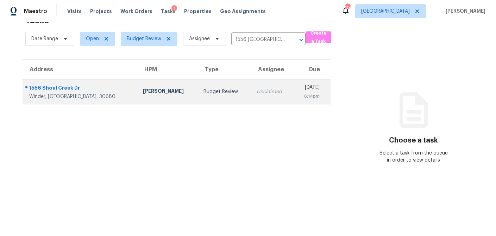
click at [143, 90] on div "[PERSON_NAME]" at bounding box center [167, 91] width 49 height 9
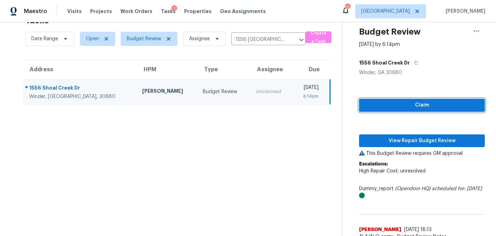
click at [416, 107] on span "Claim" at bounding box center [422, 105] width 114 height 9
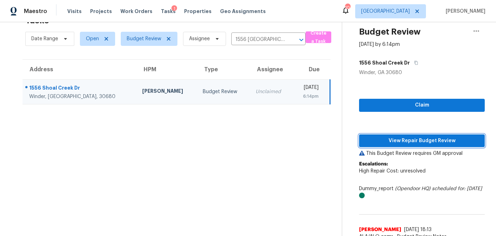
click at [410, 143] on div "Claim View Repair Budget Review This Budget Review requires GM approval Escalat…" at bounding box center [422, 159] width 126 height 167
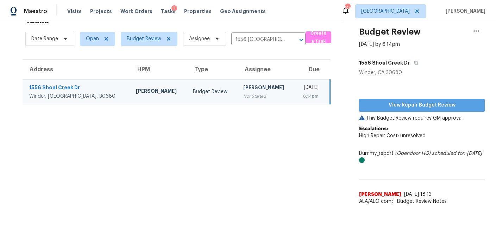
click at [387, 106] on span "View Repair Budget Review" at bounding box center [422, 105] width 114 height 9
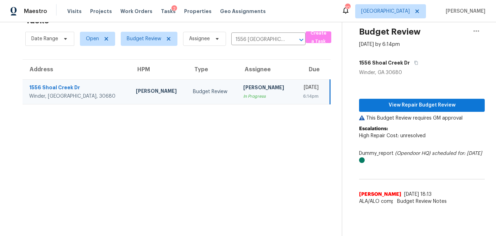
scroll to position [0, 0]
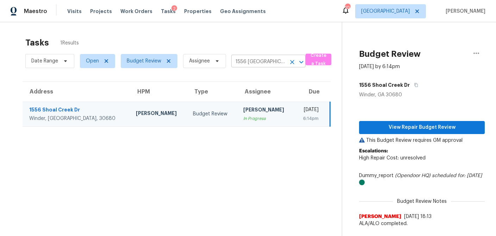
click at [293, 62] on icon "Clear" at bounding box center [292, 61] width 7 height 7
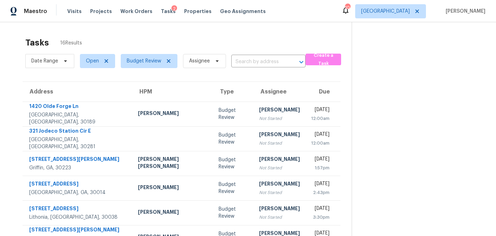
scroll to position [131, 0]
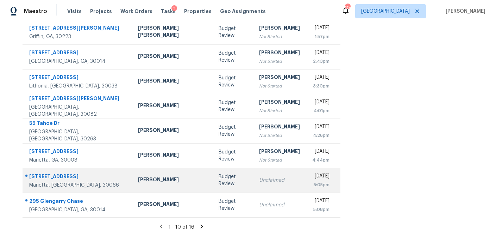
click at [213, 187] on td "Budget Review" at bounding box center [233, 180] width 41 height 25
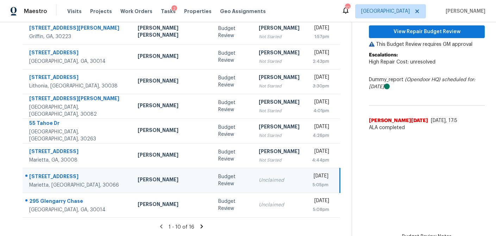
scroll to position [75, 0]
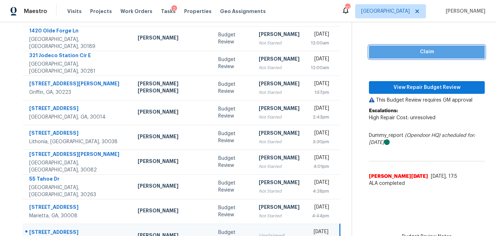
click at [394, 56] on span "Claim" at bounding box center [427, 52] width 105 height 9
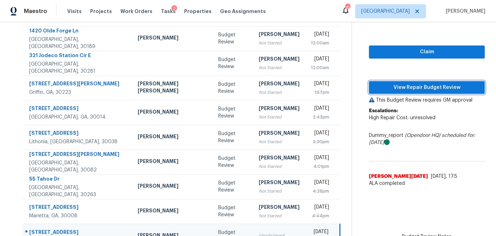
click at [394, 86] on span "View Repair Budget Review" at bounding box center [427, 87] width 105 height 9
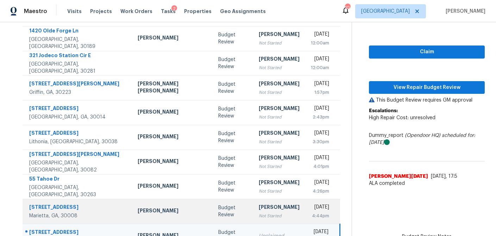
scroll to position [131, 0]
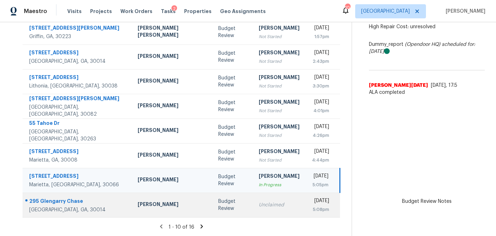
click at [213, 207] on td "Budget Review" at bounding box center [233, 204] width 40 height 25
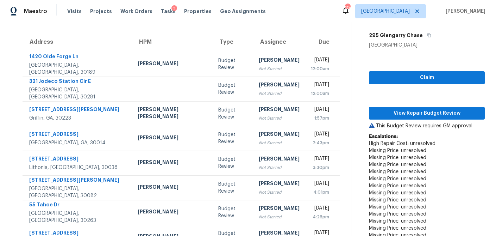
scroll to position [49, 0]
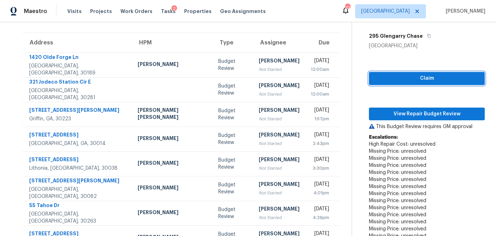
drag, startPoint x: 424, startPoint y: 80, endPoint x: 421, endPoint y: 86, distance: 6.9
click at [424, 80] on span "Claim" at bounding box center [427, 78] width 105 height 9
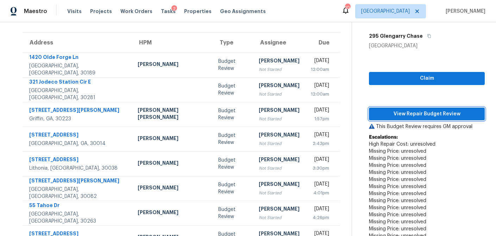
click at [415, 114] on span "View Repair Budget Review" at bounding box center [427, 114] width 105 height 9
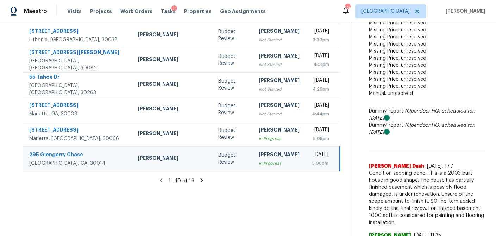
click at [201, 180] on icon at bounding box center [202, 180] width 2 height 4
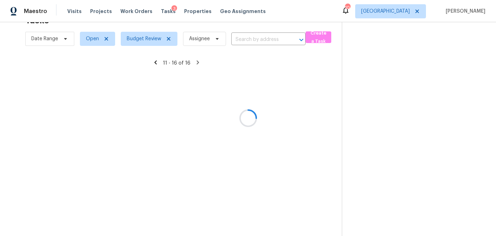
scroll to position [22, 0]
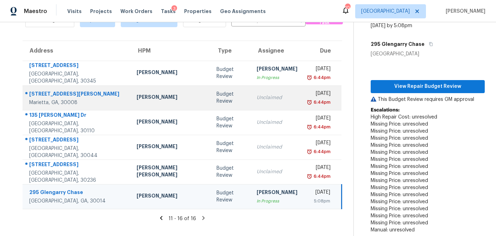
click at [217, 103] on div "Budget Review" at bounding box center [231, 98] width 29 height 14
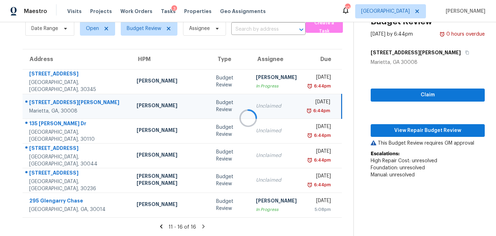
scroll to position [41, 0]
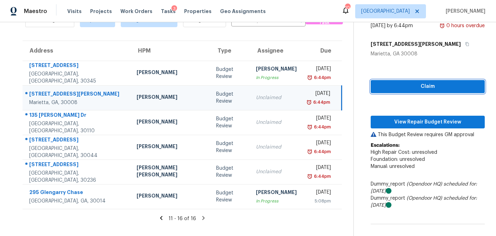
click at [420, 85] on span "Claim" at bounding box center [428, 86] width 103 height 9
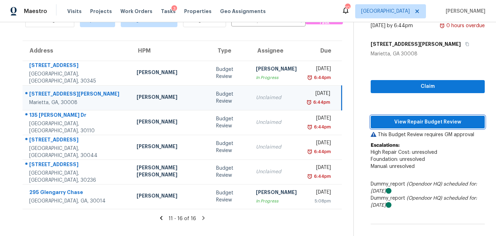
click at [414, 120] on span "View Repair Budget Review" at bounding box center [428, 122] width 103 height 9
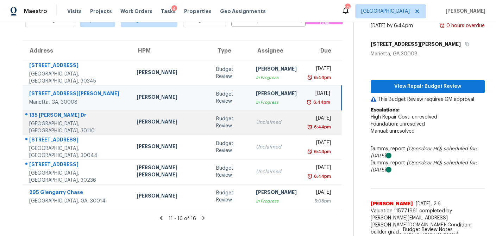
click at [216, 124] on div "Budget Review" at bounding box center [230, 122] width 29 height 14
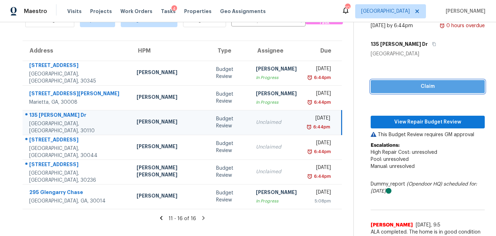
drag, startPoint x: 411, startPoint y: 85, endPoint x: 409, endPoint y: 89, distance: 5.5
click at [411, 85] on span "Claim" at bounding box center [428, 86] width 103 height 9
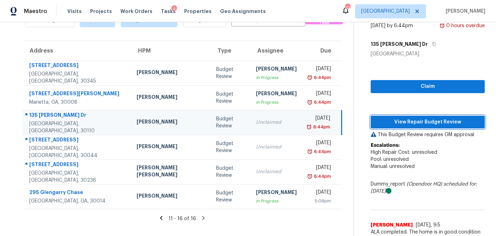
click at [405, 118] on span "View Repair Budget Review" at bounding box center [428, 122] width 103 height 9
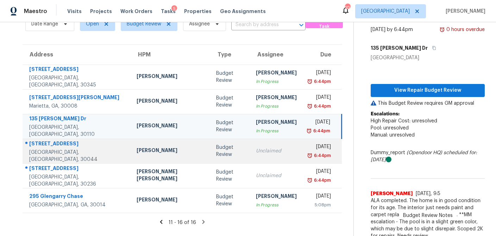
click at [216, 150] on div "Budget Review" at bounding box center [230, 151] width 29 height 14
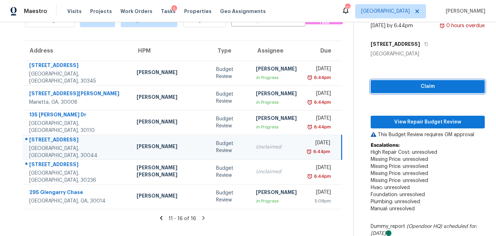
click at [393, 87] on span "Claim" at bounding box center [428, 86] width 103 height 9
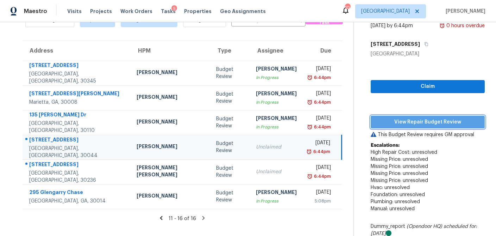
click at [393, 119] on span "View Repair Budget Review" at bounding box center [428, 122] width 103 height 9
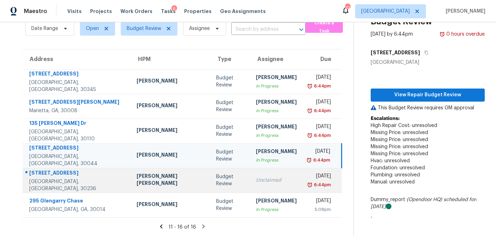
click at [216, 173] on div "Budget Review" at bounding box center [230, 180] width 29 height 14
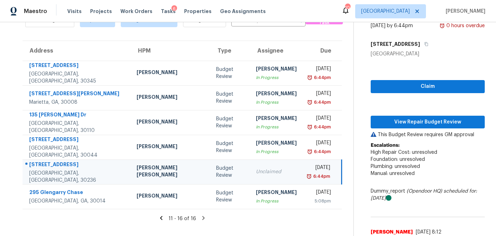
click at [391, 93] on div "Claim View Repair Budget Review This Budget Review requires GM approval Escalat…" at bounding box center [428, 176] width 114 height 238
click at [395, 85] on span "Claim" at bounding box center [428, 86] width 103 height 9
click at [392, 121] on span "View Repair Budget Review" at bounding box center [428, 122] width 103 height 9
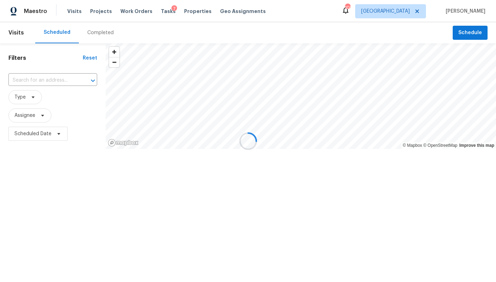
click at [105, 31] on div at bounding box center [248, 141] width 496 height 282
click at [102, 34] on div at bounding box center [248, 141] width 496 height 282
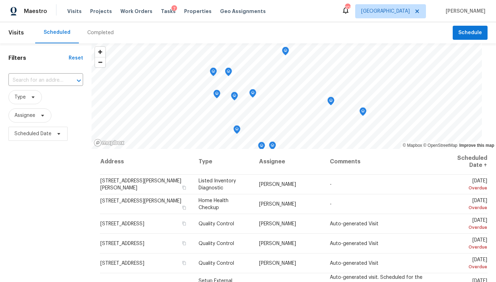
click at [102, 34] on div "Completed" at bounding box center [100, 32] width 26 height 7
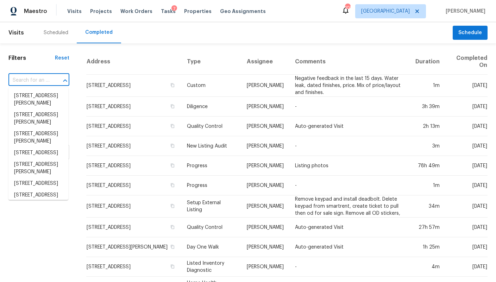
click at [44, 80] on input "text" at bounding box center [28, 80] width 41 height 11
paste input "[STREET_ADDRESS]"
type input "[STREET_ADDRESS]"
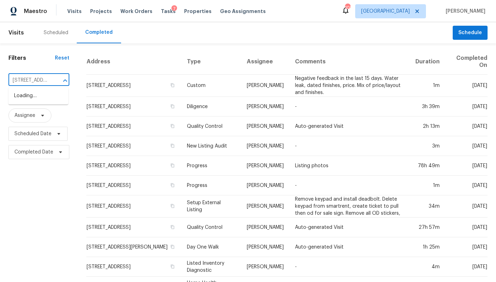
scroll to position [0, 65]
click at [44, 95] on li "[STREET_ADDRESS]" at bounding box center [38, 96] width 60 height 12
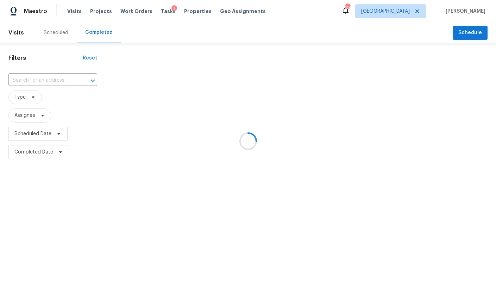
type input "[STREET_ADDRESS]"
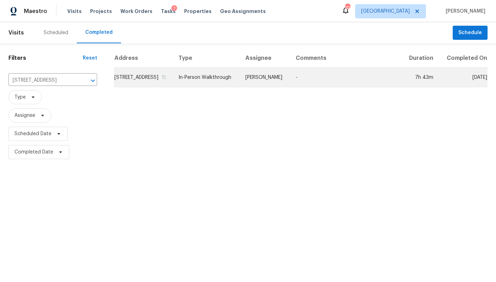
click at [153, 81] on td "[STREET_ADDRESS]" at bounding box center [143, 78] width 59 height 20
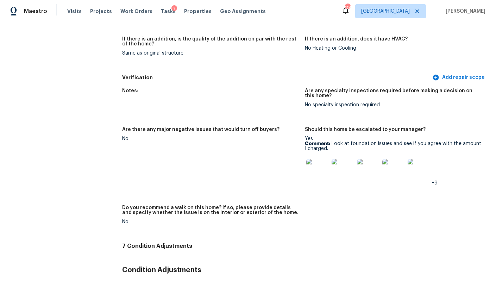
scroll to position [1914, 0]
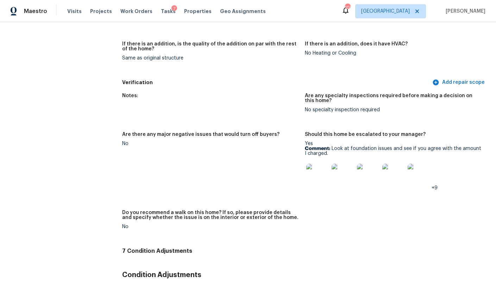
click at [317, 164] on img at bounding box center [317, 175] width 23 height 23
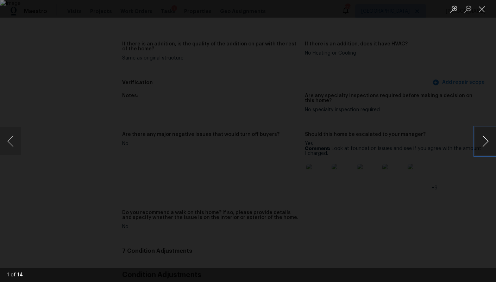
click at [481, 143] on button "Next image" at bounding box center [485, 141] width 21 height 28
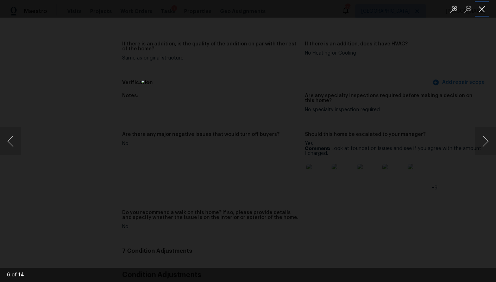
click at [478, 10] on button "Close lightbox" at bounding box center [482, 9] width 14 height 12
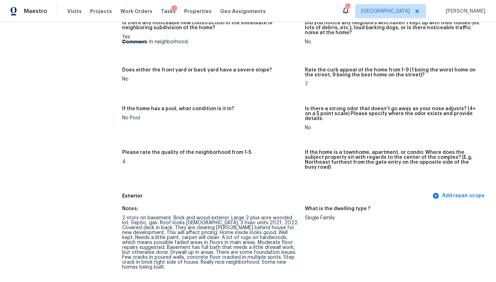
scroll to position [0, 0]
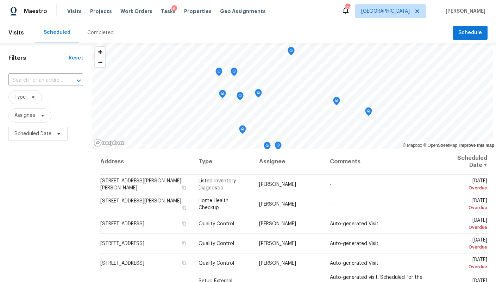
click at [93, 32] on div "Completed" at bounding box center [100, 32] width 26 height 7
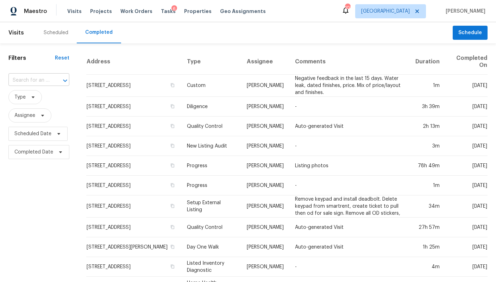
click at [44, 79] on input "text" at bounding box center [28, 80] width 41 height 11
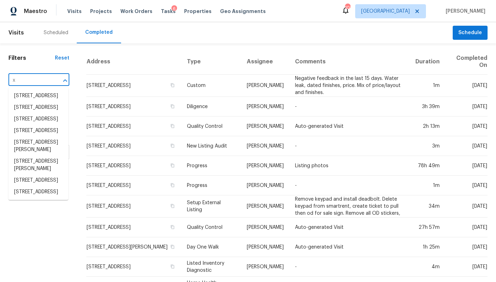
paste input "[STREET_ADDRESS]"
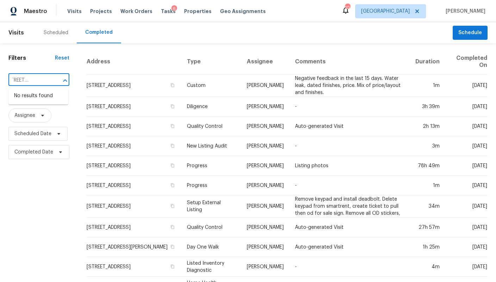
type input "x660 [STREET_ADDRESS]"
click at [41, 79] on input "text" at bounding box center [28, 80] width 41 height 11
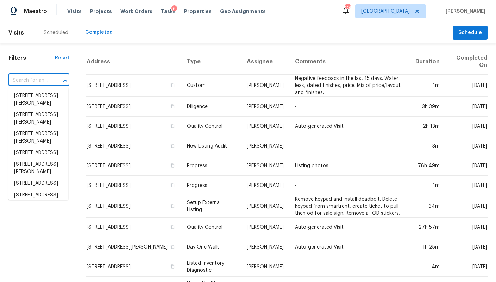
paste input "[STREET_ADDRESS]"
type input "[STREET_ADDRESS]"
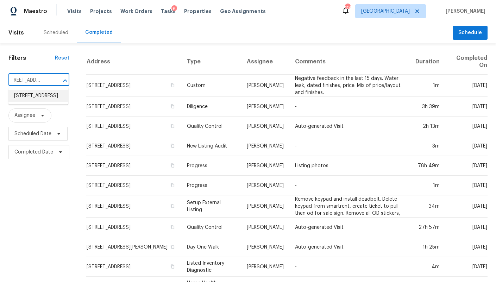
click at [39, 98] on li "[STREET_ADDRESS]" at bounding box center [38, 96] width 60 height 12
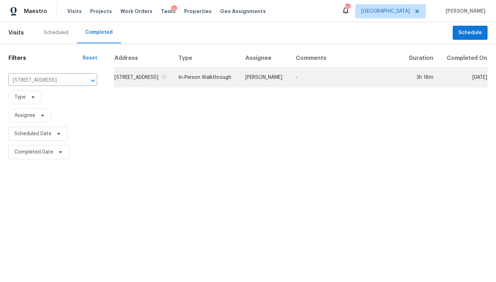
click at [142, 86] on td "[STREET_ADDRESS]" at bounding box center [143, 78] width 59 height 20
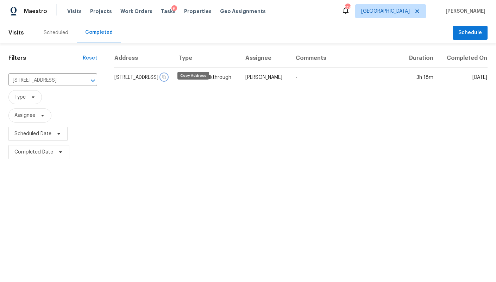
drag, startPoint x: 192, startPoint y: 87, endPoint x: 331, endPoint y: 17, distance: 156.6
click at [166, 79] on icon "button" at bounding box center [164, 77] width 4 height 4
click at [162, 11] on span "Tasks" at bounding box center [168, 11] width 15 height 5
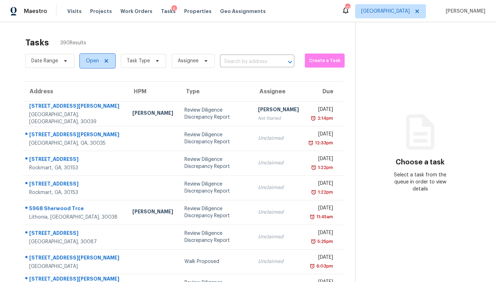
click at [107, 61] on icon at bounding box center [107, 61] width 6 height 6
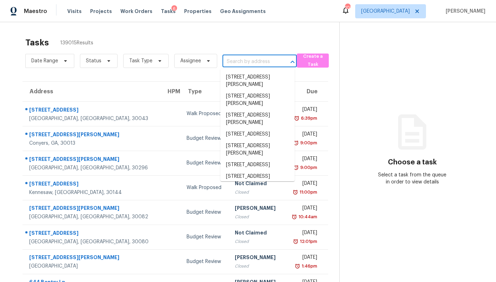
click at [237, 62] on input "text" at bounding box center [250, 61] width 55 height 11
paste input "[STREET_ADDRESS]"
type input "[STREET_ADDRESS]"
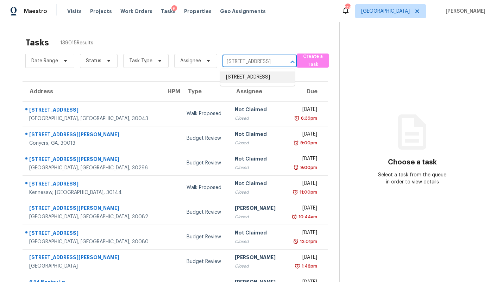
click at [239, 78] on li "[STREET_ADDRESS]" at bounding box center [257, 78] width 74 height 12
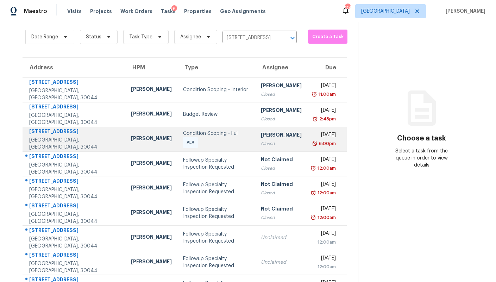
scroll to position [25, 0]
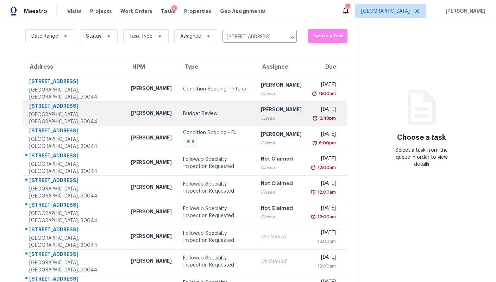
click at [59, 105] on div "[STREET_ADDRESS]" at bounding box center [74, 106] width 91 height 9
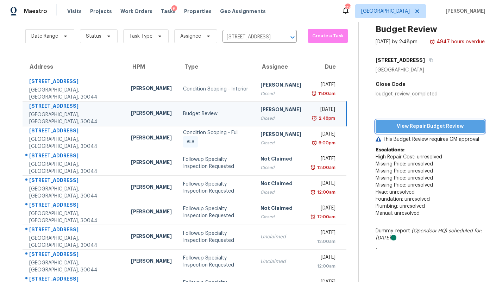
click at [421, 131] on button "View Repair Budget Review" at bounding box center [430, 126] width 109 height 13
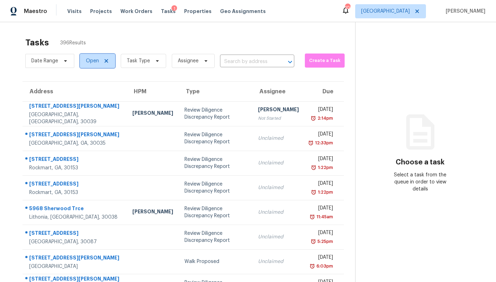
click at [106, 62] on icon at bounding box center [107, 61] width 4 height 4
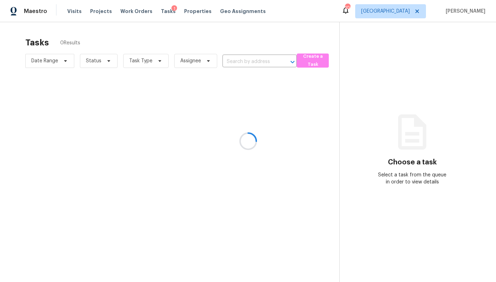
click at [106, 61] on div at bounding box center [248, 141] width 496 height 282
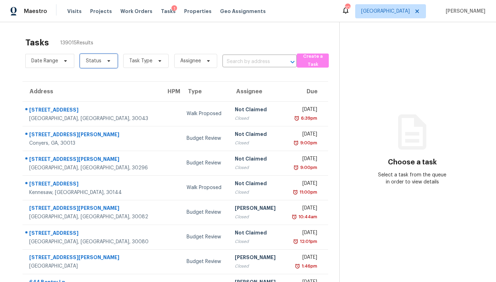
click at [107, 62] on icon at bounding box center [108, 61] width 3 height 2
click at [86, 81] on span at bounding box center [87, 81] width 6 height 6
click at [86, 81] on input "Closed" at bounding box center [86, 79] width 5 height 5
checkbox input "true"
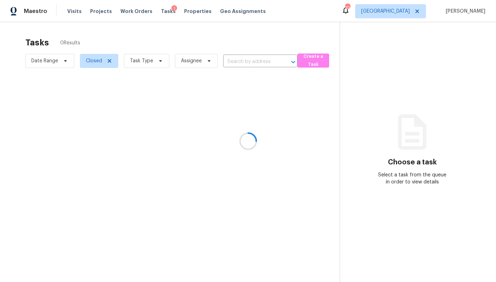
click at [240, 59] on div at bounding box center [248, 141] width 496 height 282
click at [239, 63] on div at bounding box center [248, 141] width 496 height 282
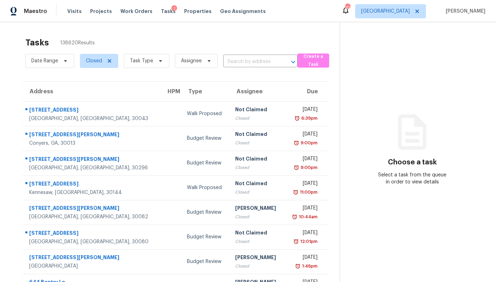
click at [242, 62] on input "text" at bounding box center [250, 61] width 55 height 11
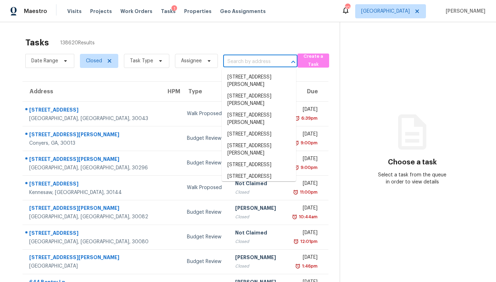
paste input "[STREET_ADDRESS]"
type input "[STREET_ADDRESS]"
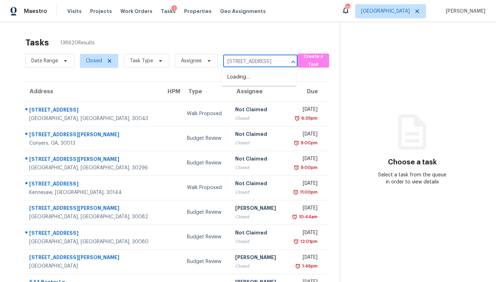
scroll to position [0, 50]
click at [244, 75] on li "[STREET_ADDRESS]" at bounding box center [259, 78] width 74 height 12
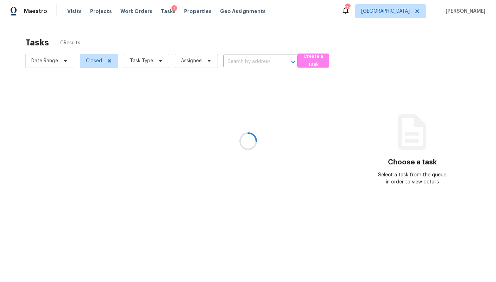
type input "[STREET_ADDRESS]"
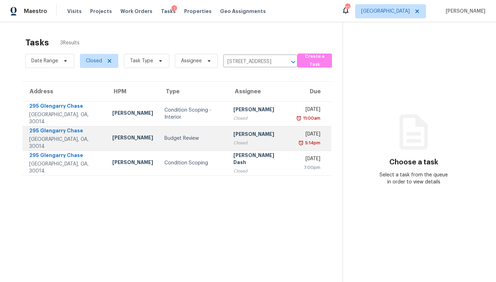
click at [57, 130] on div "295 Glengarry Chase" at bounding box center [65, 131] width 72 height 9
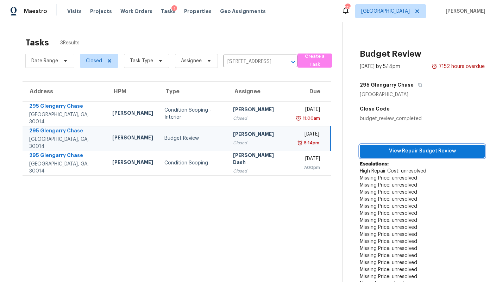
click at [378, 154] on span "View Repair Budget Review" at bounding box center [423, 151] width 114 height 9
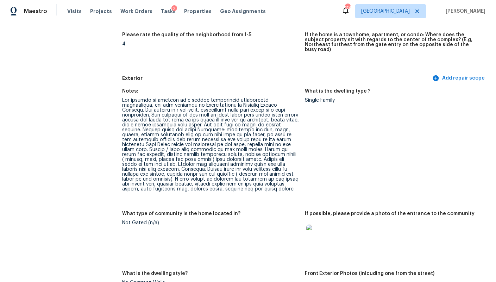
scroll to position [236, 0]
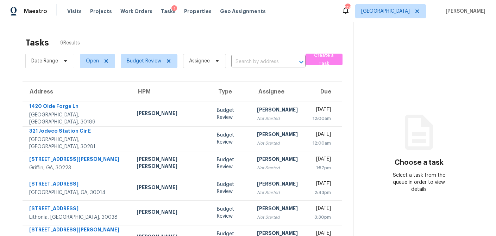
scroll to position [93, 0]
